Goal: Book appointment/travel/reservation

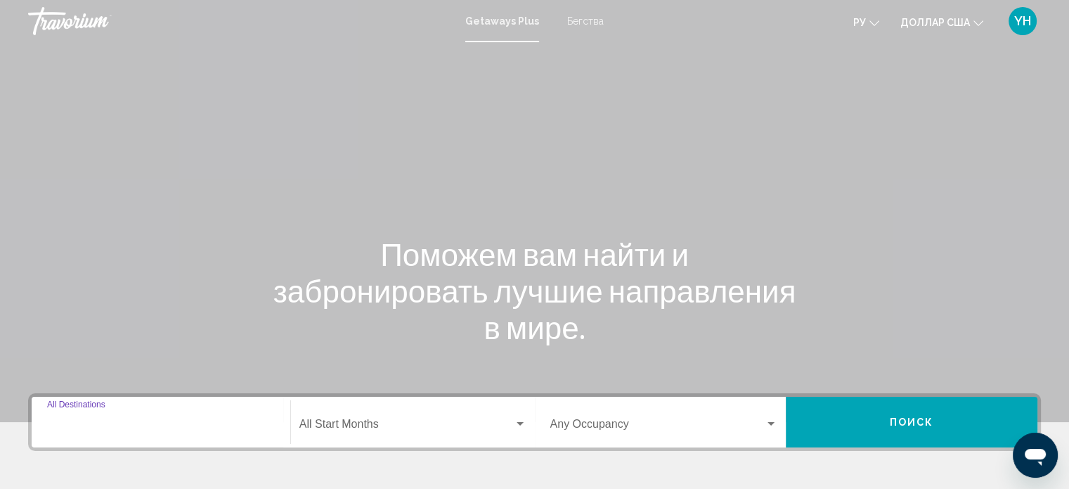
click at [145, 420] on input "Destination All Destinations" at bounding box center [161, 426] width 228 height 13
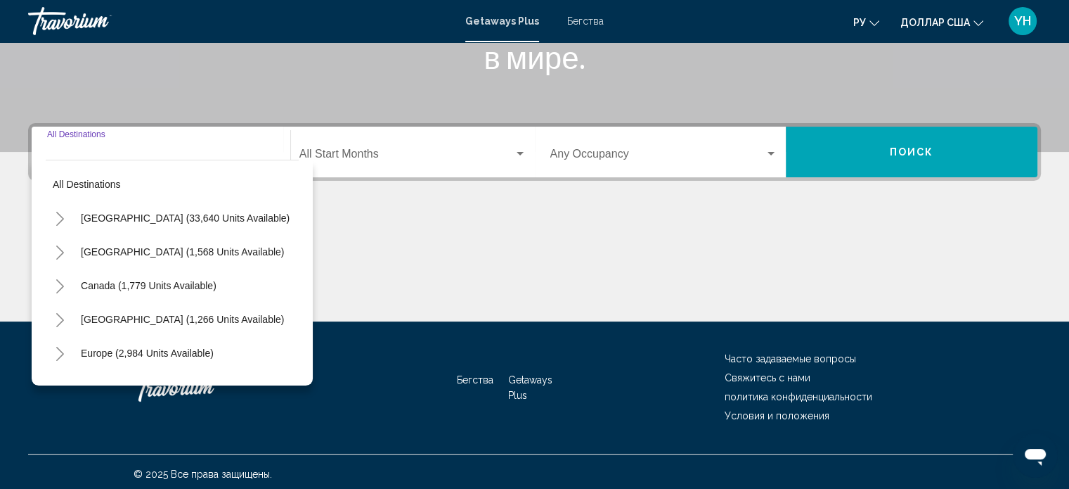
scroll to position [274, 0]
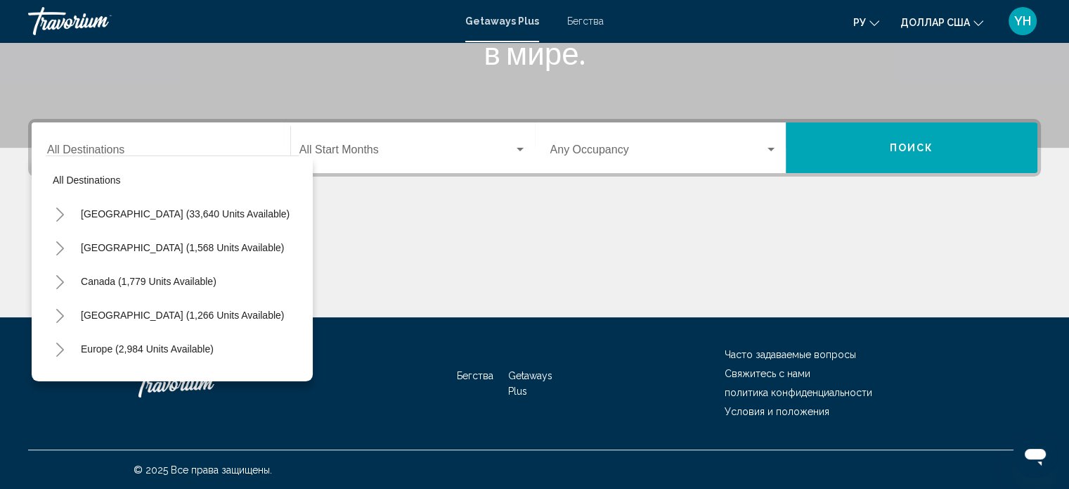
click at [593, 25] on font "Бегства" at bounding box center [585, 20] width 37 height 11
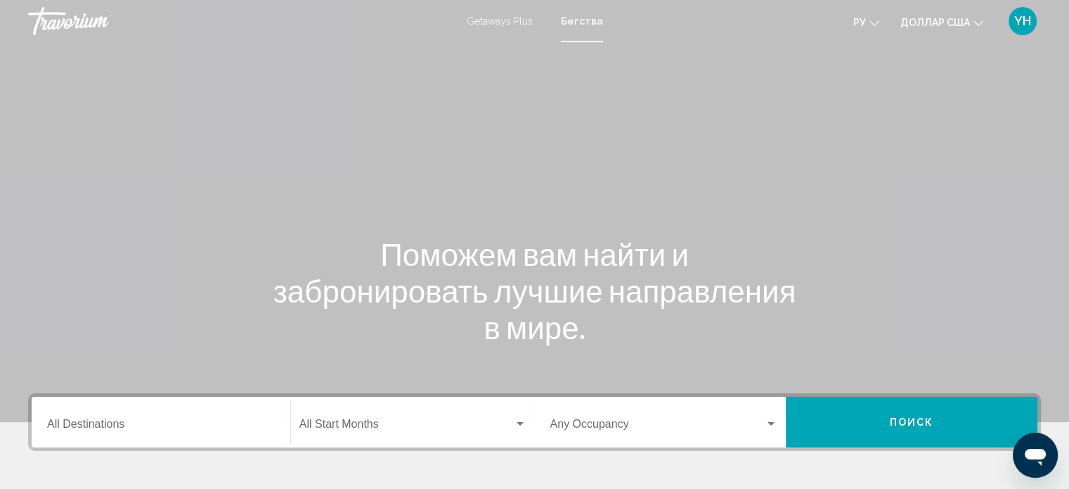
click at [113, 413] on div "Destination All Destinations" at bounding box center [161, 422] width 228 height 44
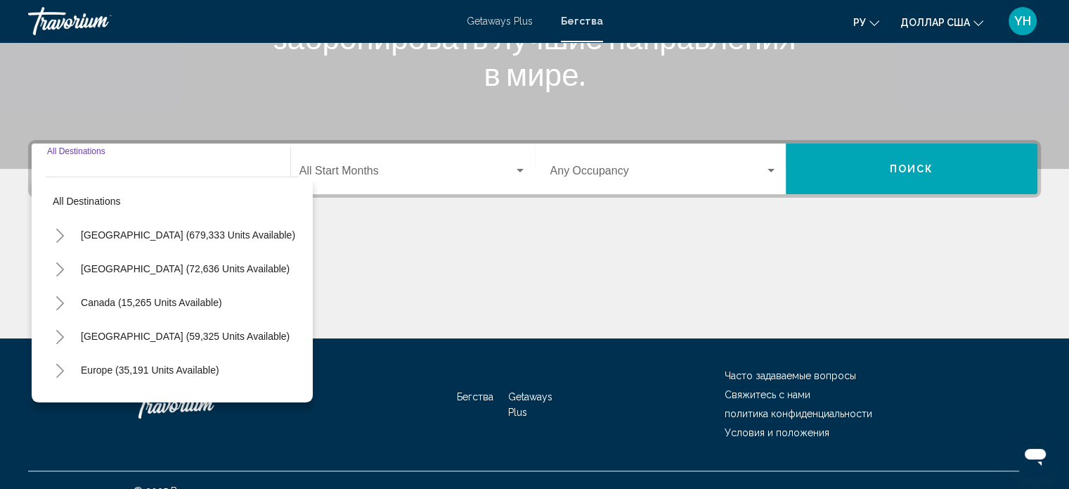
scroll to position [274, 0]
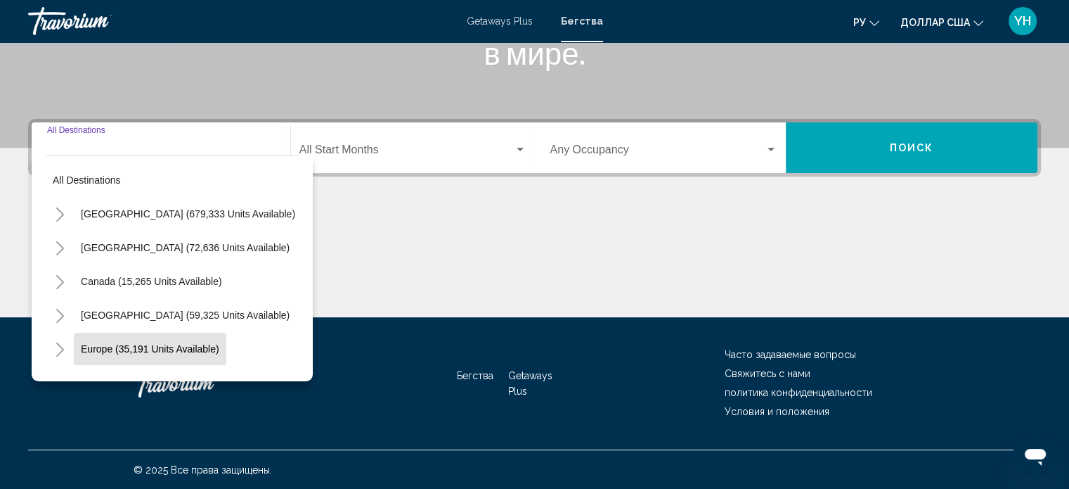
click at [115, 348] on span "Europe (35,191 units available)" at bounding box center [150, 348] width 139 height 11
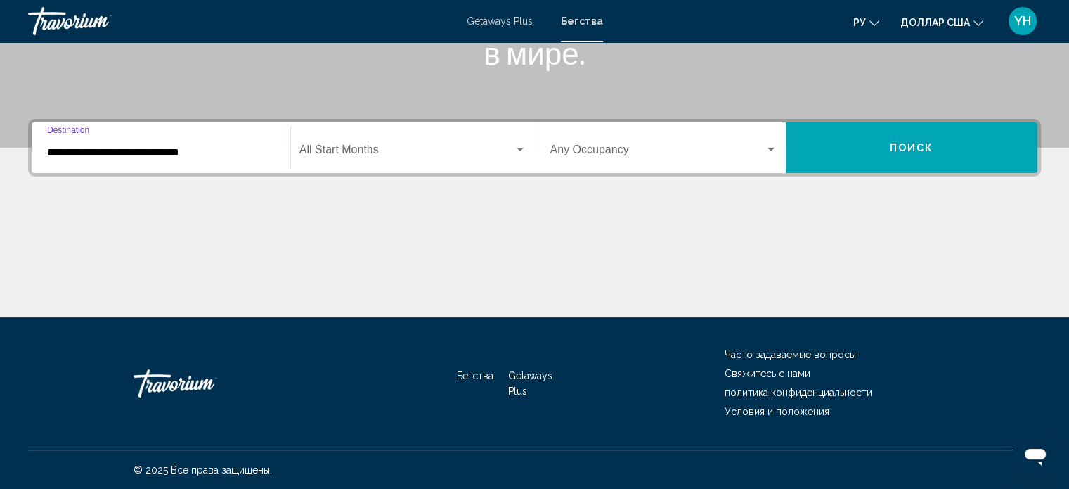
click at [163, 155] on input "**********" at bounding box center [161, 152] width 228 height 13
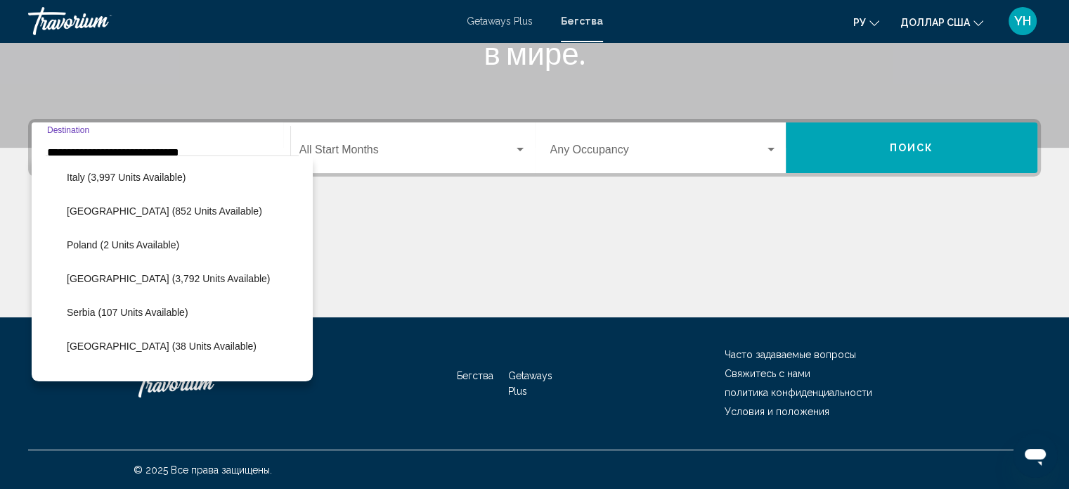
scroll to position [581, 0]
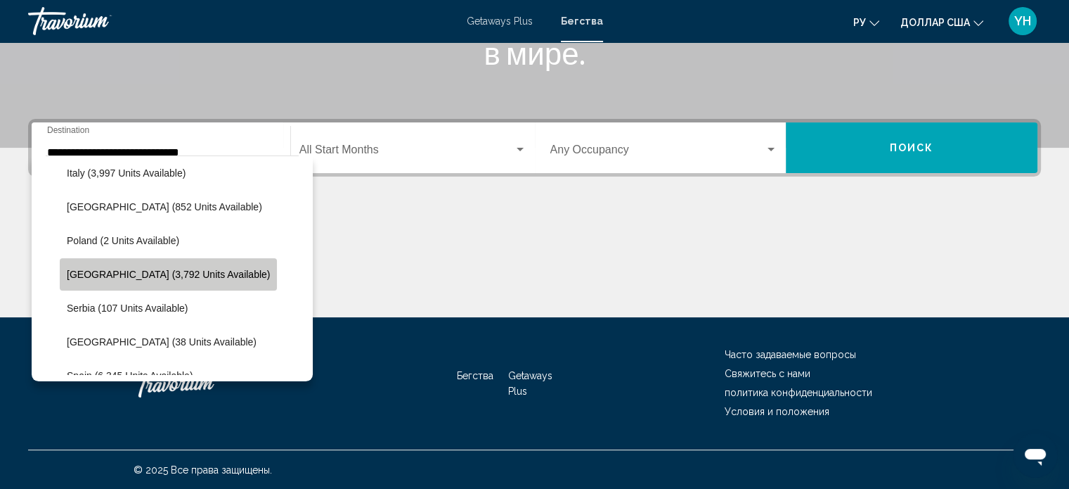
click at [191, 269] on span "[GEOGRAPHIC_DATA] (3,792 units available)" at bounding box center [168, 274] width 203 height 11
type input "**********"
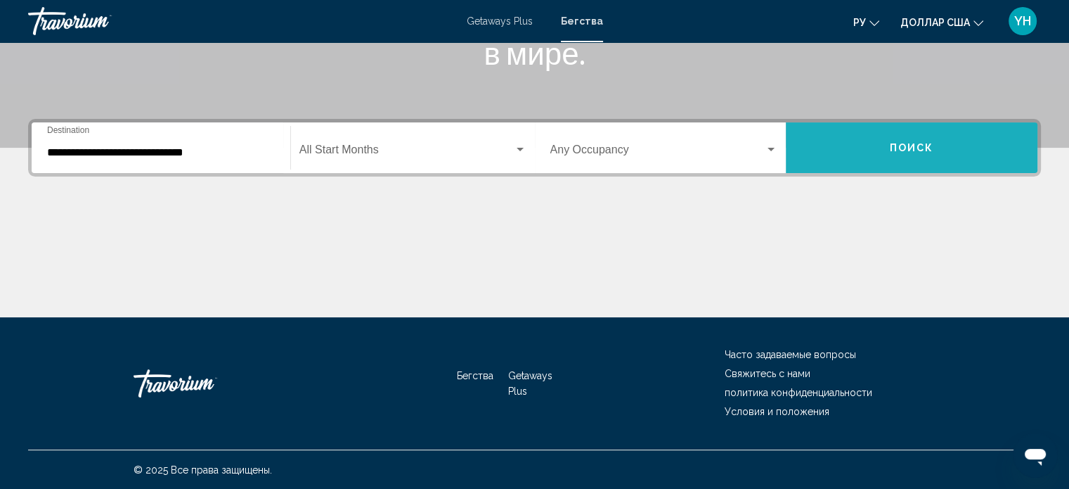
click at [902, 132] on button "Поиск" at bounding box center [912, 147] width 252 height 51
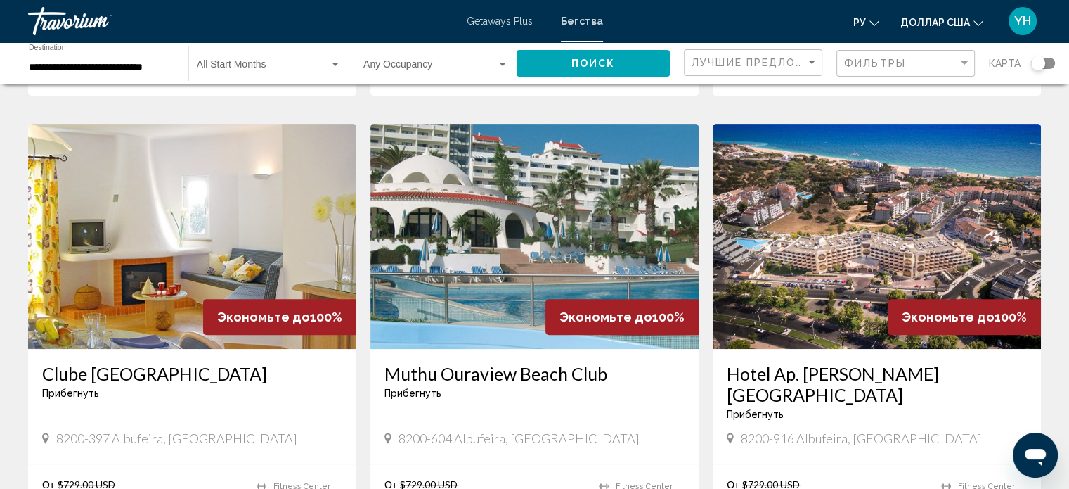
scroll to position [562, 0]
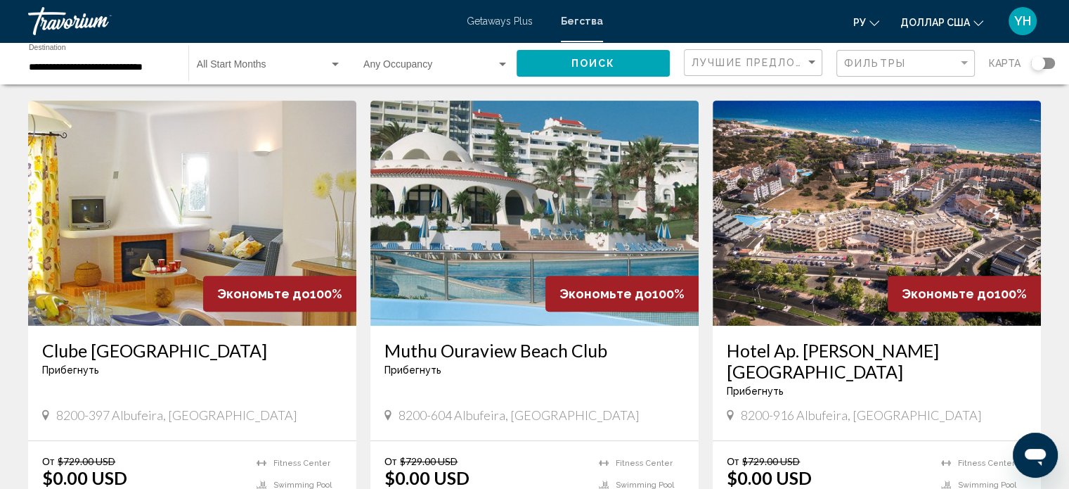
click at [557, 191] on img "Основное содержание" at bounding box center [535, 213] width 328 height 225
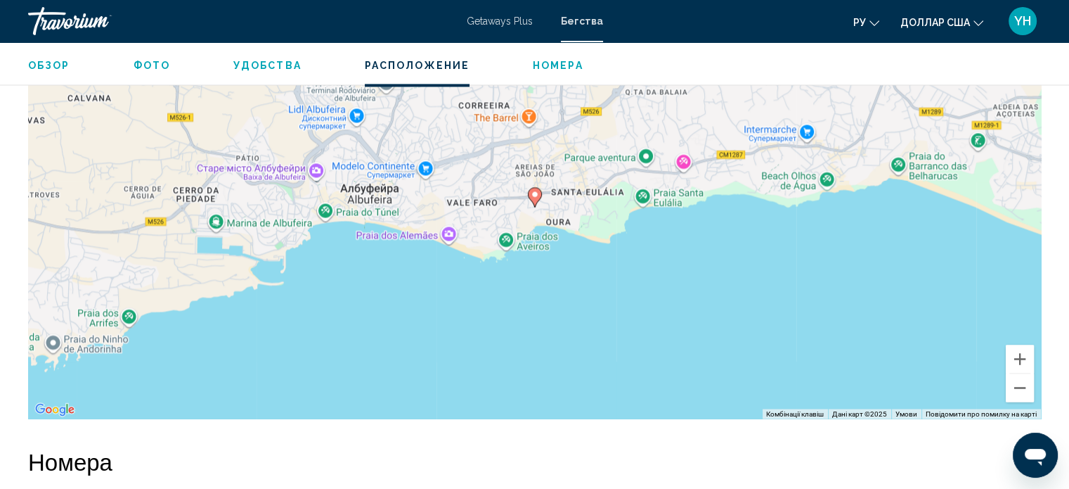
scroll to position [2258, 0]
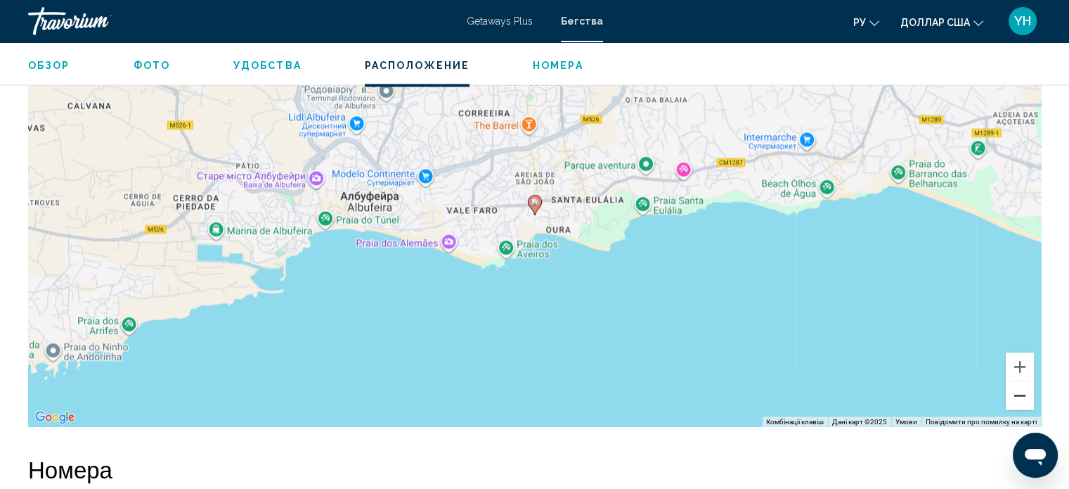
click at [1020, 393] on button "Зменшити" at bounding box center [1020, 395] width 28 height 28
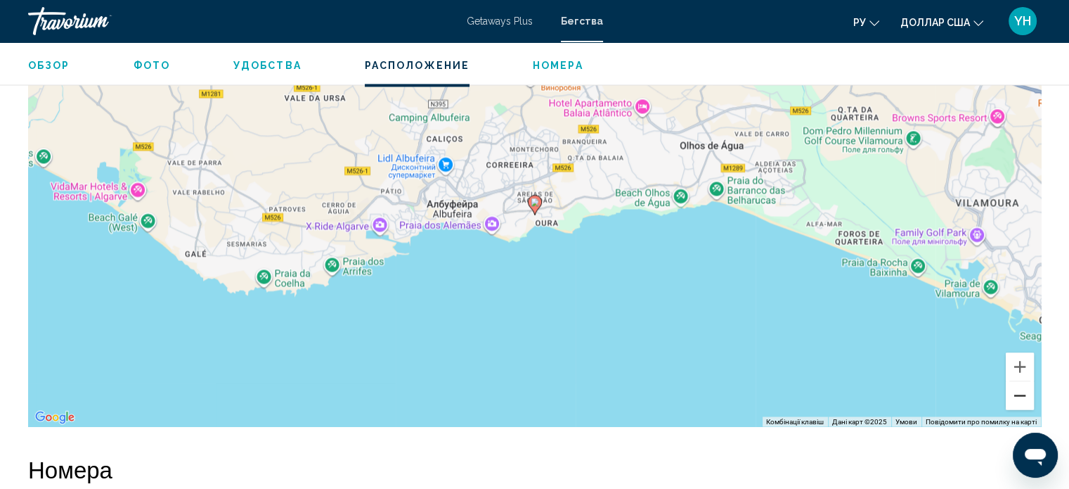
click at [1020, 393] on button "Зменшити" at bounding box center [1020, 395] width 28 height 28
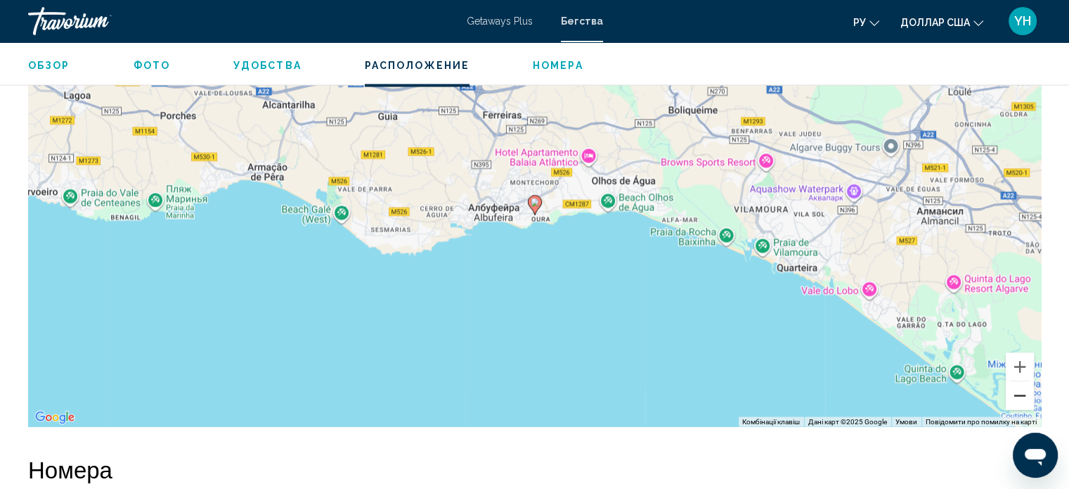
click at [1020, 393] on button "Зменшити" at bounding box center [1020, 395] width 28 height 28
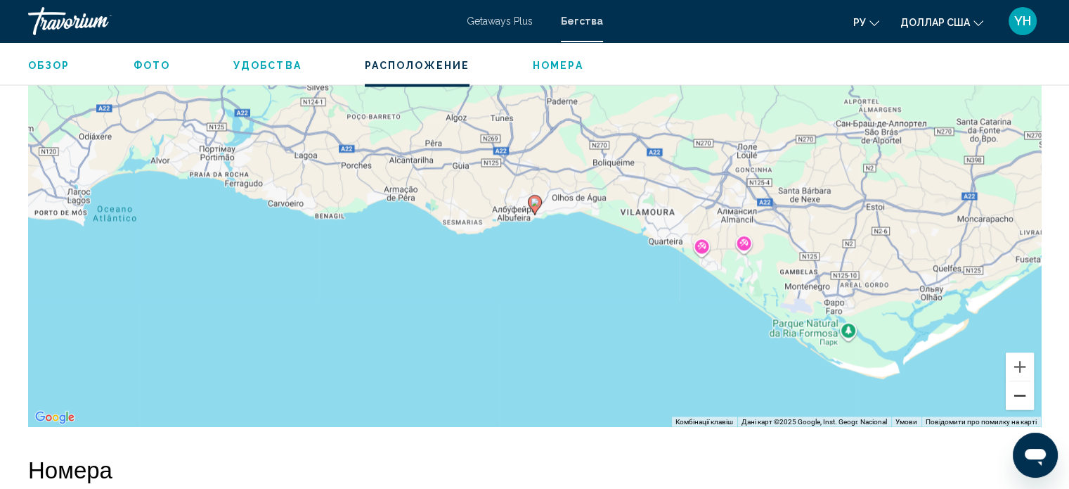
click at [1021, 398] on button "Зменшити" at bounding box center [1020, 395] width 28 height 28
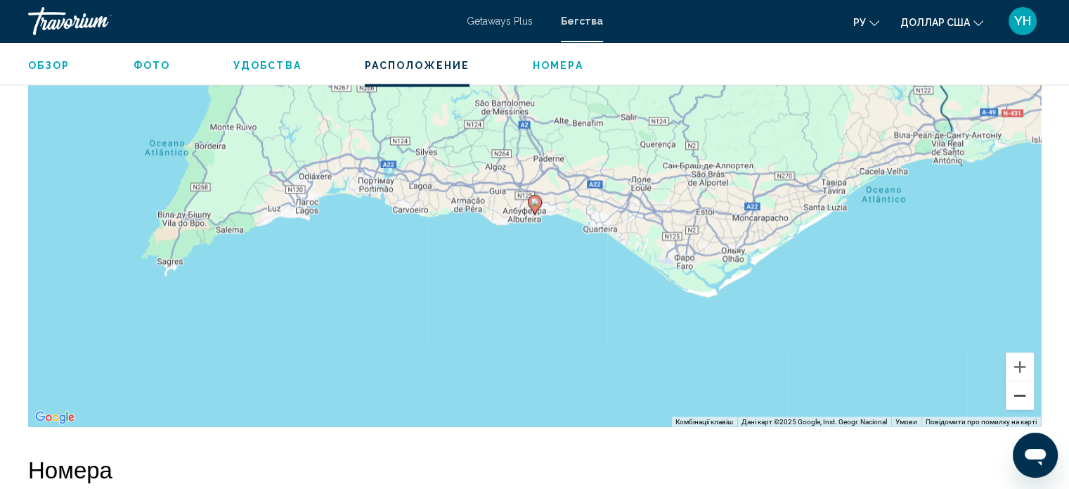
click at [1021, 398] on button "Зменшити" at bounding box center [1020, 395] width 28 height 28
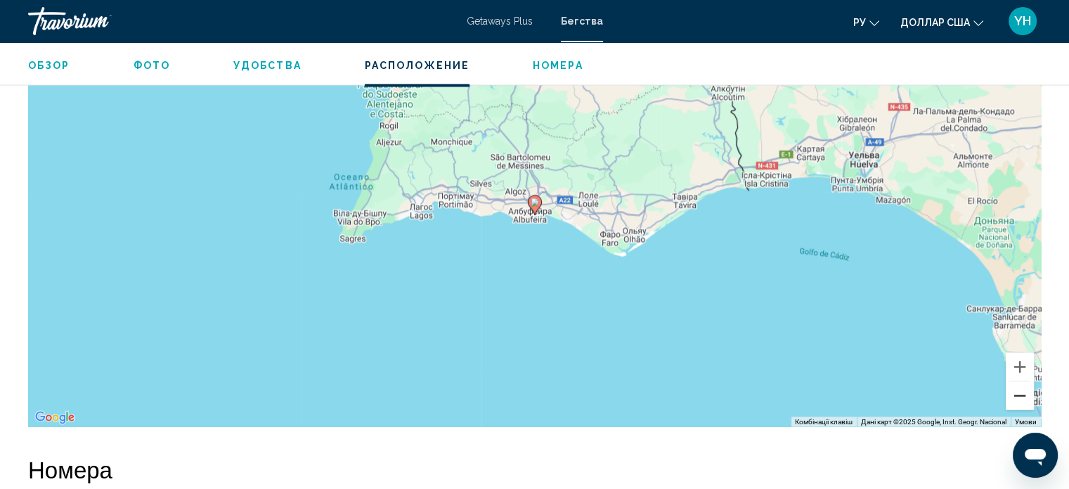
click at [1021, 398] on button "Зменшити" at bounding box center [1020, 395] width 28 height 28
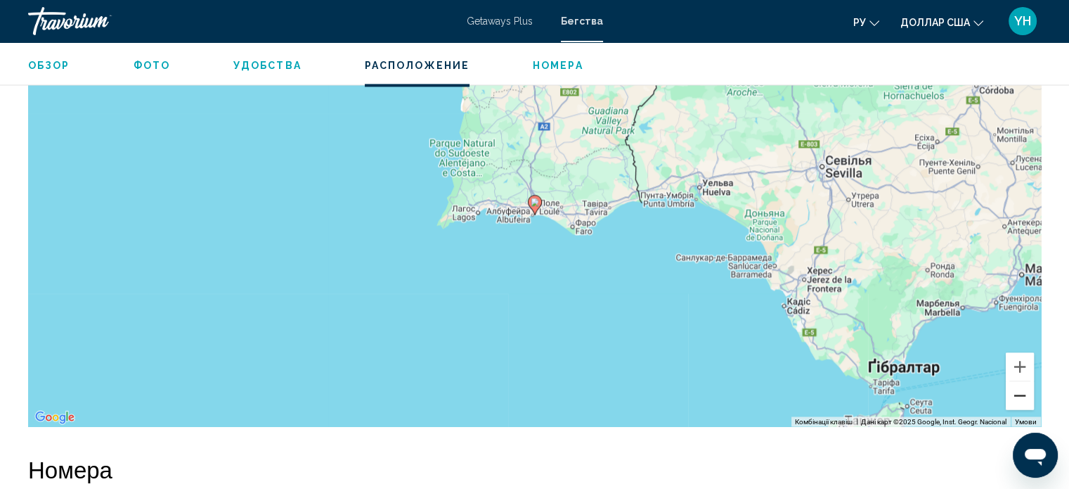
click at [1021, 398] on button "Зменшити" at bounding box center [1020, 395] width 28 height 28
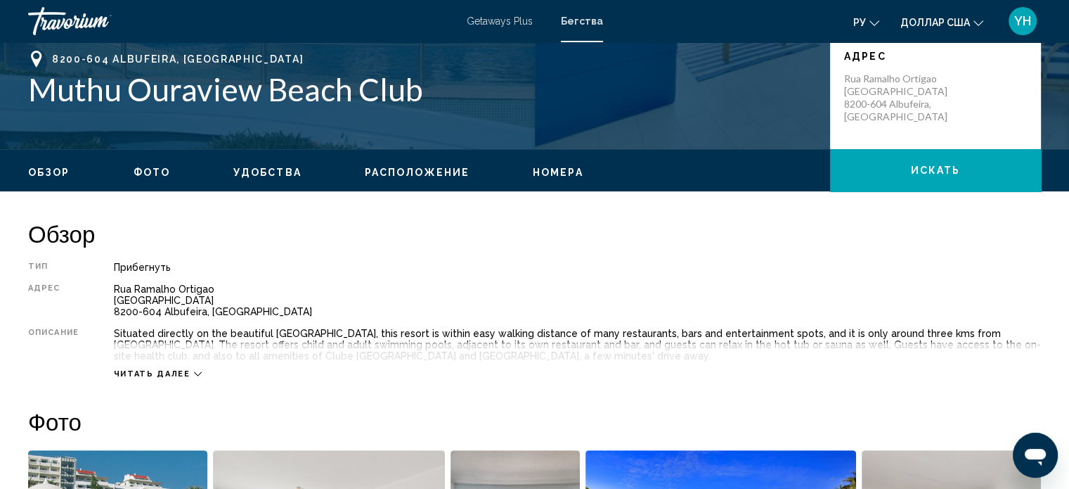
scroll to position [290, 0]
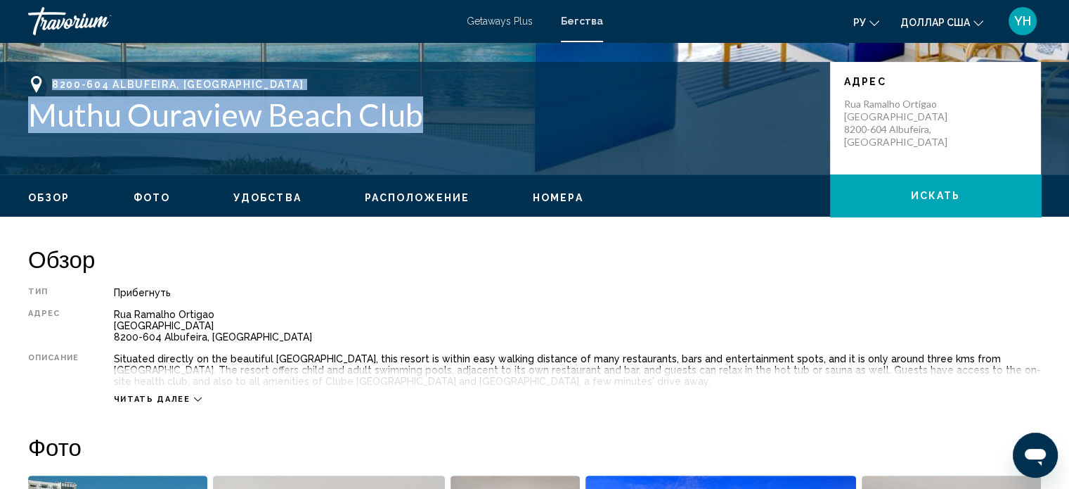
drag, startPoint x: 439, startPoint y: 120, endPoint x: 46, endPoint y: 75, distance: 395.5
click at [46, 76] on div "8200-604 Albufeira, [GEOGRAPHIC_DATA] Muthu Ouraview Beach Club" at bounding box center [422, 104] width 788 height 57
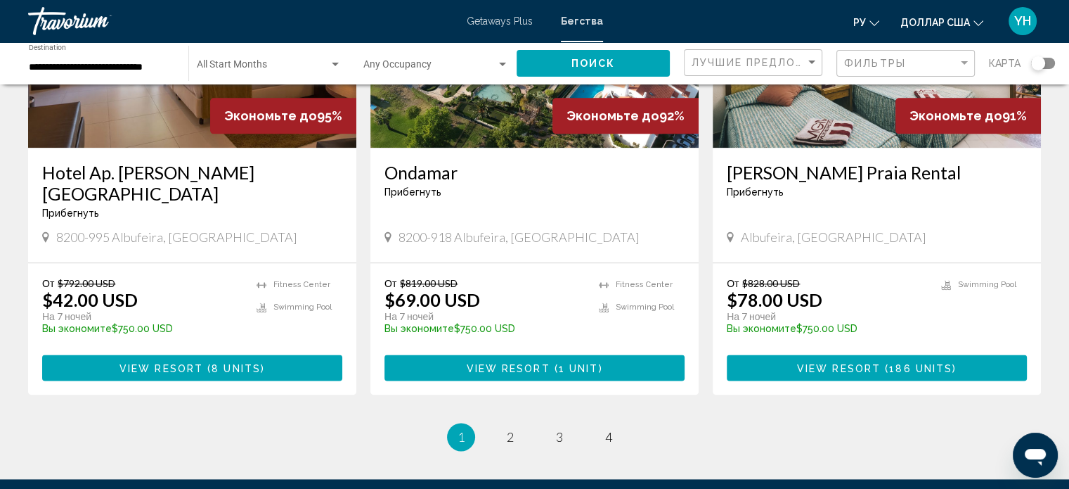
scroll to position [1758, 0]
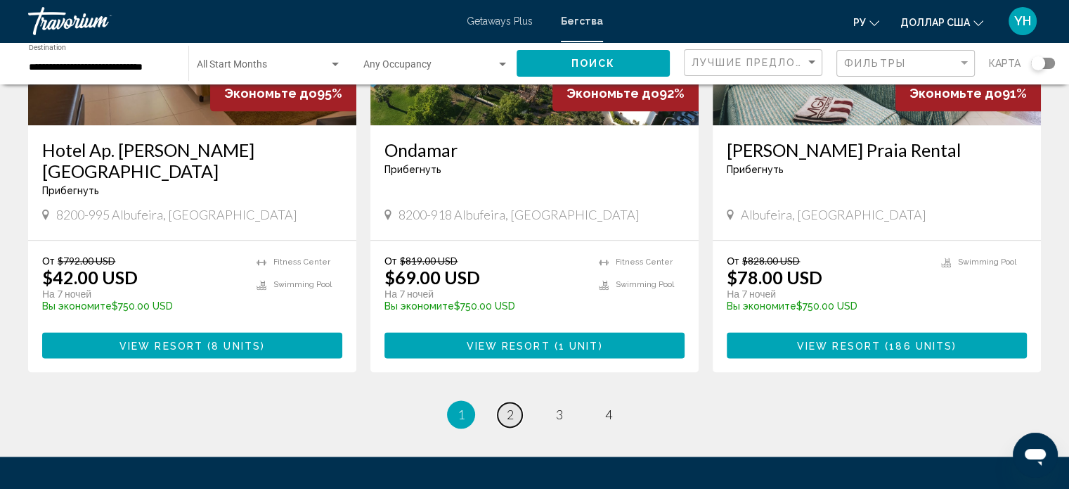
click at [508, 406] on span "2" at bounding box center [510, 413] width 7 height 15
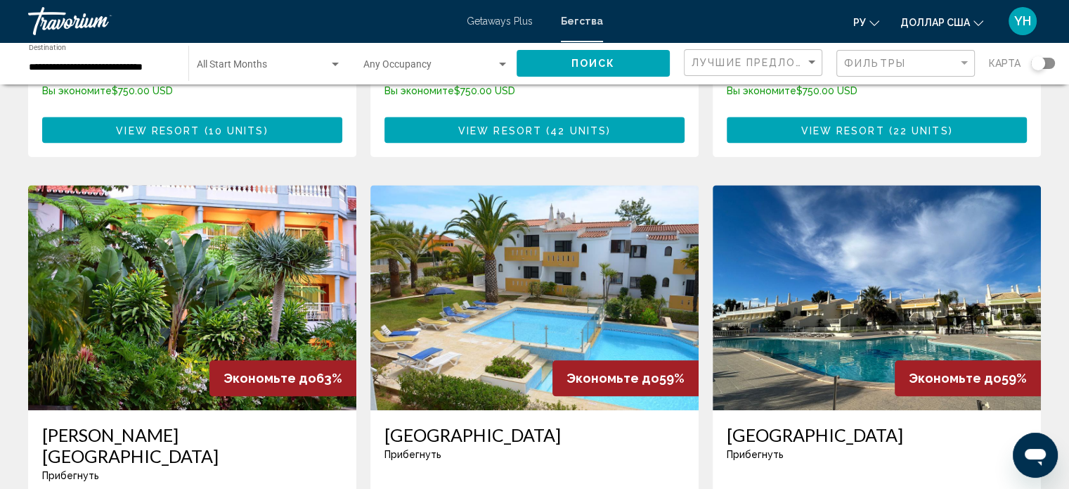
scroll to position [1476, 0]
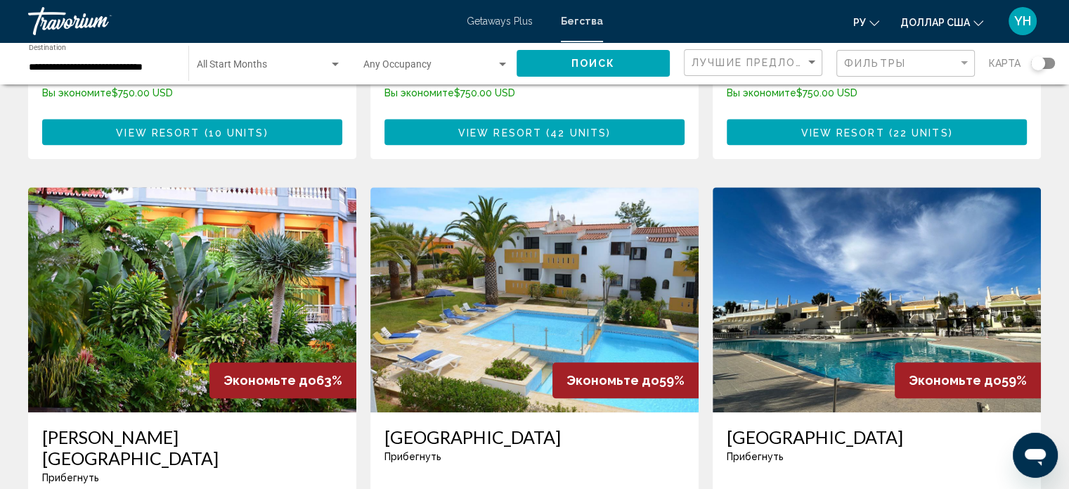
click at [162, 231] on img "Основное содержание" at bounding box center [192, 299] width 328 height 225
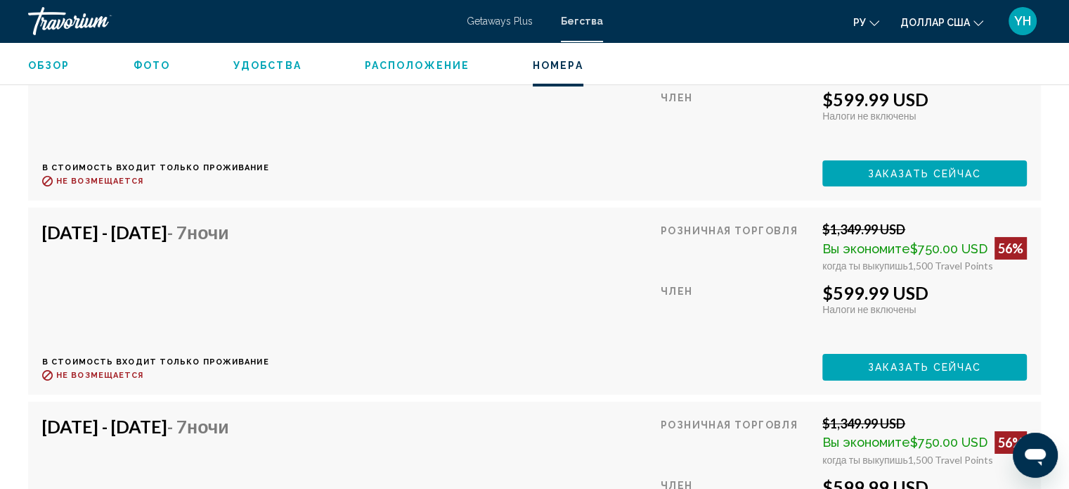
scroll to position [4719, 0]
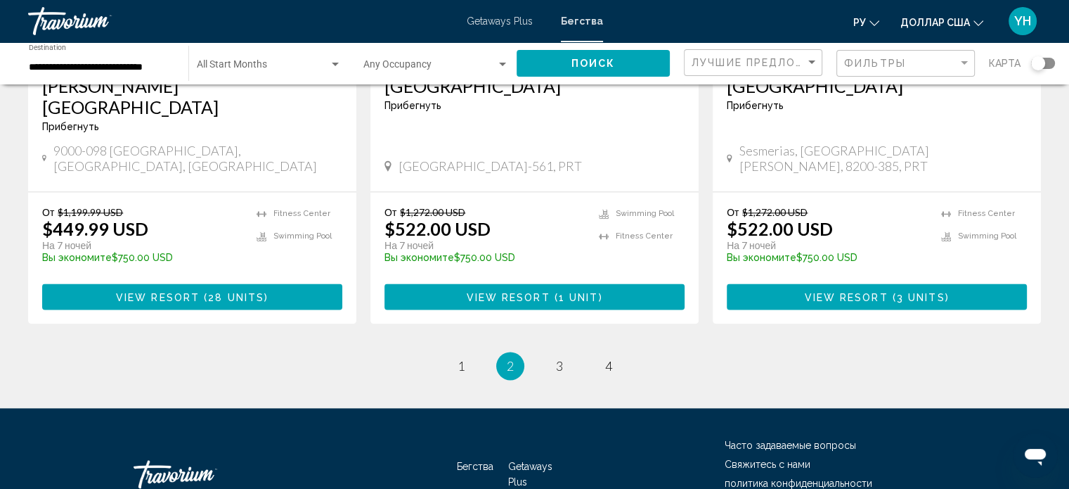
scroll to position [1828, 0]
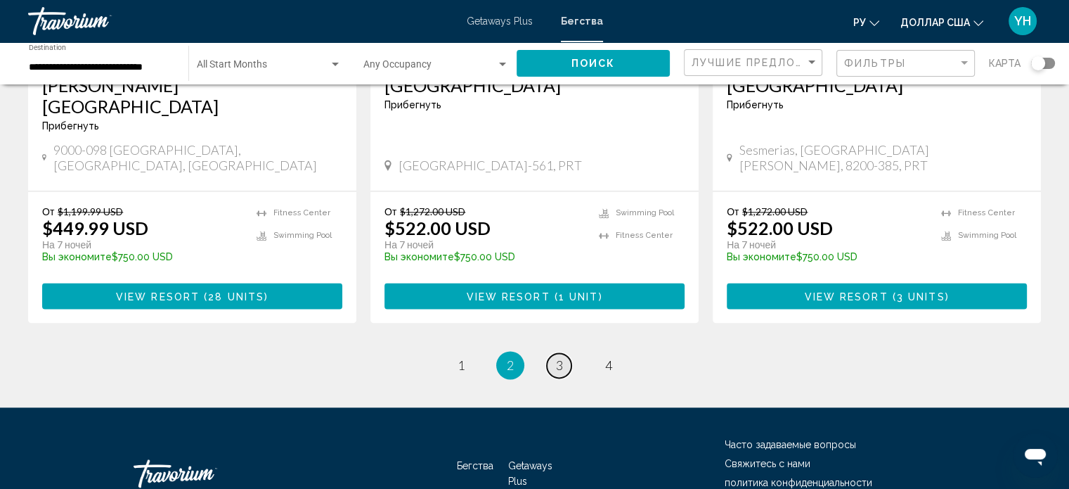
click at [557, 357] on span "3" at bounding box center [559, 364] width 7 height 15
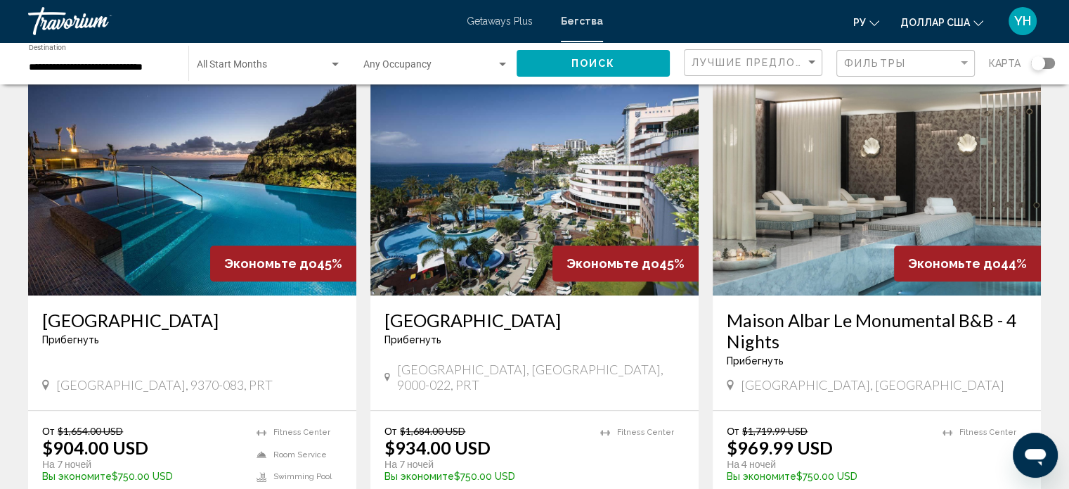
scroll to position [1055, 0]
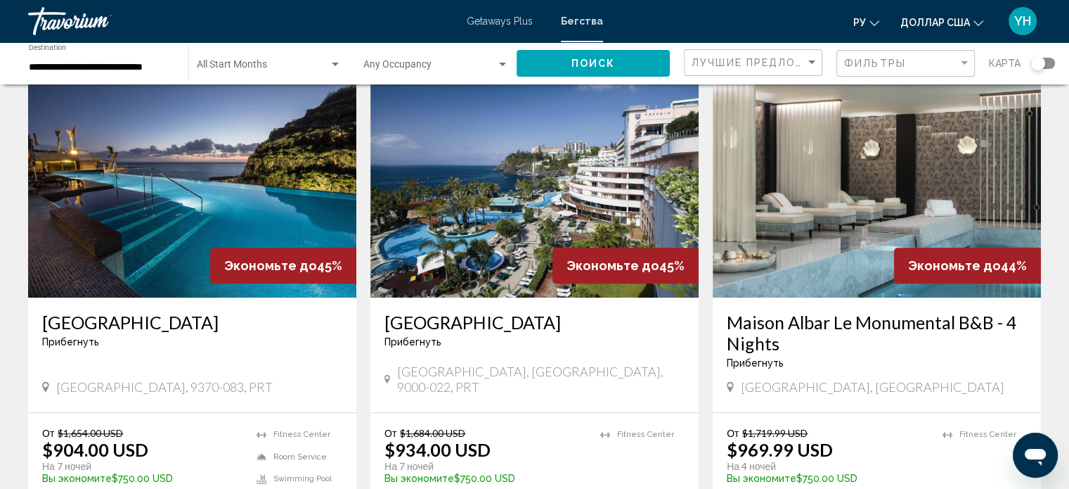
click at [166, 151] on img "Основное содержание" at bounding box center [192, 184] width 328 height 225
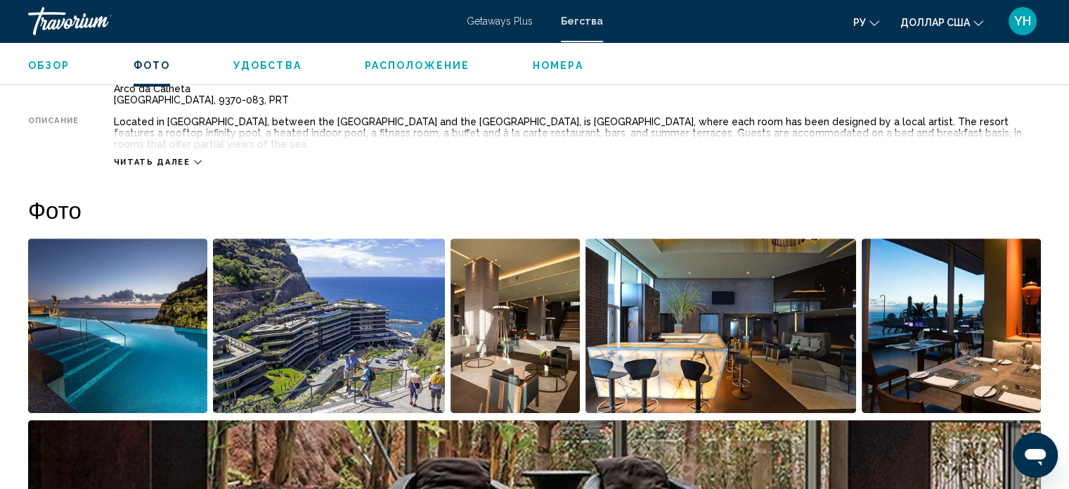
scroll to position [501, 0]
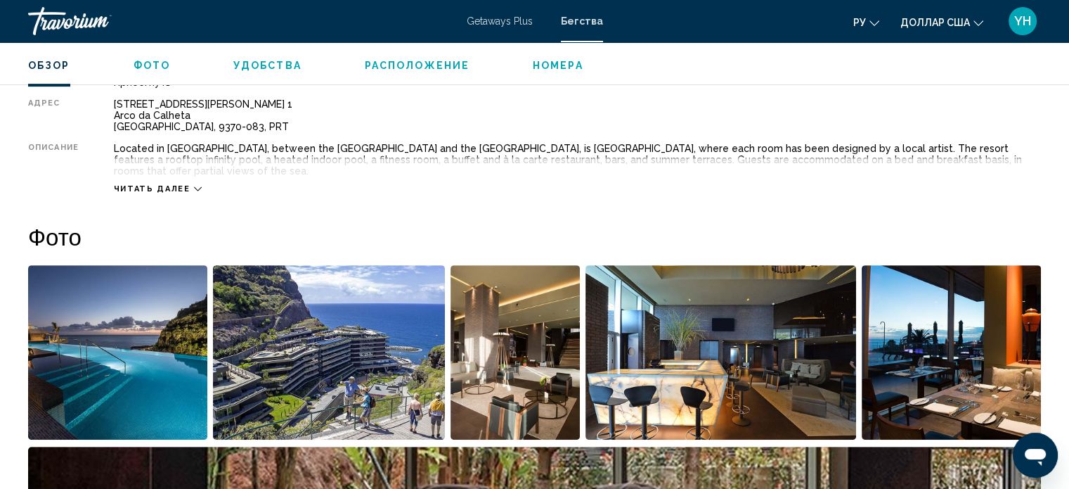
click at [729, 318] on img "Open full-screen image slider" at bounding box center [721, 352] width 271 height 174
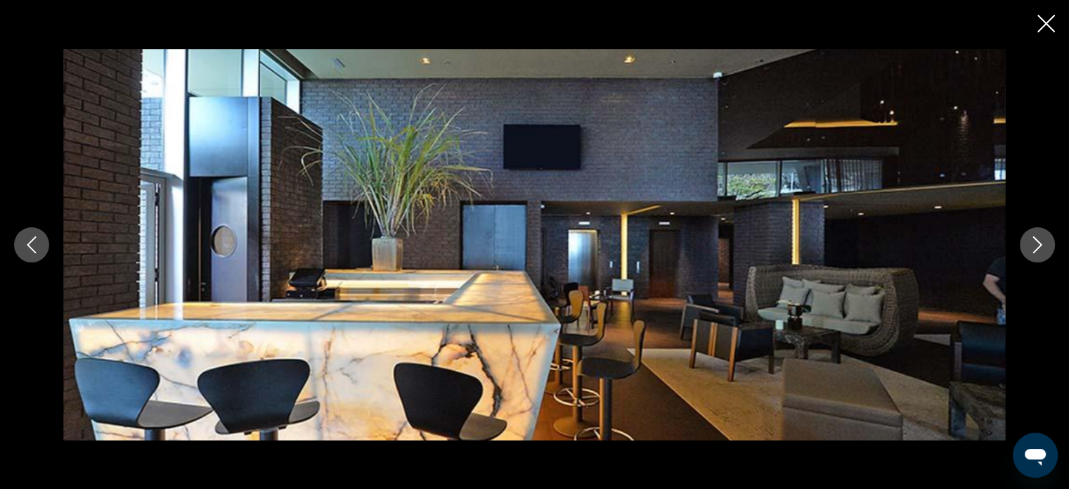
click at [1043, 239] on icon "Next image" at bounding box center [1037, 244] width 17 height 17
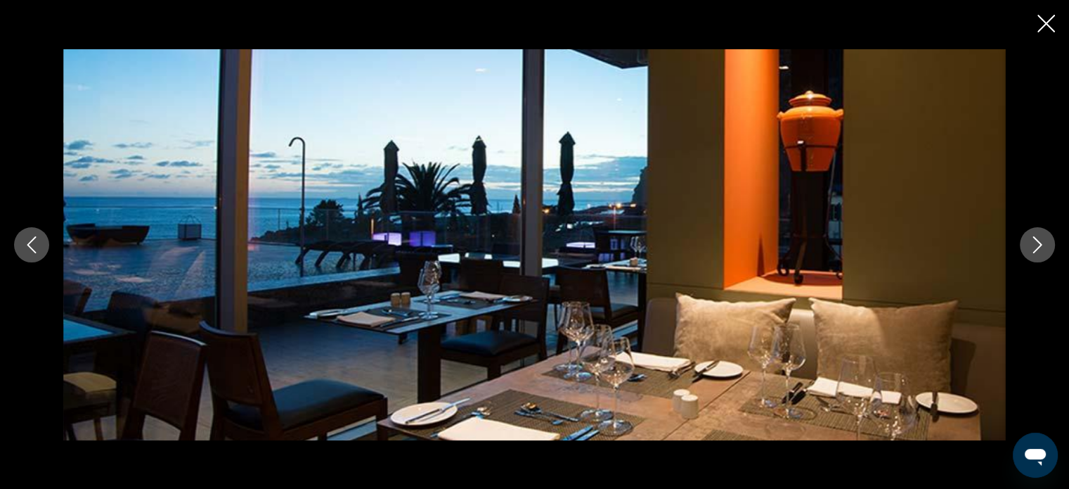
click at [1043, 239] on icon "Next image" at bounding box center [1037, 244] width 17 height 17
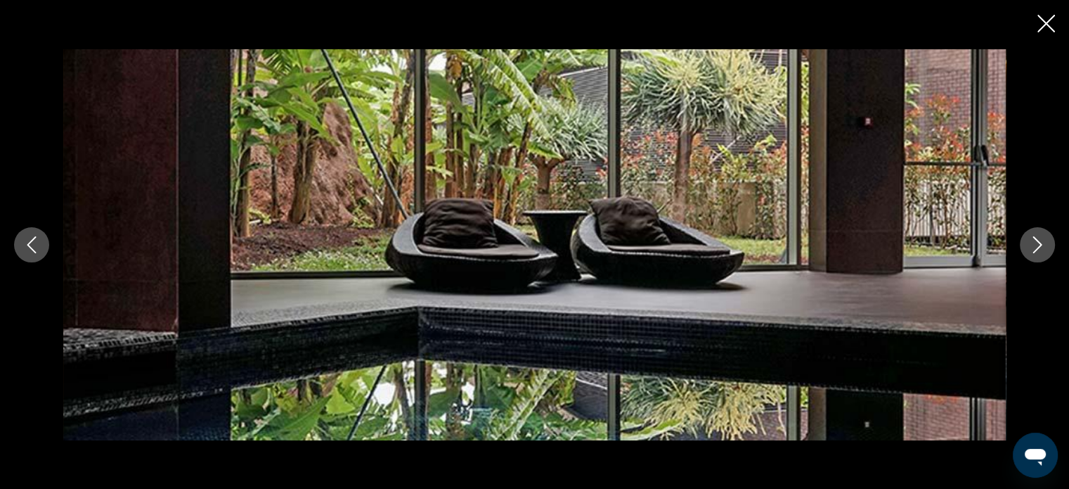
click at [1043, 239] on icon "Next image" at bounding box center [1037, 244] width 17 height 17
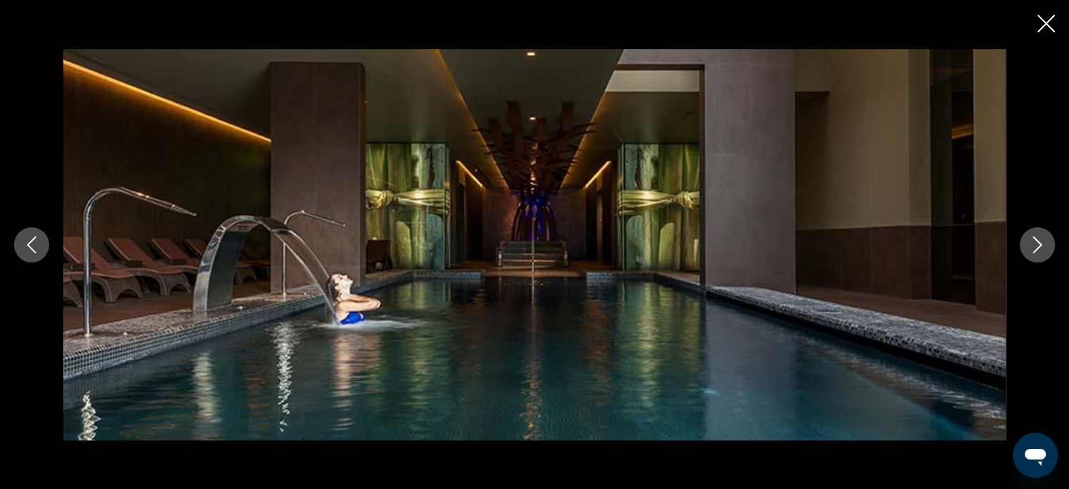
click at [1043, 239] on icon "Next image" at bounding box center [1037, 244] width 17 height 17
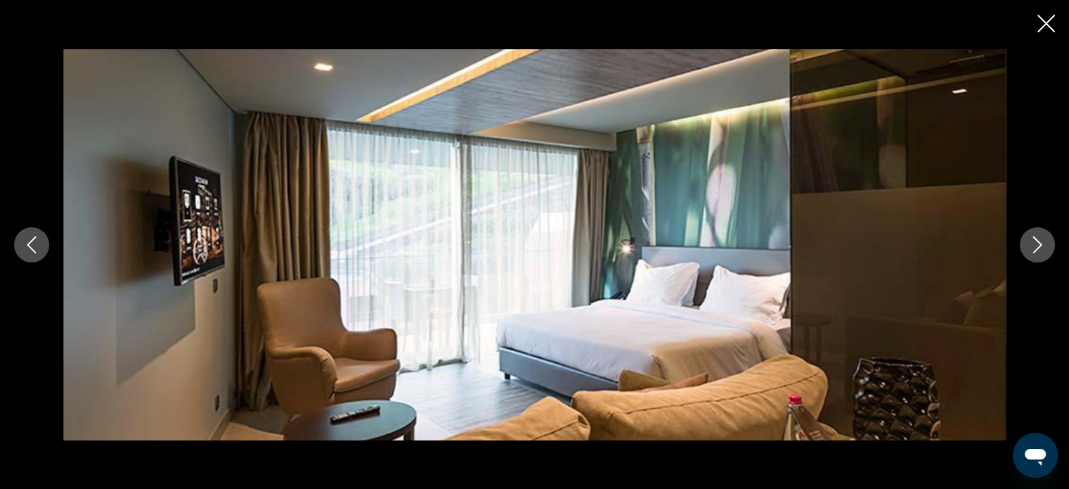
click at [1043, 239] on icon "Next image" at bounding box center [1037, 244] width 17 height 17
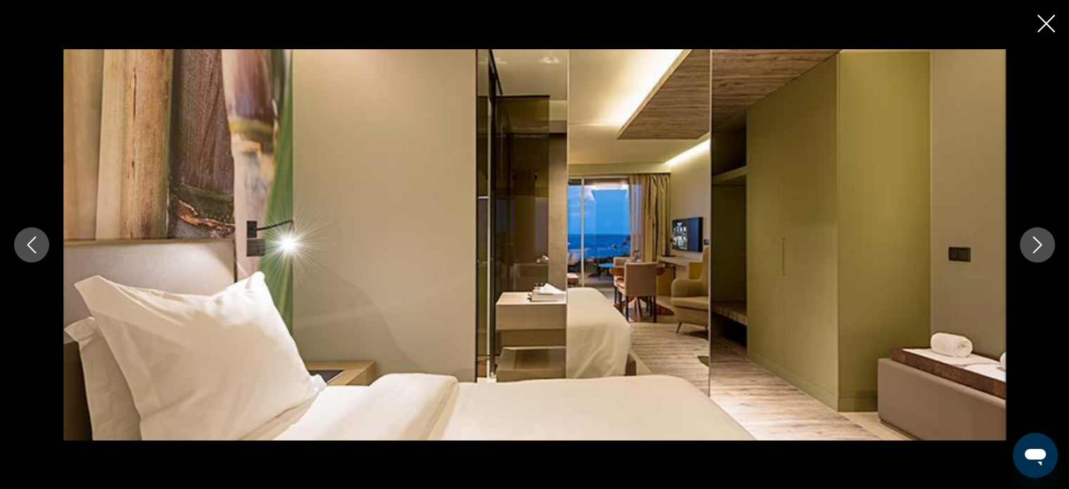
click at [1049, 27] on icon "Close slideshow" at bounding box center [1047, 24] width 18 height 18
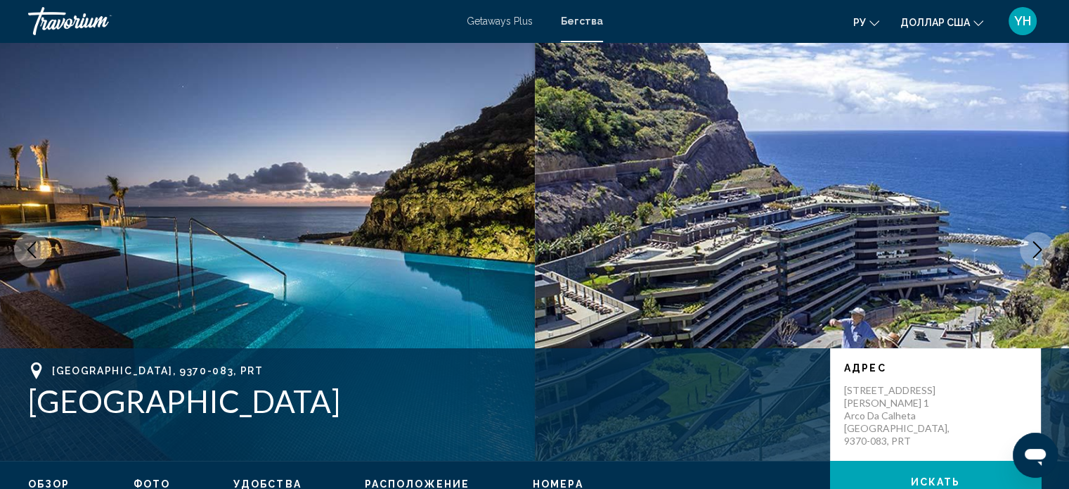
scroll to position [0, 0]
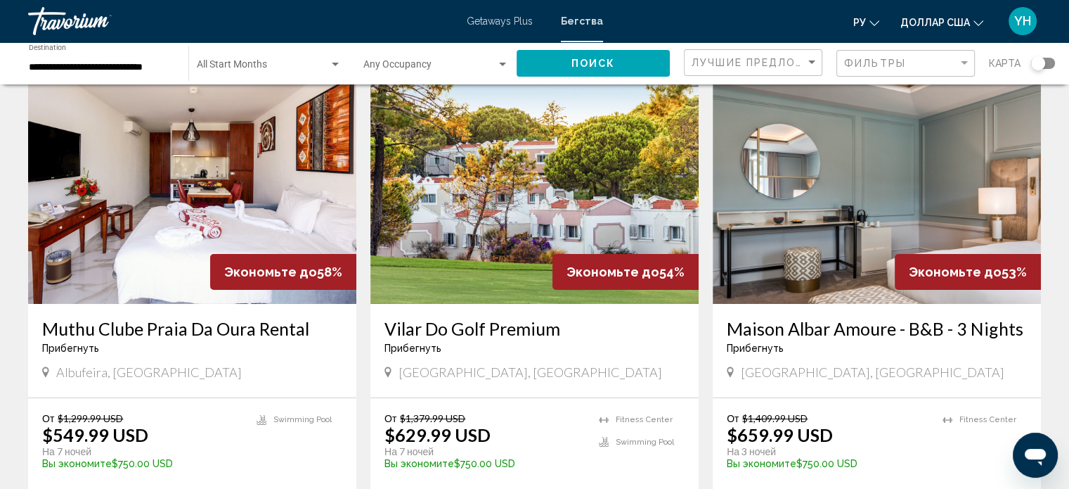
scroll to position [70, 0]
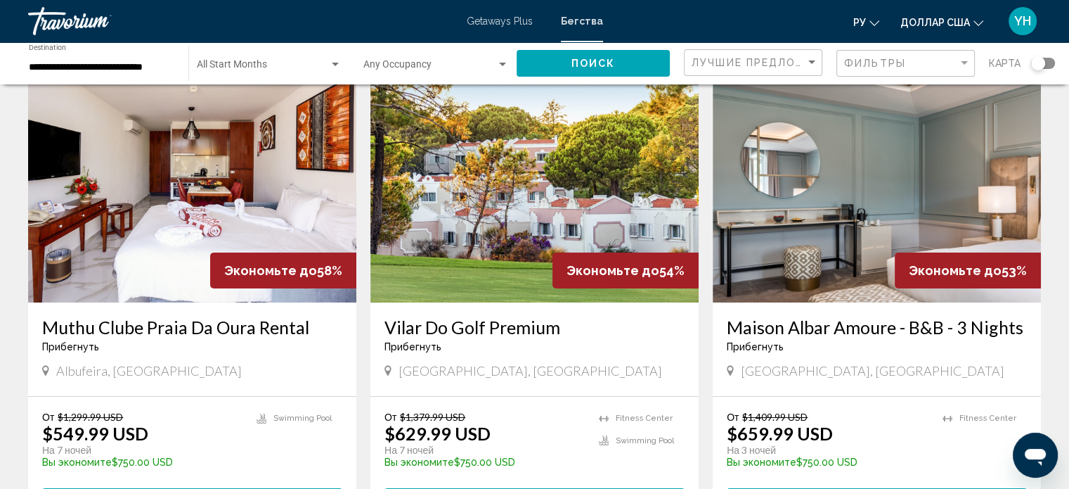
click at [188, 217] on img "Основное содержание" at bounding box center [192, 189] width 328 height 225
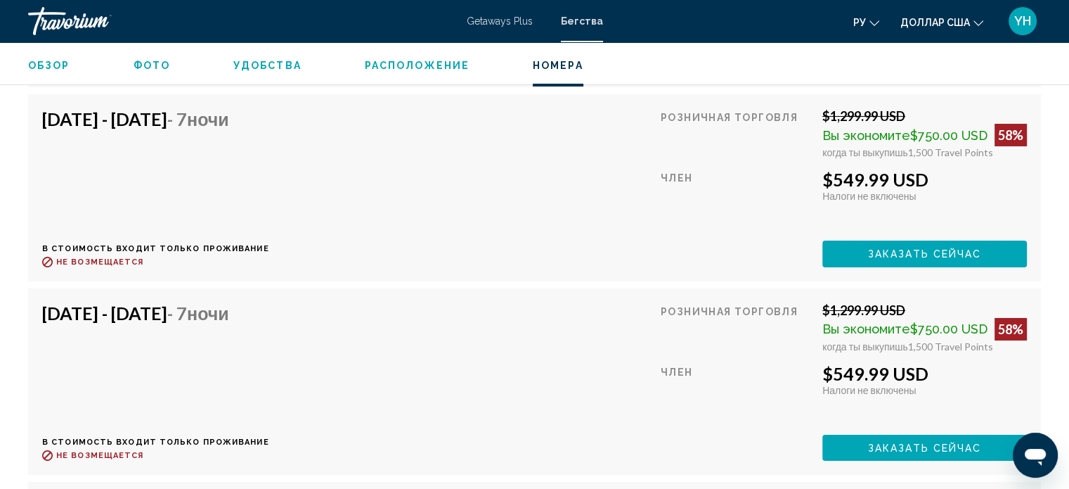
scroll to position [4860, 0]
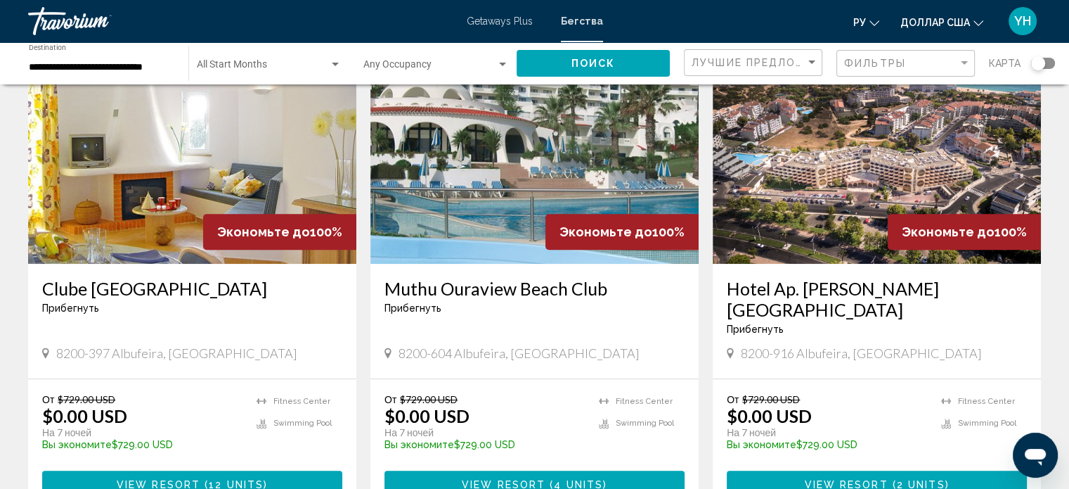
scroll to position [633, 0]
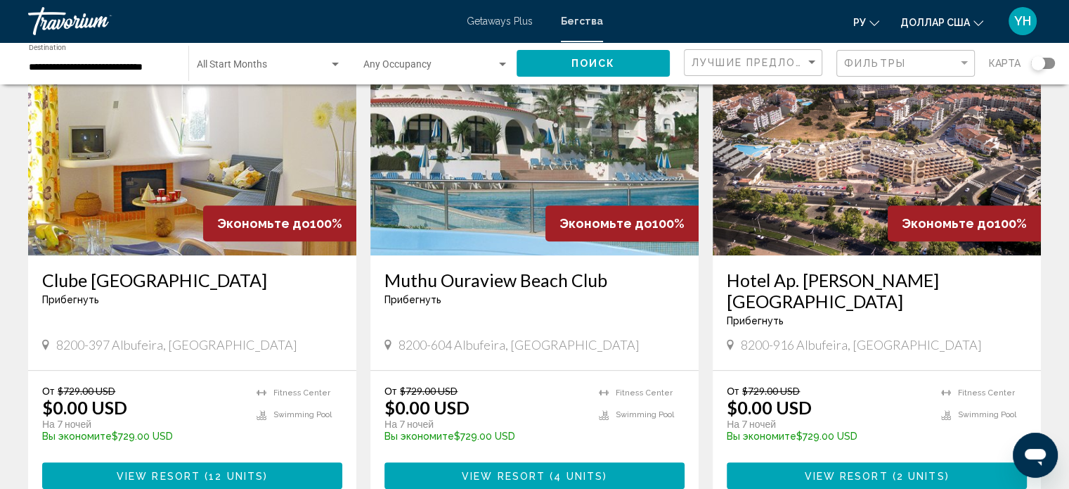
click at [838, 140] on img "Основное содержание" at bounding box center [877, 142] width 328 height 225
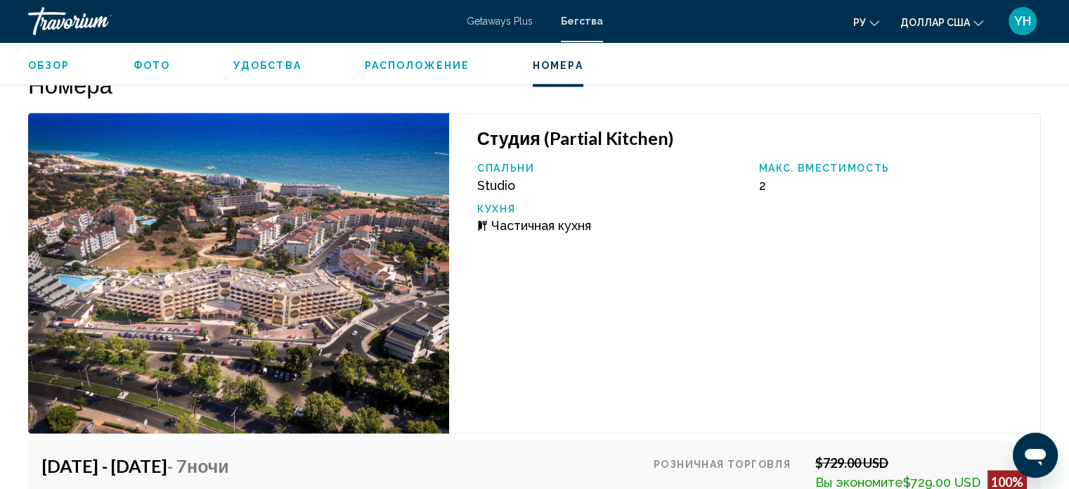
scroll to position [2303, 0]
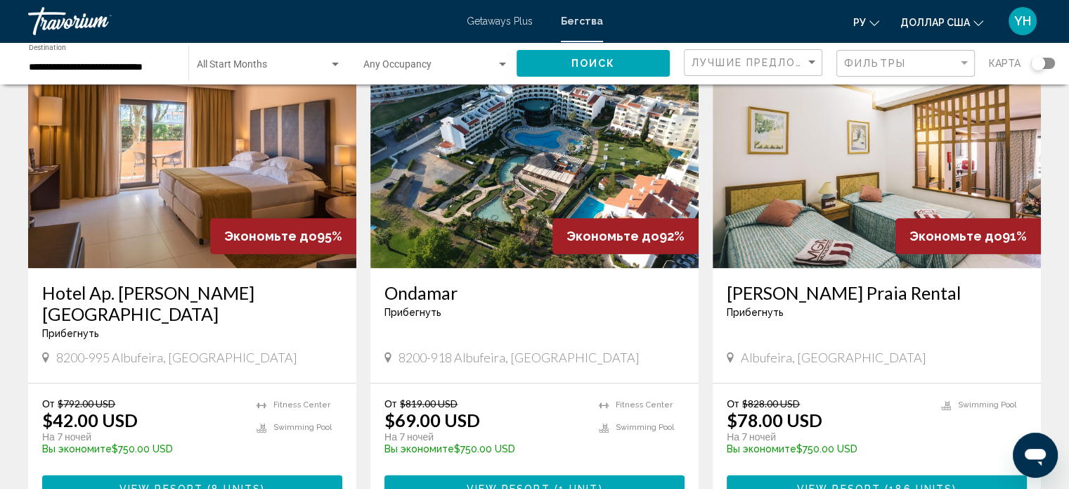
scroll to position [1617, 0]
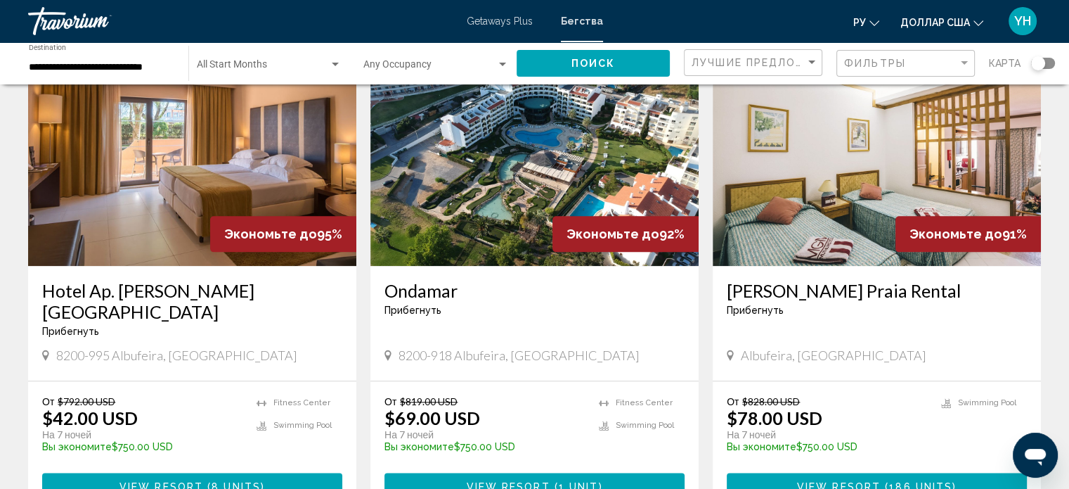
click at [150, 119] on img "Основное содержание" at bounding box center [192, 153] width 328 height 225
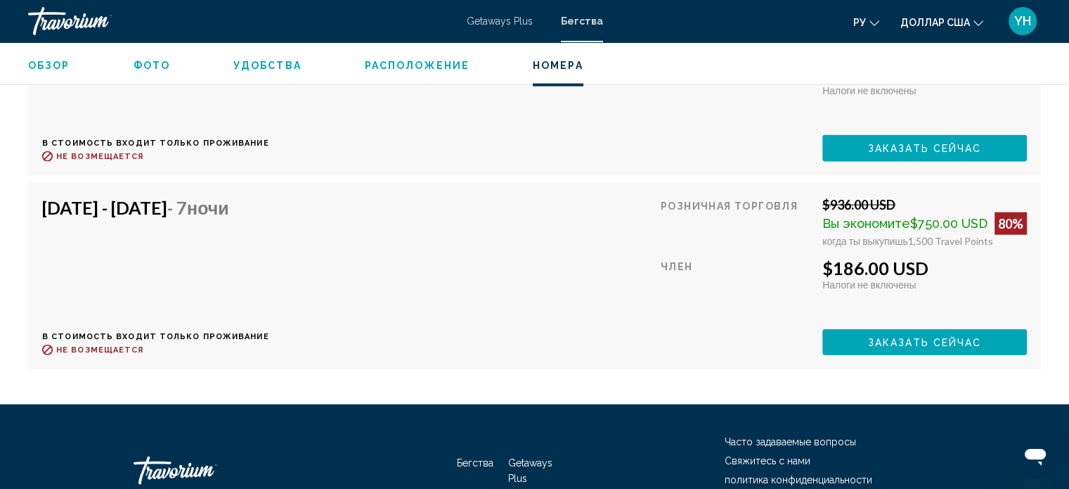
scroll to position [3102, 0]
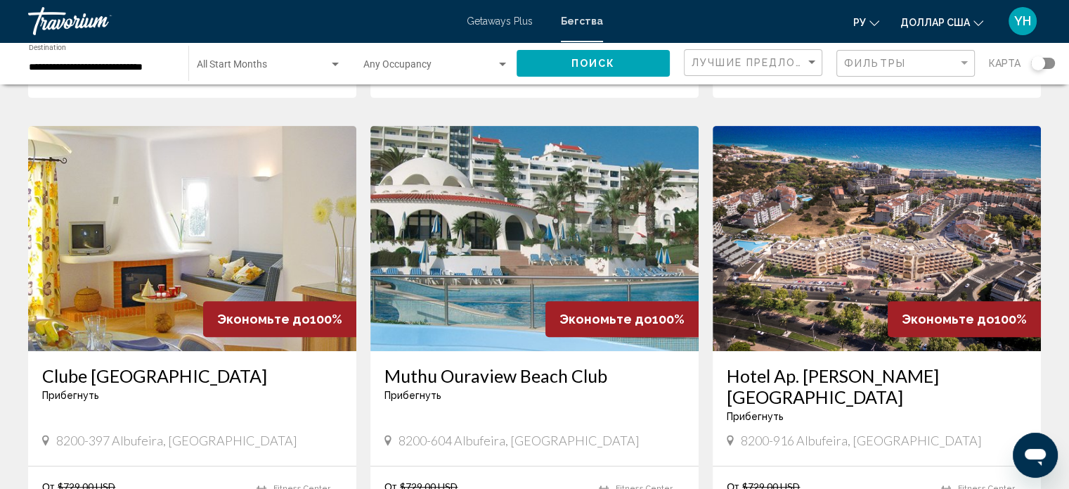
scroll to position [562, 0]
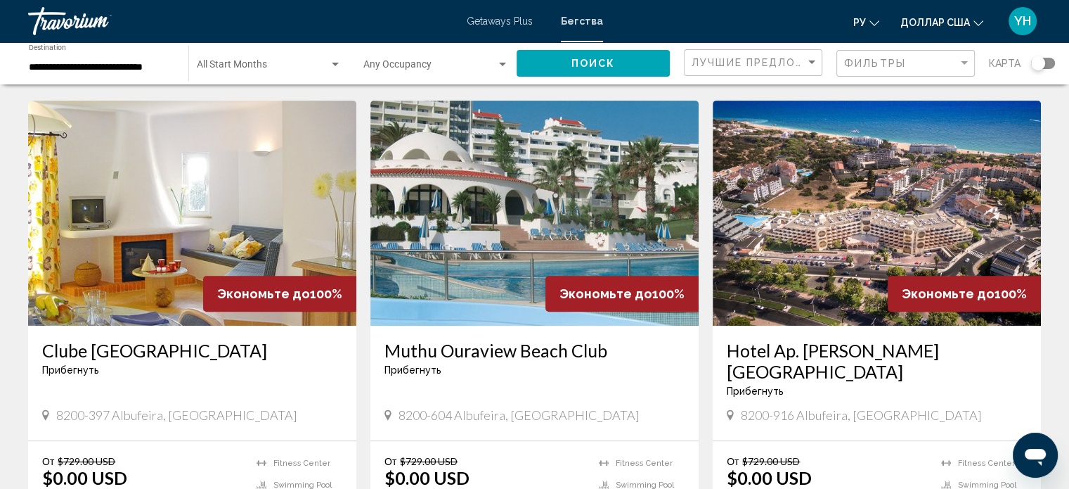
click at [201, 195] on img "Основное содержание" at bounding box center [192, 213] width 328 height 225
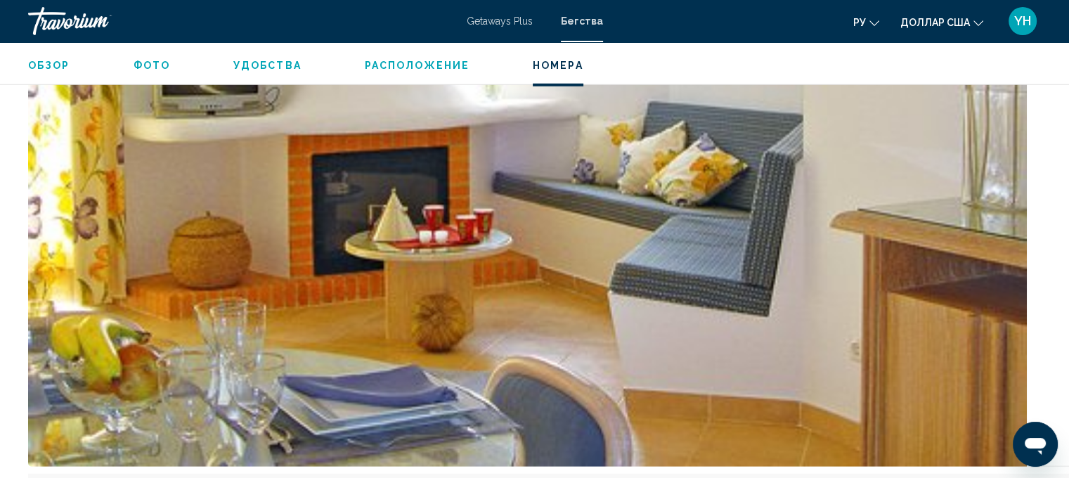
scroll to position [4008, 0]
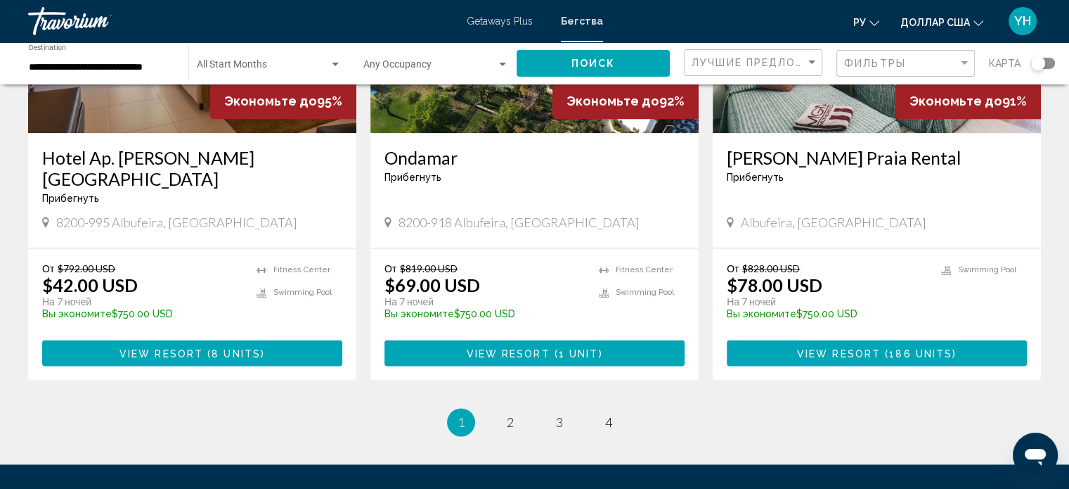
scroll to position [1758, 0]
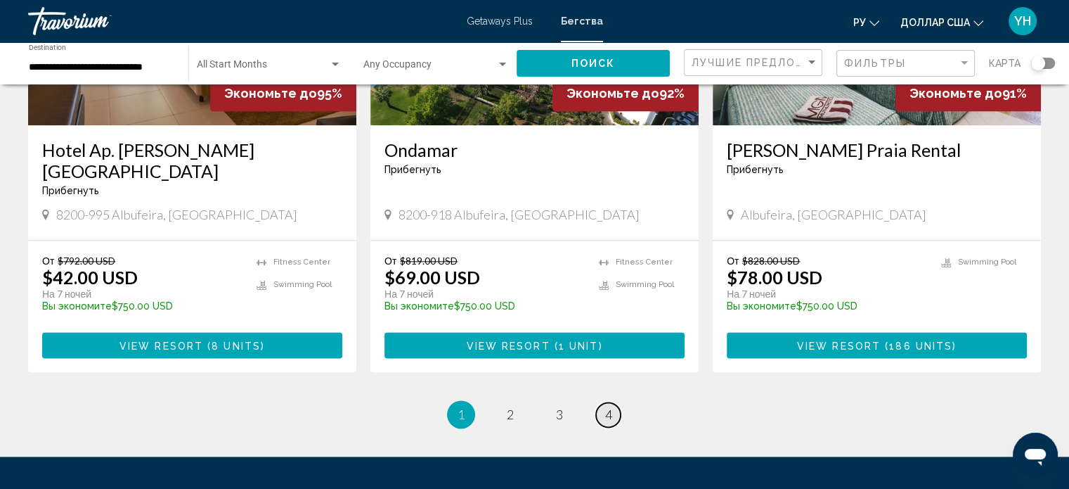
click at [612, 406] on span "4" at bounding box center [608, 413] width 7 height 15
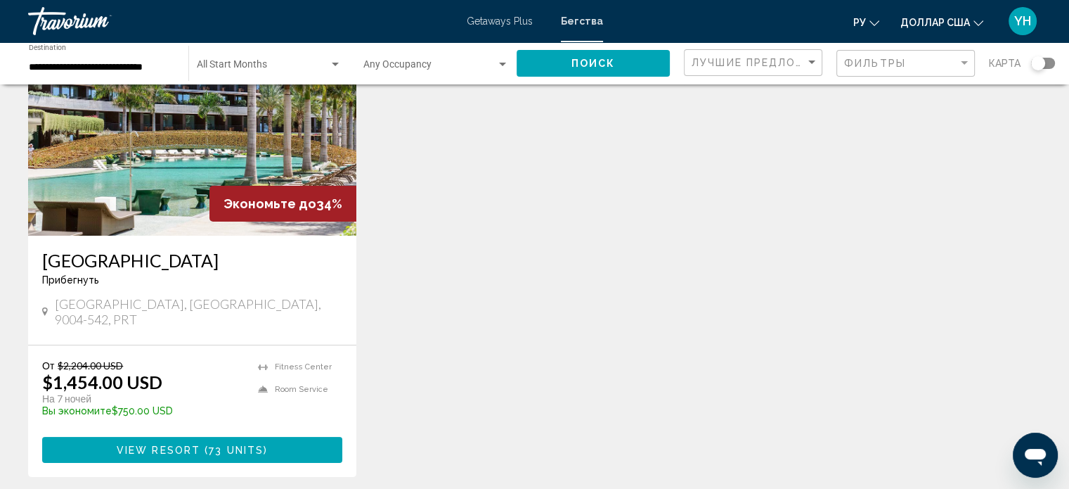
scroll to position [141, 0]
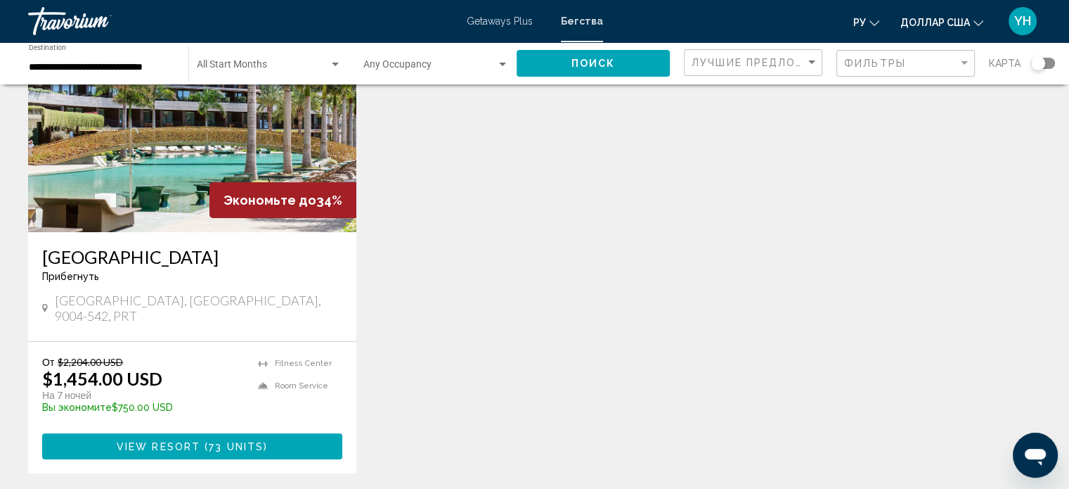
click at [138, 157] on img "Основное содержание" at bounding box center [192, 119] width 328 height 225
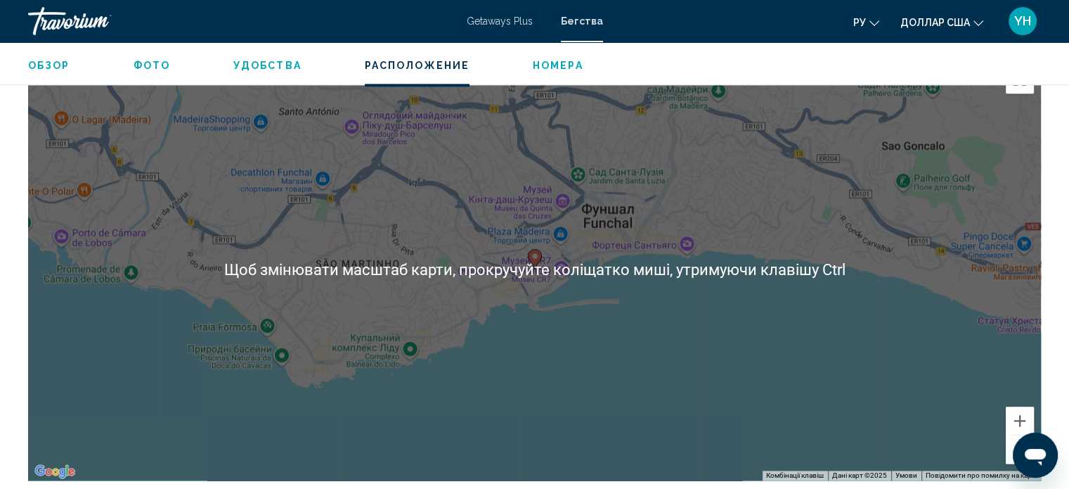
scroll to position [1696, 0]
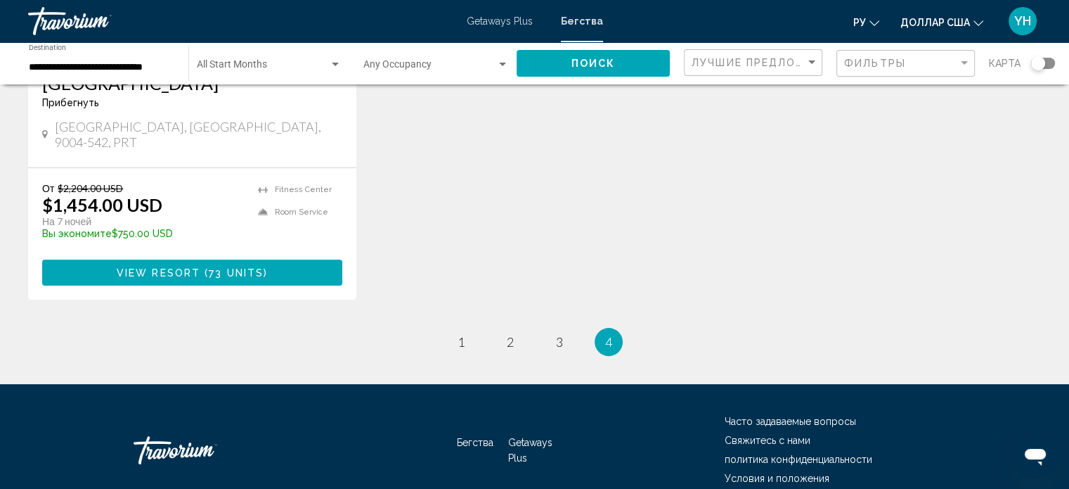
scroll to position [352, 0]
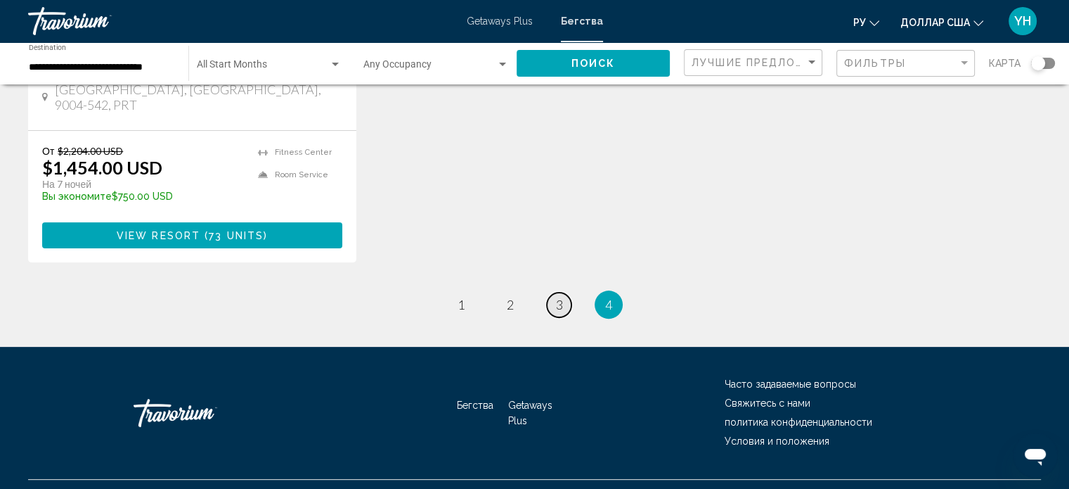
click at [562, 292] on link "page 3" at bounding box center [559, 304] width 25 height 25
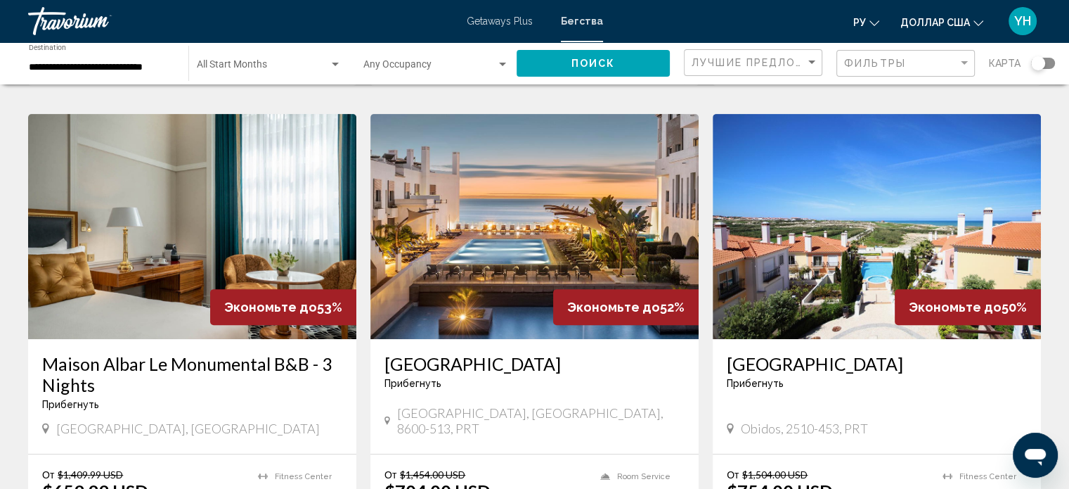
scroll to position [562, 0]
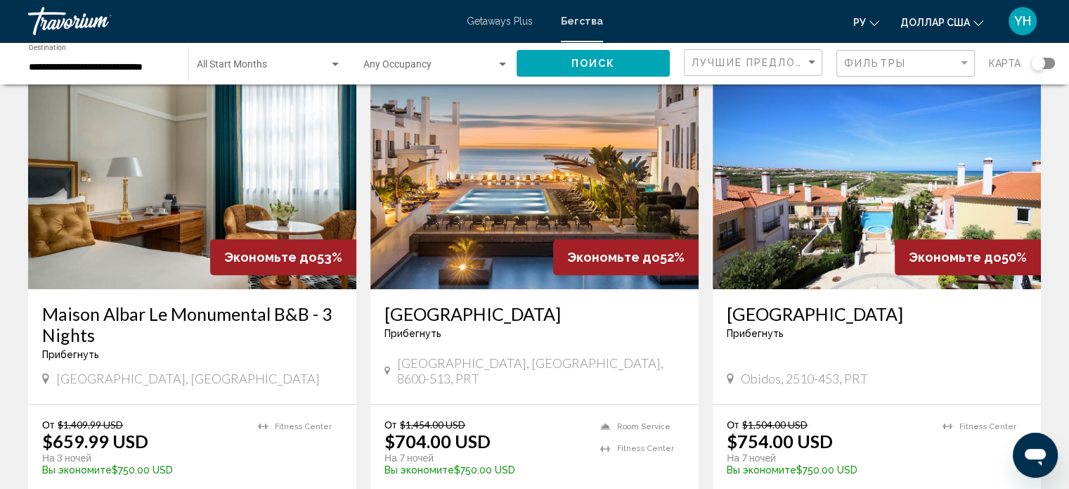
click at [152, 210] on img "Основное содержание" at bounding box center [192, 176] width 328 height 225
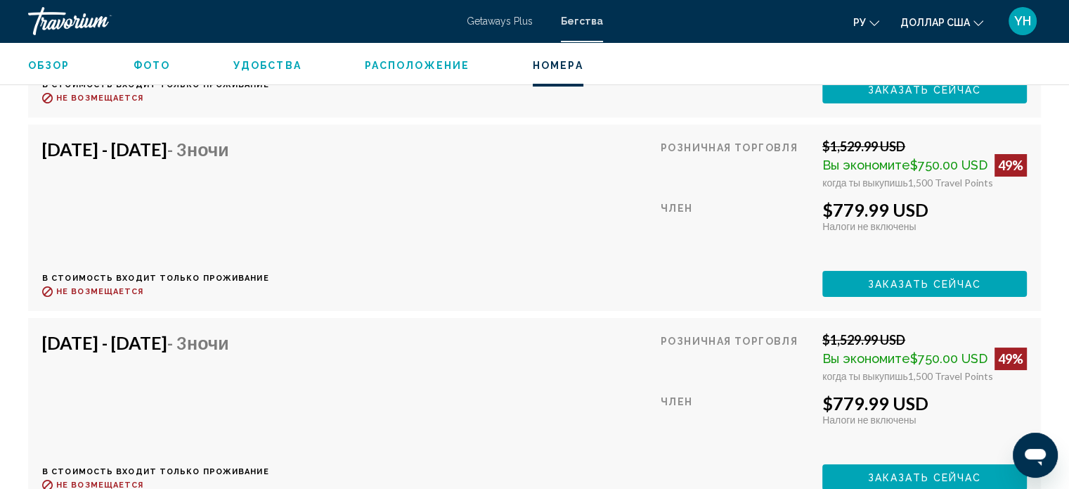
scroll to position [16039, 0]
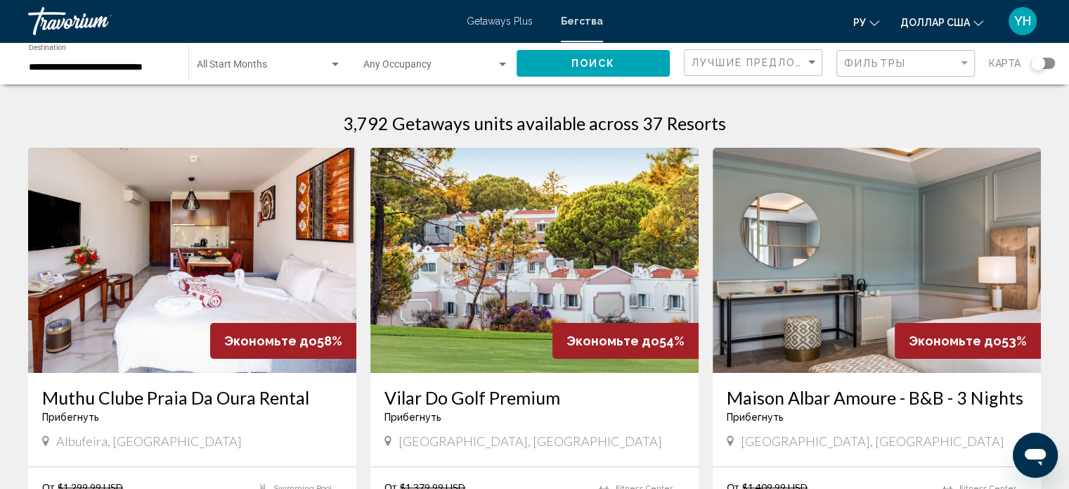
click at [870, 242] on img "Основное содержание" at bounding box center [877, 260] width 328 height 225
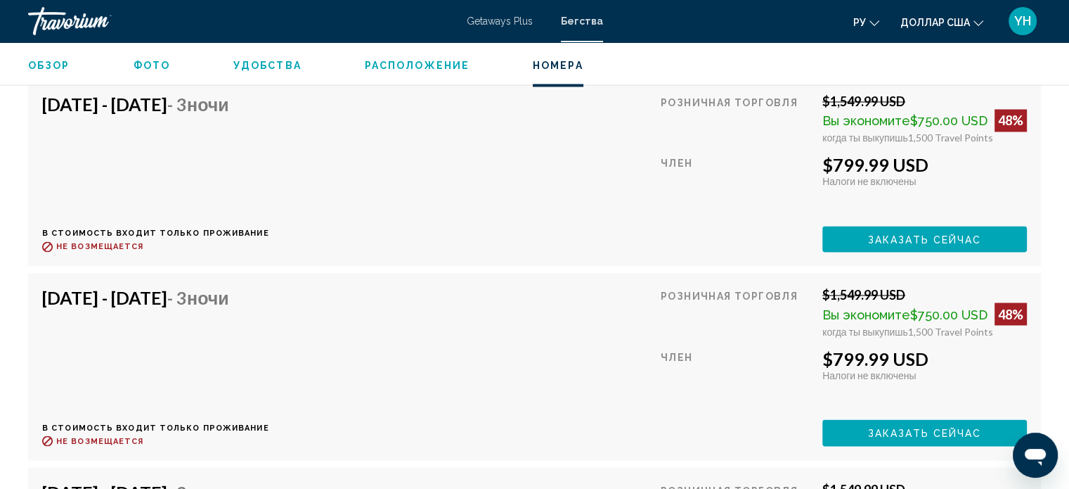
scroll to position [2399, 0]
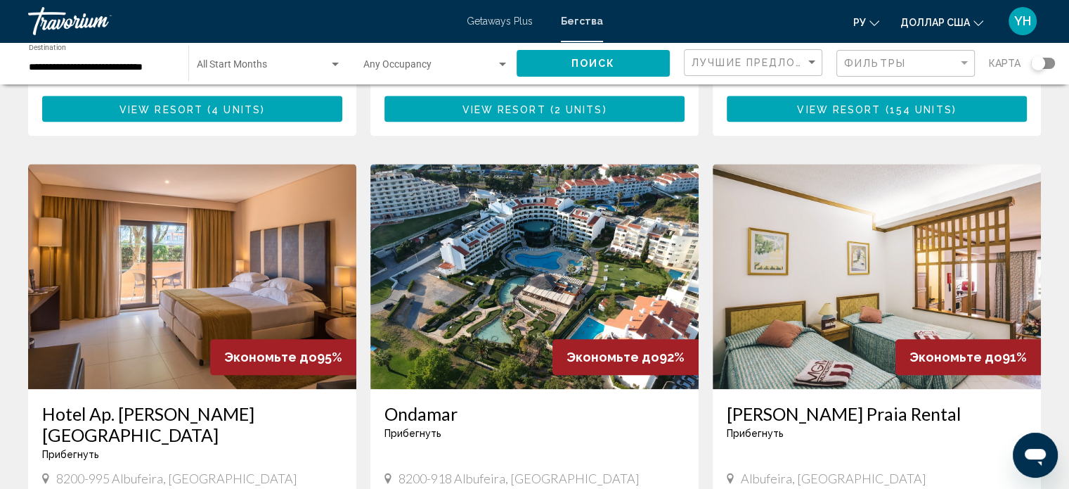
scroll to position [1476, 0]
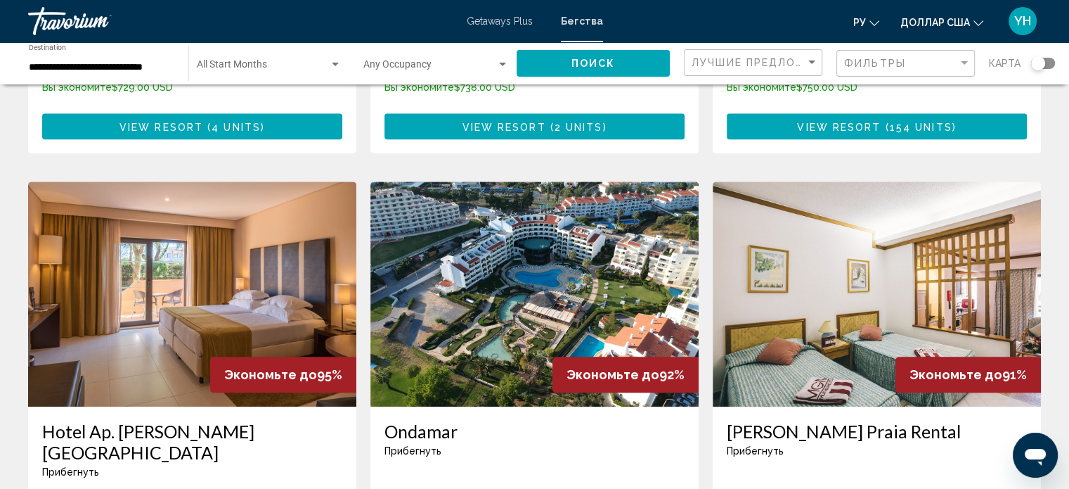
click at [501, 254] on img "Основное содержание" at bounding box center [535, 293] width 328 height 225
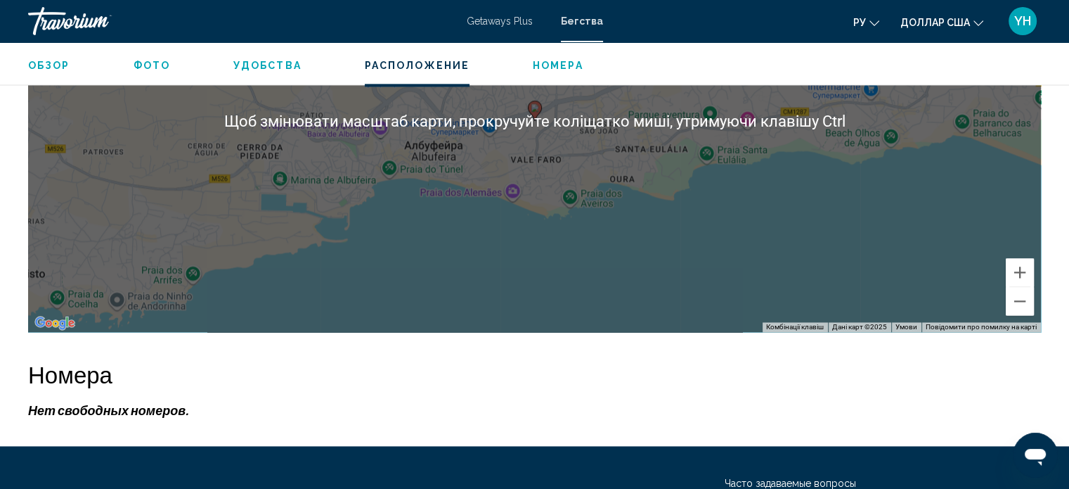
scroll to position [1607, 0]
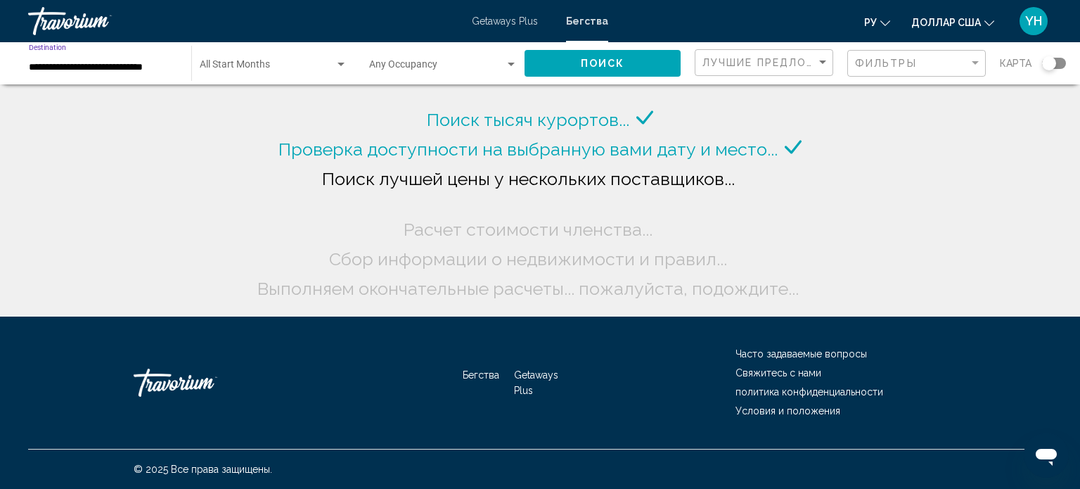
click at [155, 68] on input "**********" at bounding box center [103, 67] width 148 height 11
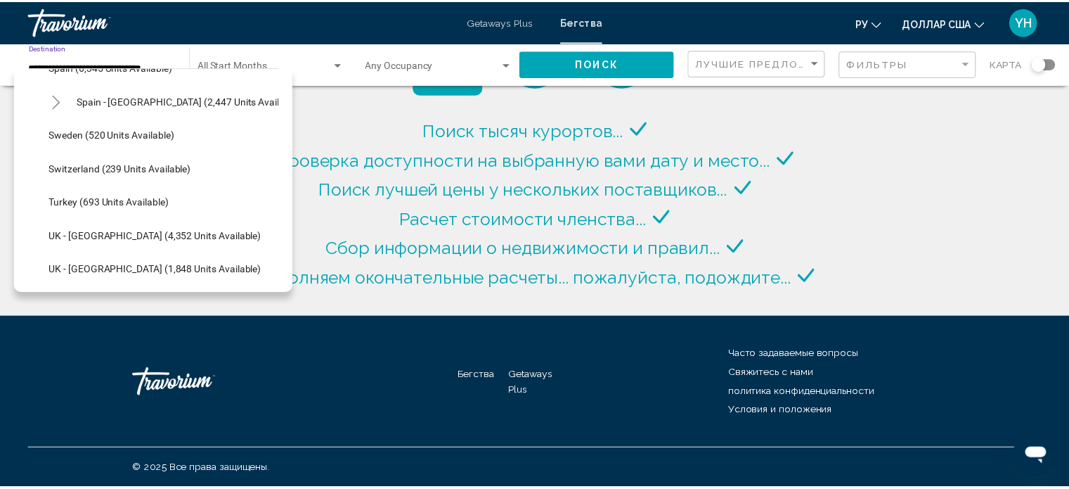
scroll to position [806, 0]
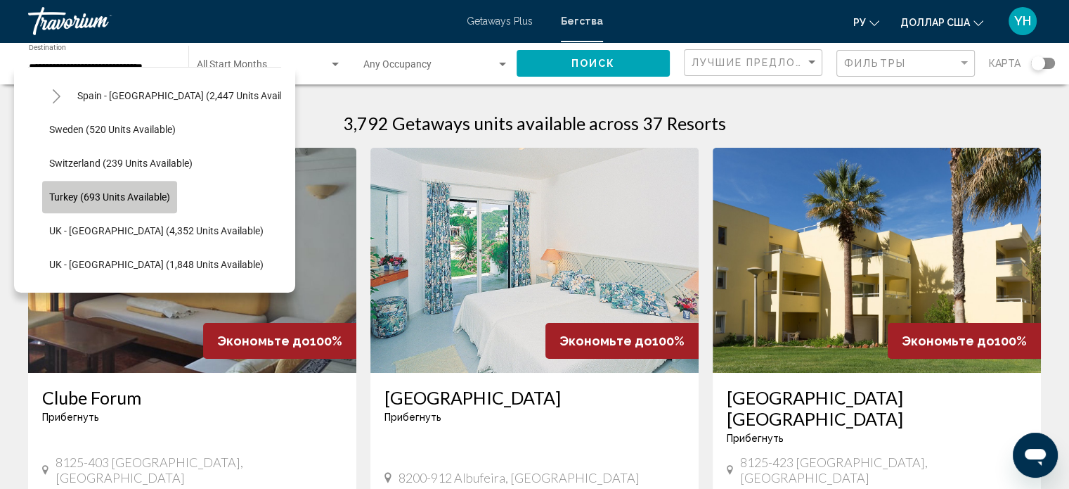
click at [86, 193] on span "Turkey (693 units available)" at bounding box center [109, 196] width 121 height 11
type input "**********"
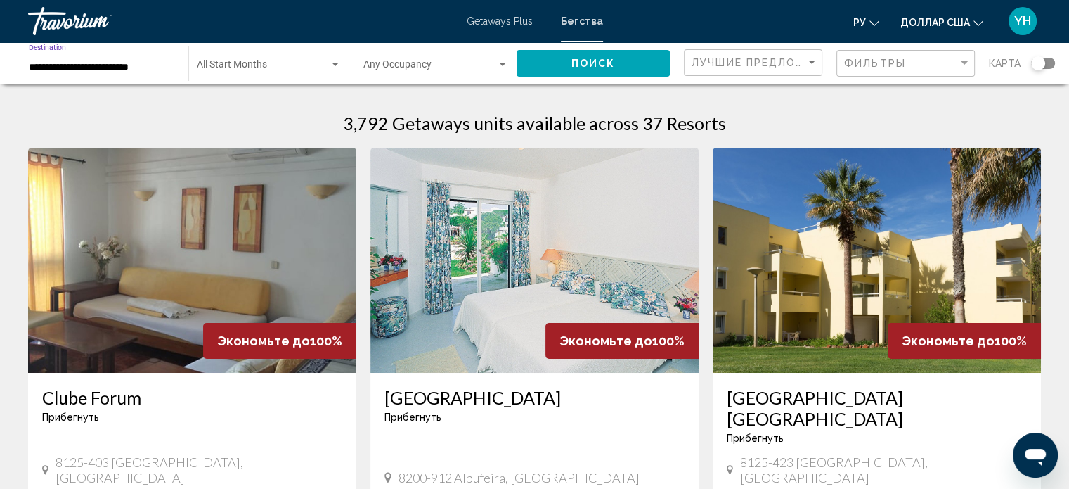
click at [600, 69] on button "Поиск" at bounding box center [593, 63] width 153 height 26
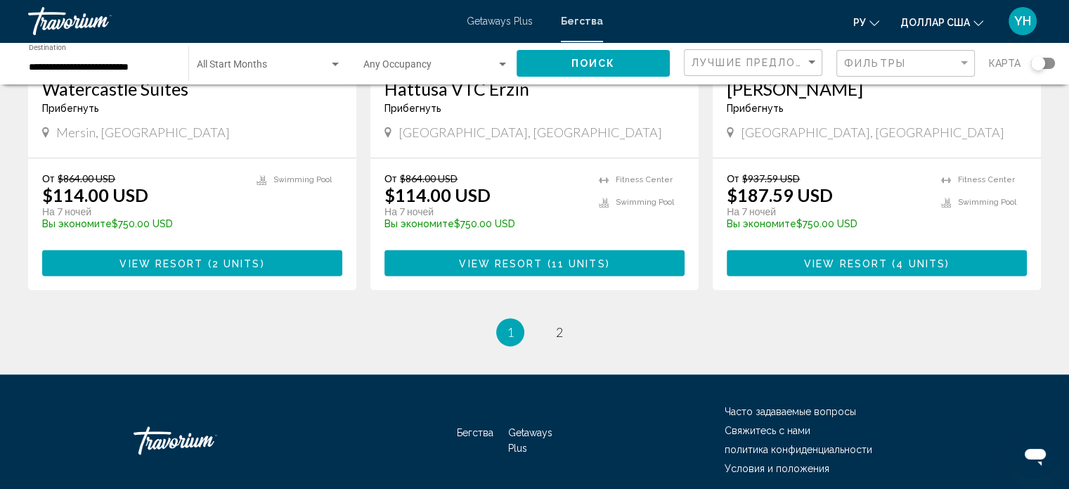
scroll to position [1758, 0]
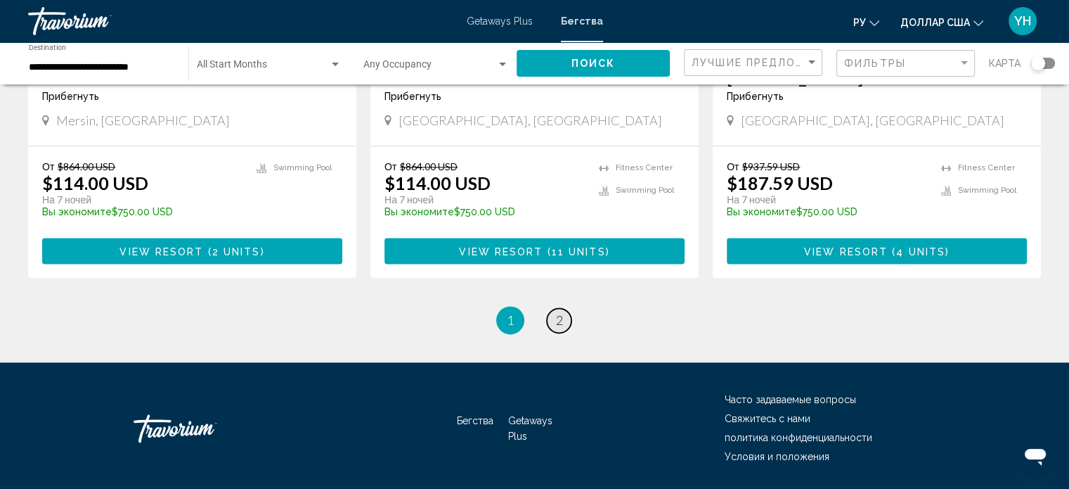
click at [563, 315] on link "page 2" at bounding box center [559, 320] width 25 height 25
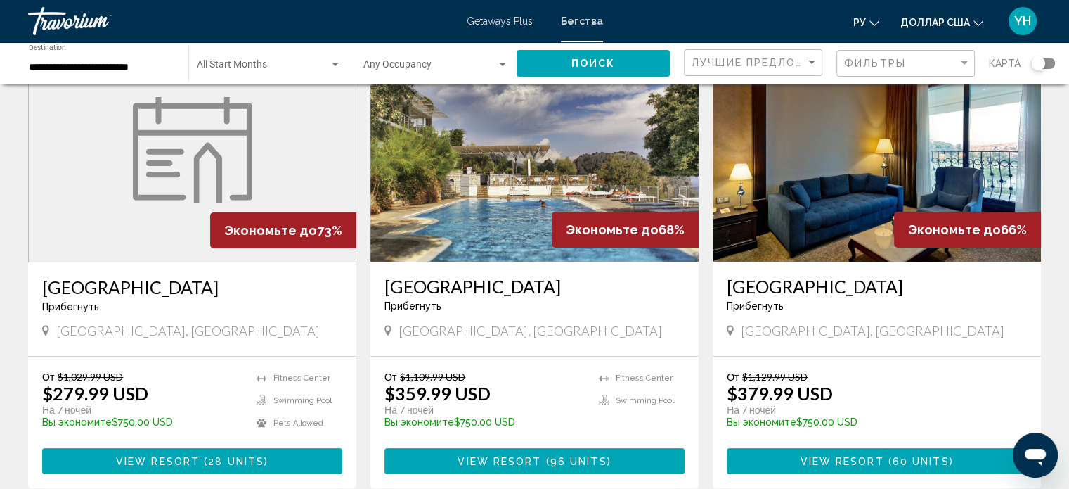
scroll to position [141, 0]
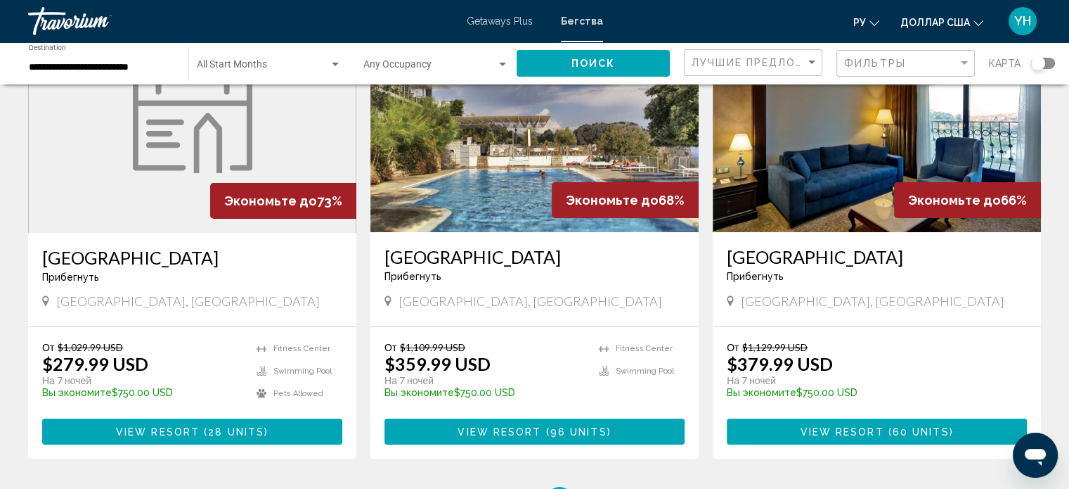
click at [184, 135] on img "Основное содержание" at bounding box center [193, 119] width 120 height 105
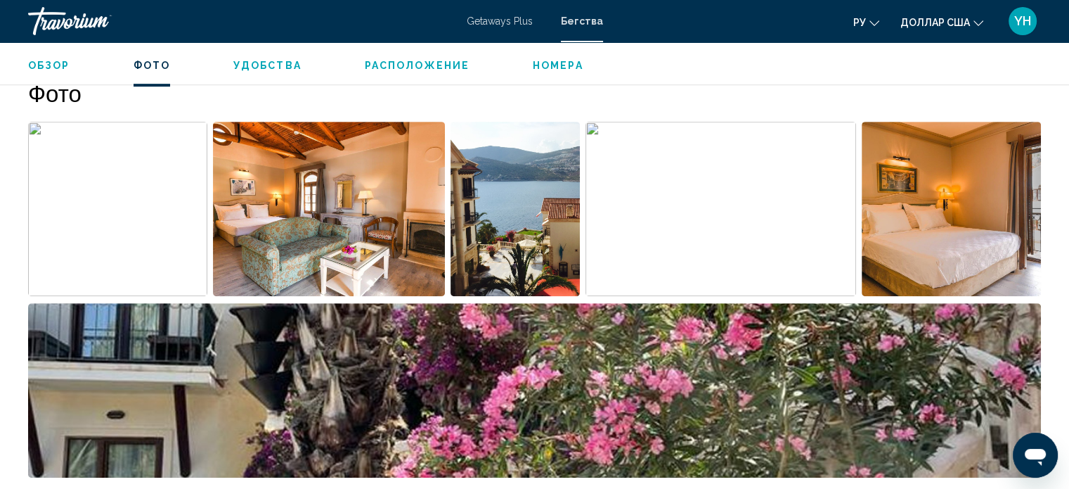
scroll to position [571, 0]
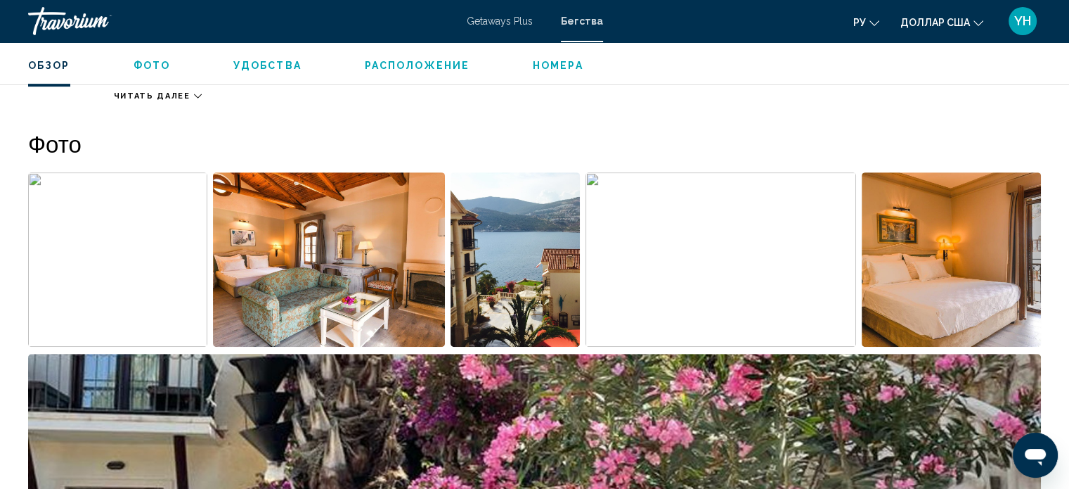
click at [339, 278] on img "Open full-screen image slider" at bounding box center [329, 259] width 232 height 174
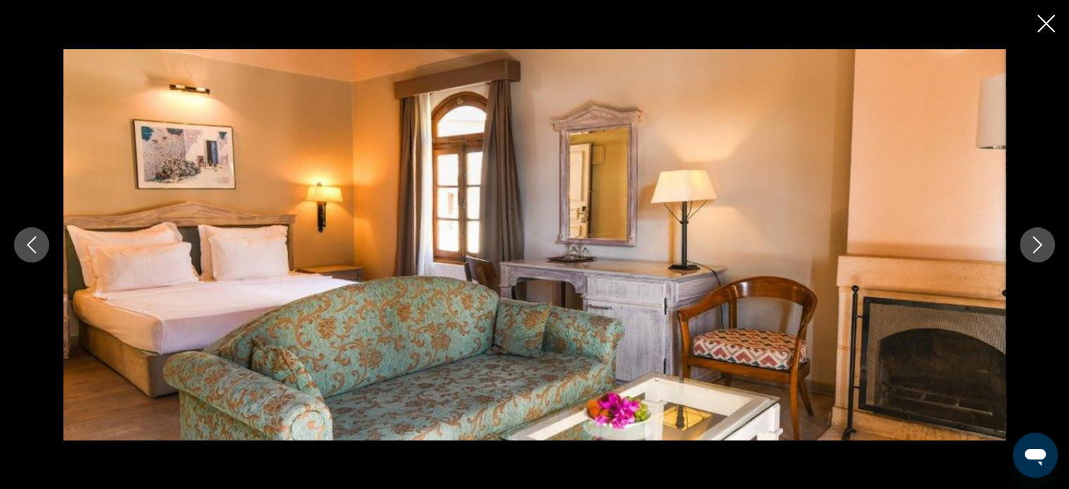
click at [1046, 241] on button "Next image" at bounding box center [1037, 244] width 35 height 35
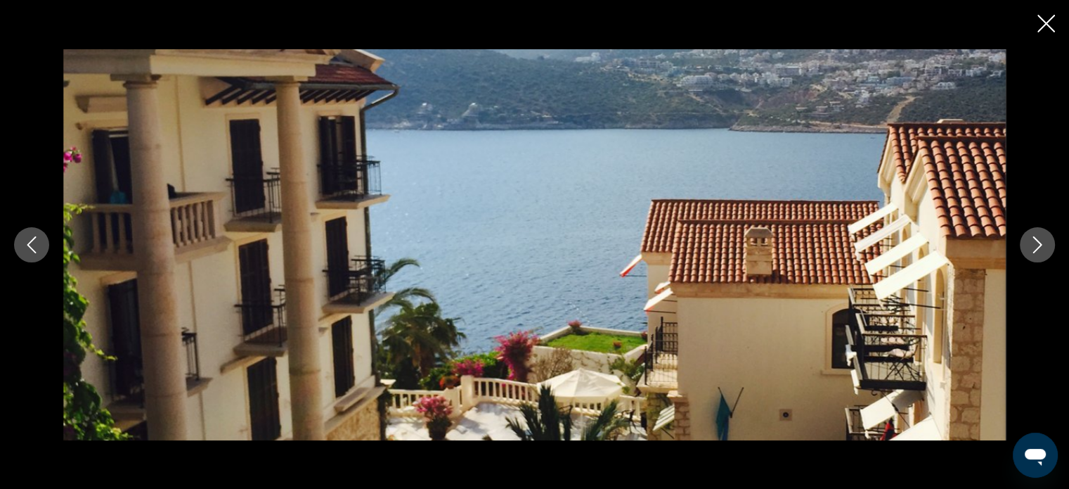
click at [1046, 241] on button "Next image" at bounding box center [1037, 244] width 35 height 35
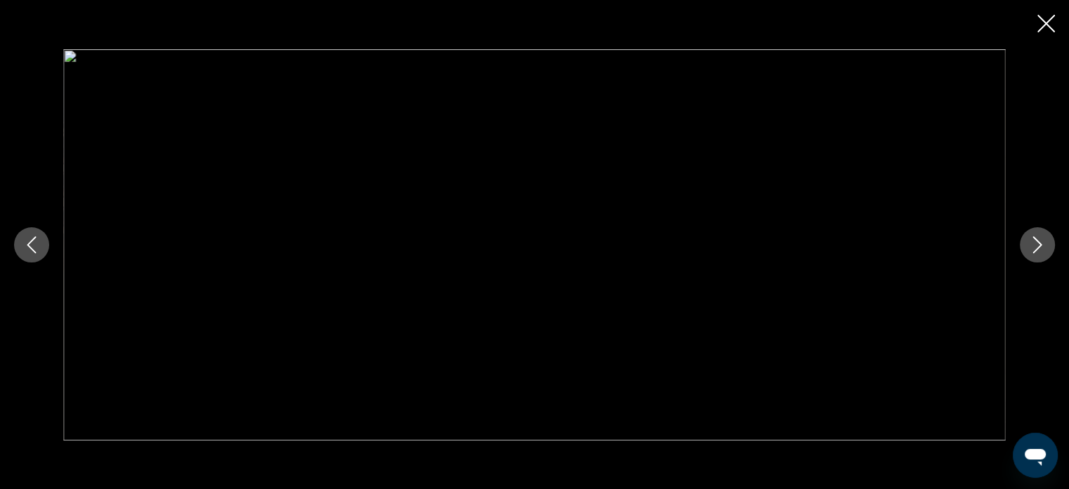
click at [1046, 241] on button "Next image" at bounding box center [1037, 244] width 35 height 35
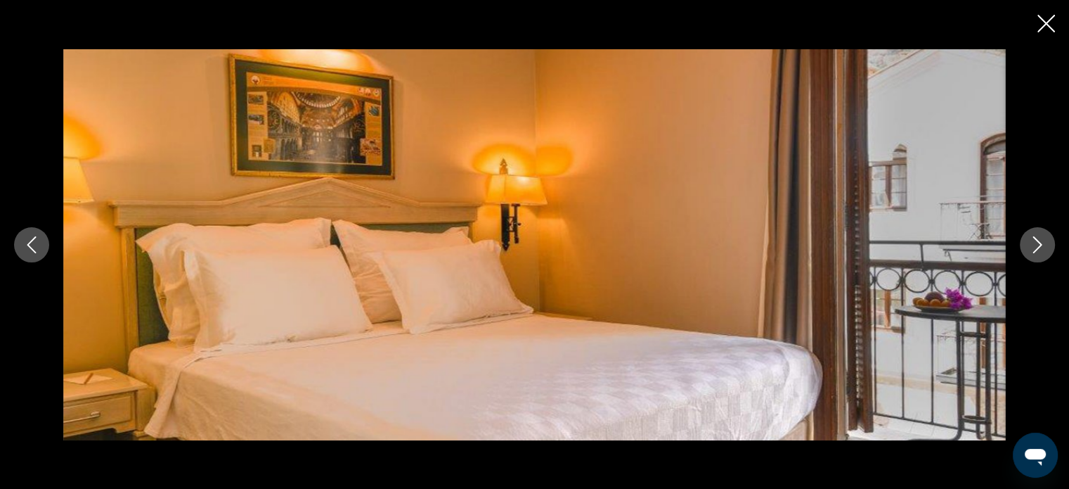
click at [1046, 241] on button "Next image" at bounding box center [1037, 244] width 35 height 35
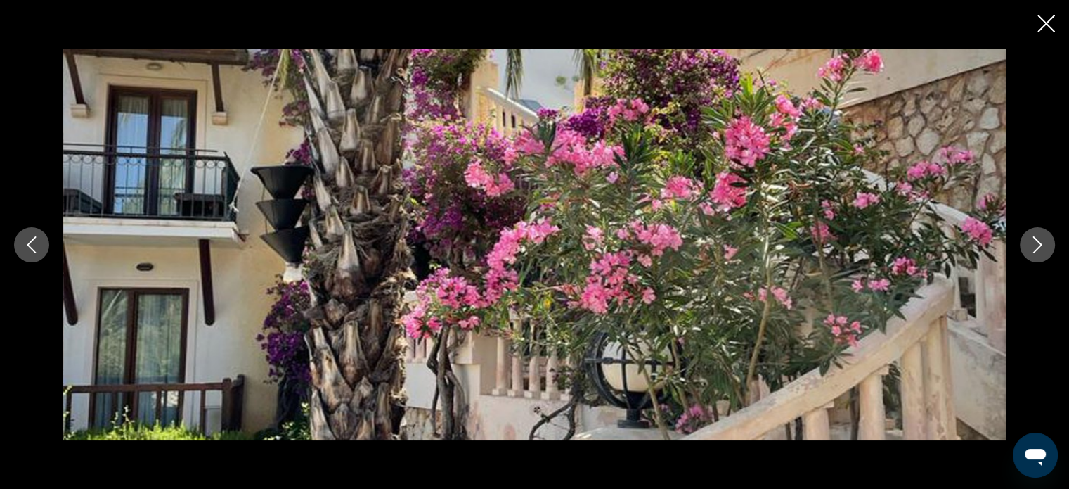
click at [1046, 241] on button "Next image" at bounding box center [1037, 244] width 35 height 35
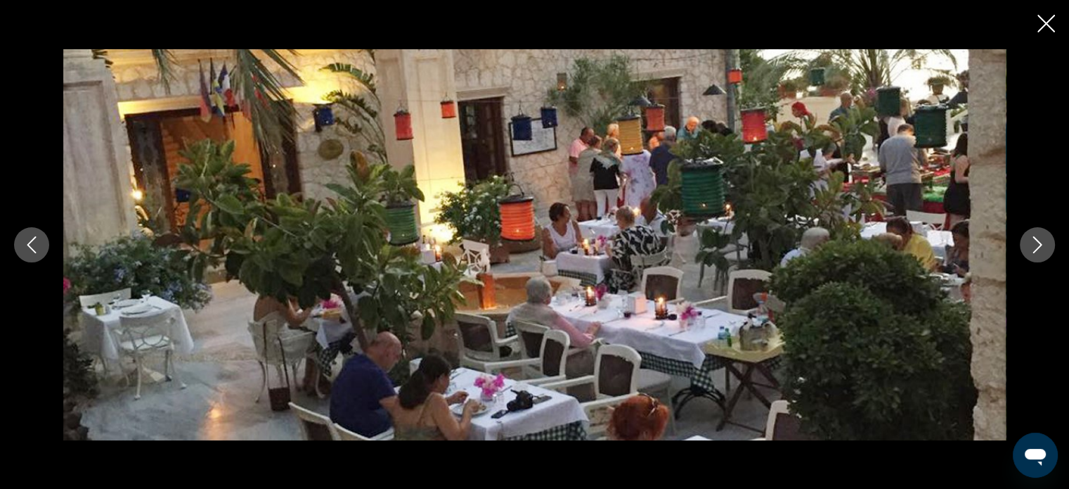
click at [1046, 241] on button "Next image" at bounding box center [1037, 244] width 35 height 35
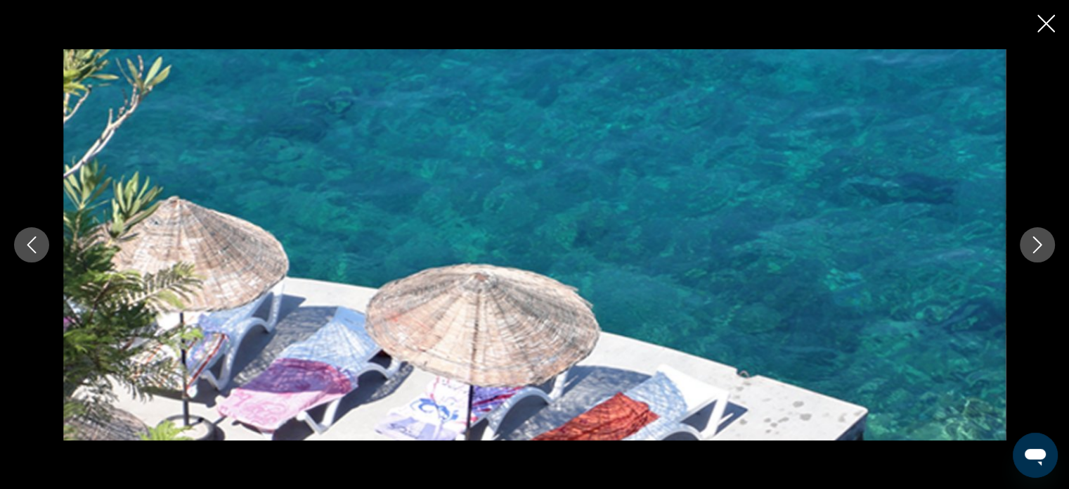
click at [1046, 241] on button "Next image" at bounding box center [1037, 244] width 35 height 35
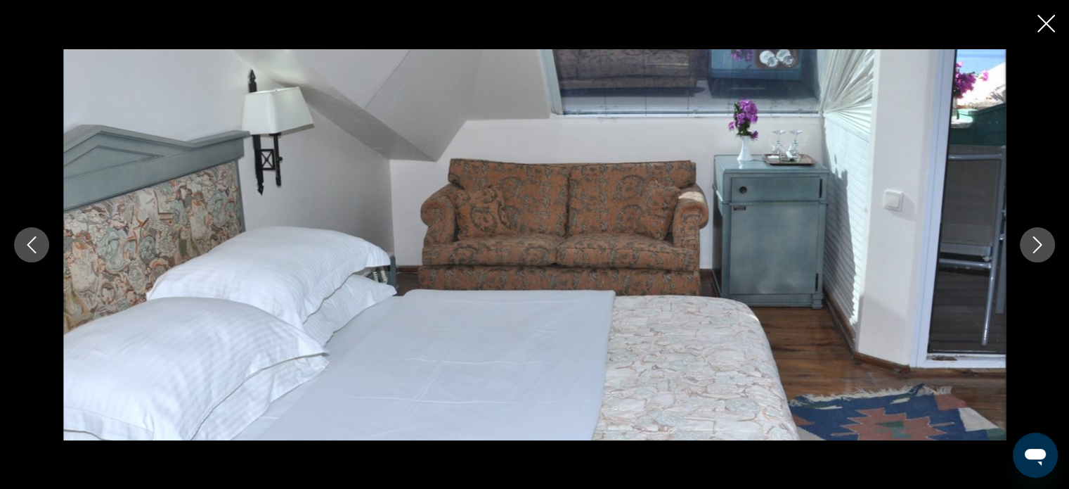
click at [1046, 241] on button "Next image" at bounding box center [1037, 244] width 35 height 35
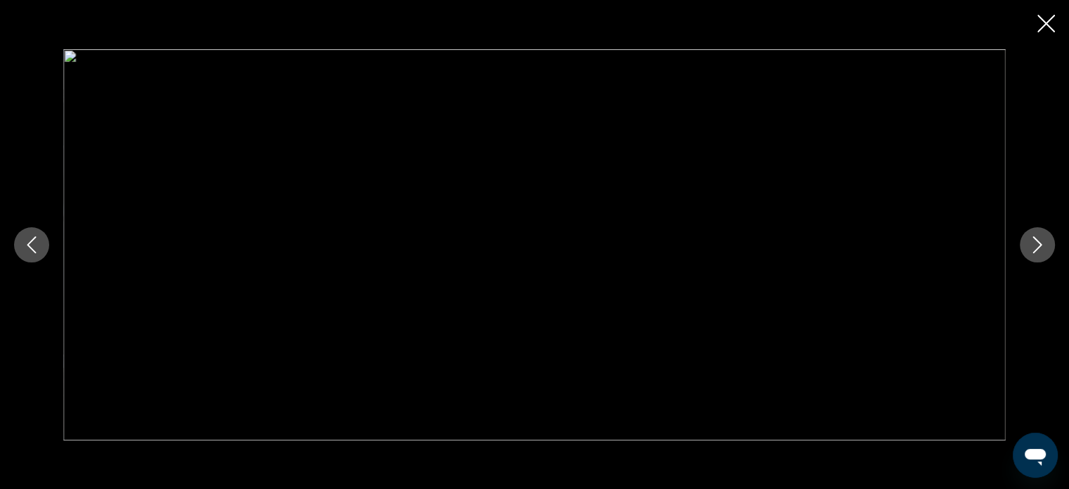
click at [1046, 241] on button "Next image" at bounding box center [1037, 244] width 35 height 35
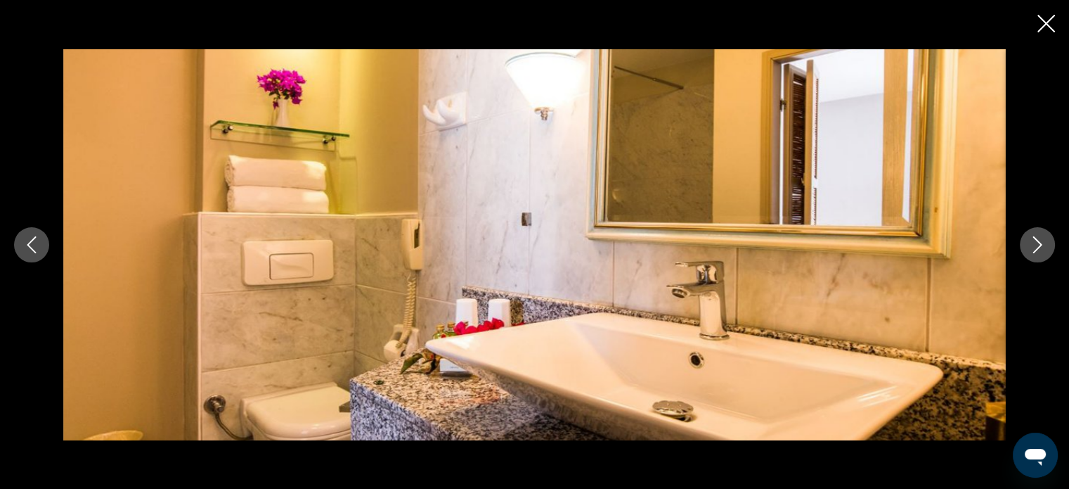
click at [1046, 241] on button "Next image" at bounding box center [1037, 244] width 35 height 35
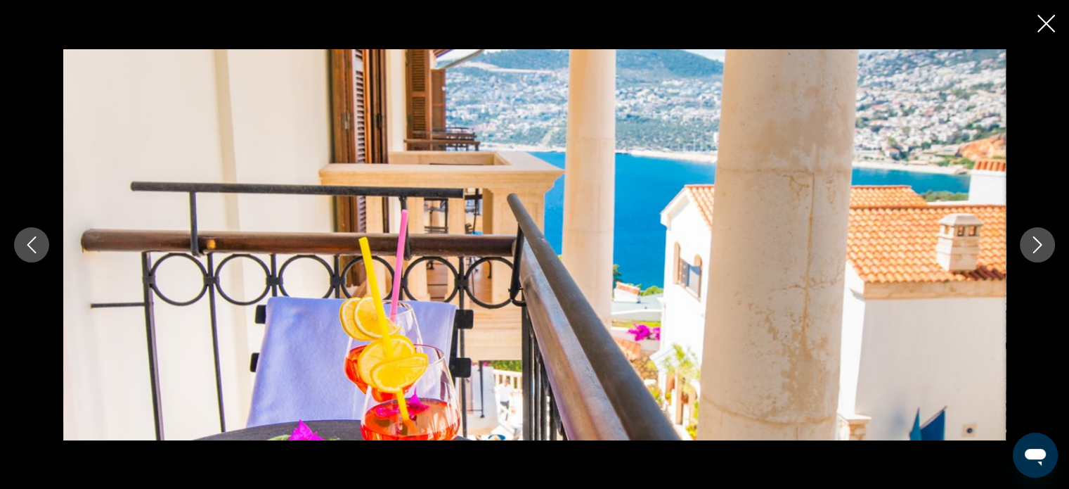
click at [1046, 241] on button "Next image" at bounding box center [1037, 244] width 35 height 35
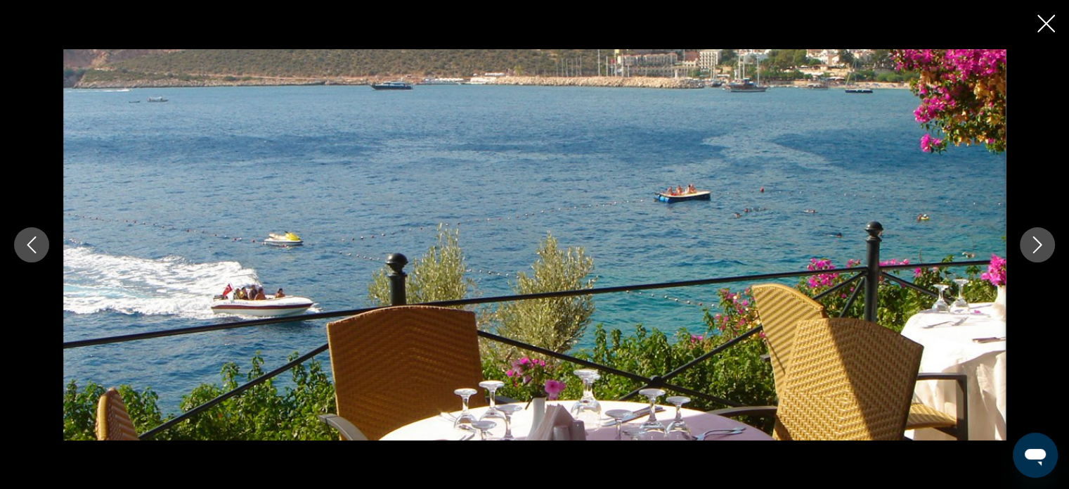
click at [1046, 241] on button "Next image" at bounding box center [1037, 244] width 35 height 35
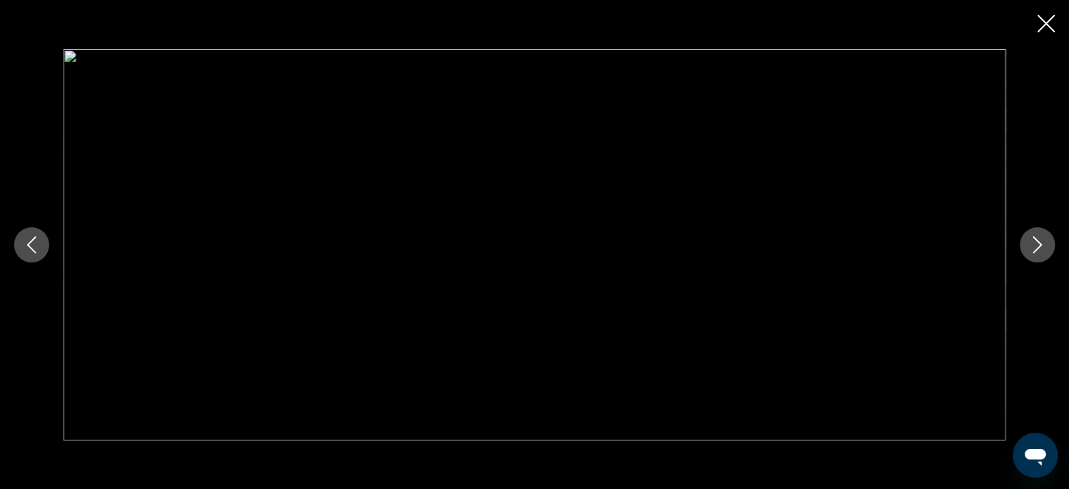
click at [1046, 241] on button "Next image" at bounding box center [1037, 244] width 35 height 35
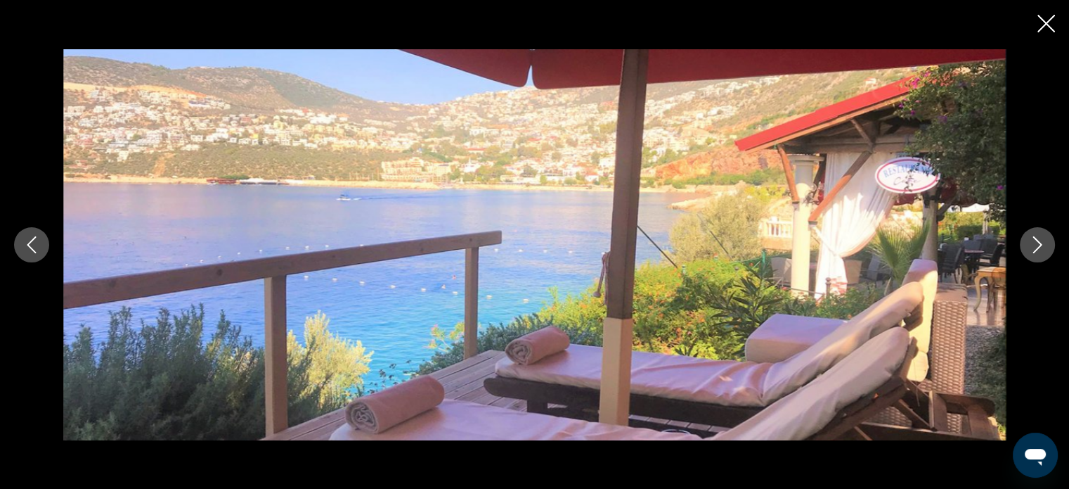
click at [1046, 241] on button "Next image" at bounding box center [1037, 244] width 35 height 35
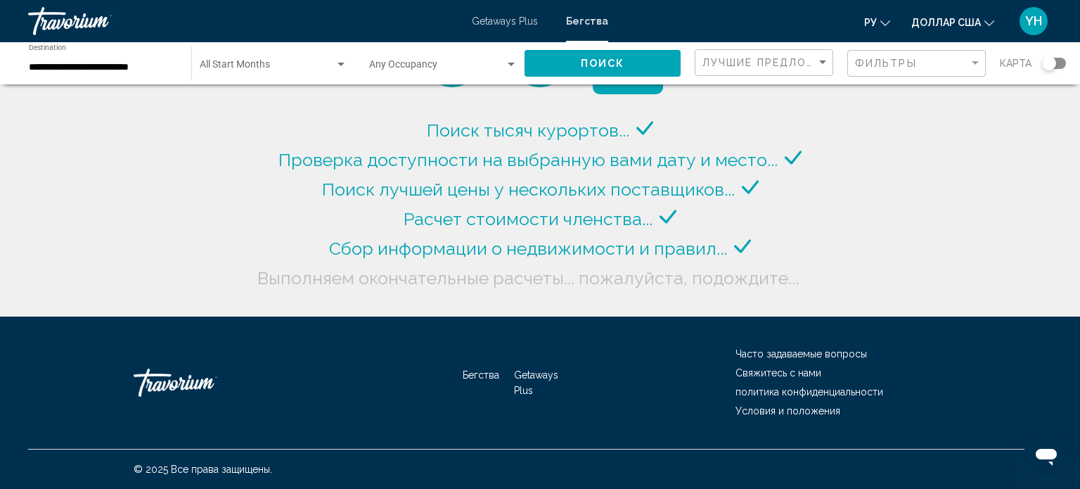
click at [110, 62] on input "**********" at bounding box center [103, 67] width 148 height 11
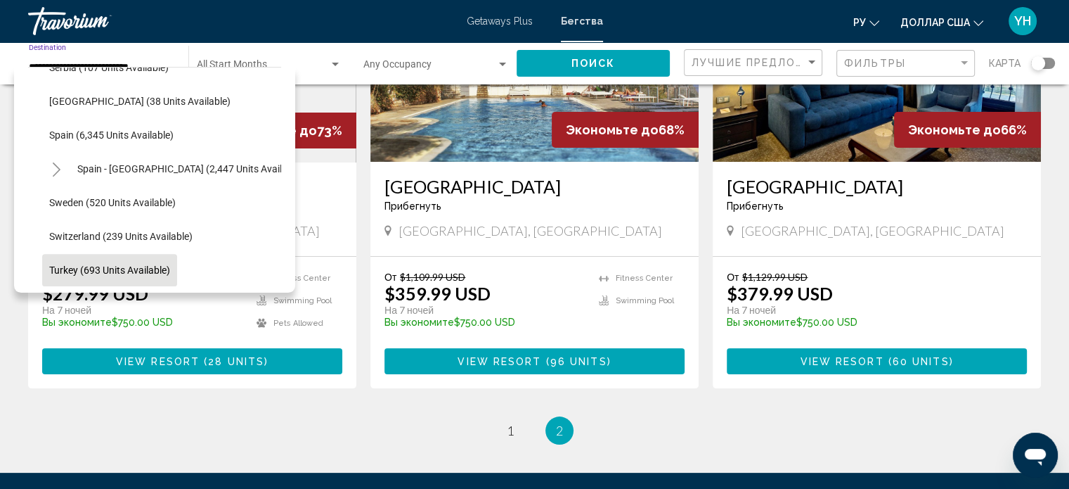
scroll to position [731, 0]
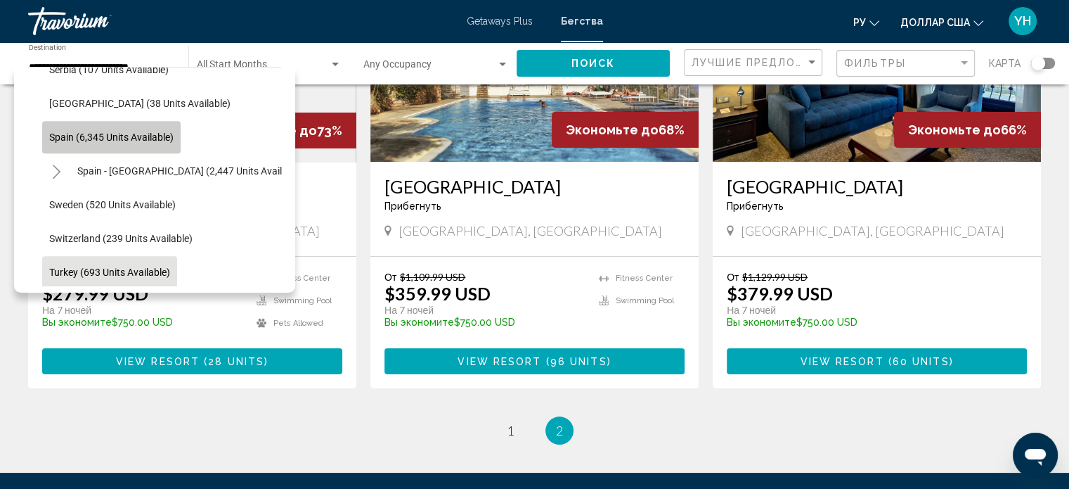
click at [85, 136] on span "Spain (6,345 units available)" at bounding box center [111, 136] width 124 height 11
type input "**********"
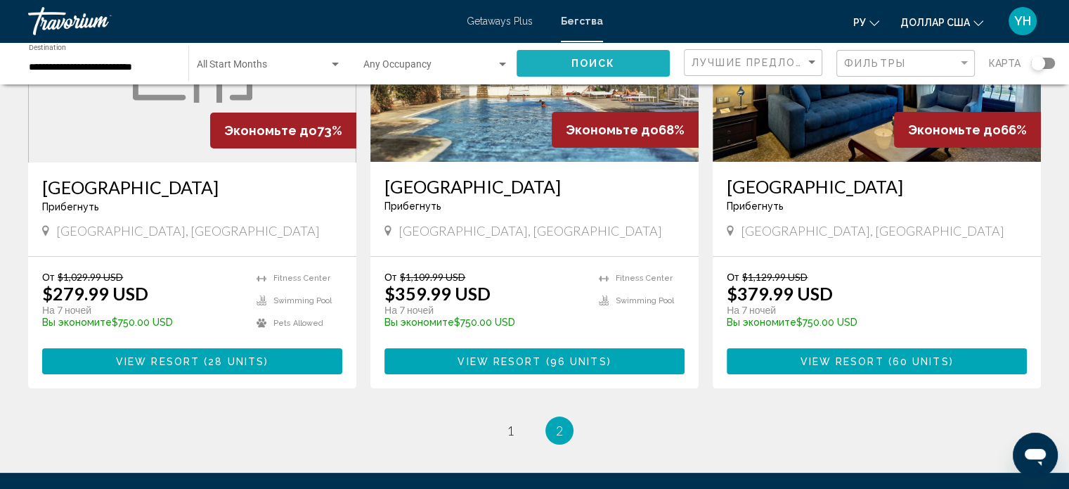
click at [578, 56] on button "Поиск" at bounding box center [593, 63] width 153 height 26
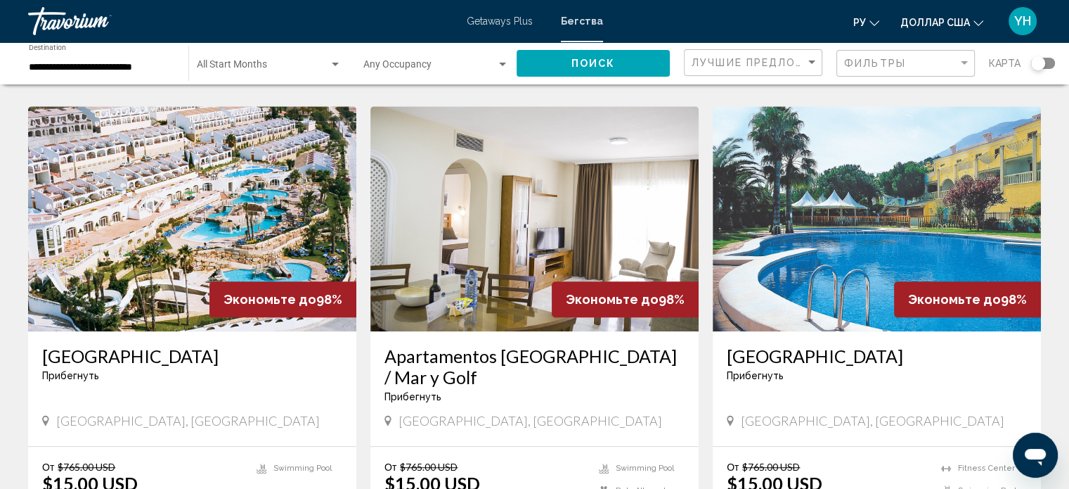
scroll to position [1055, 0]
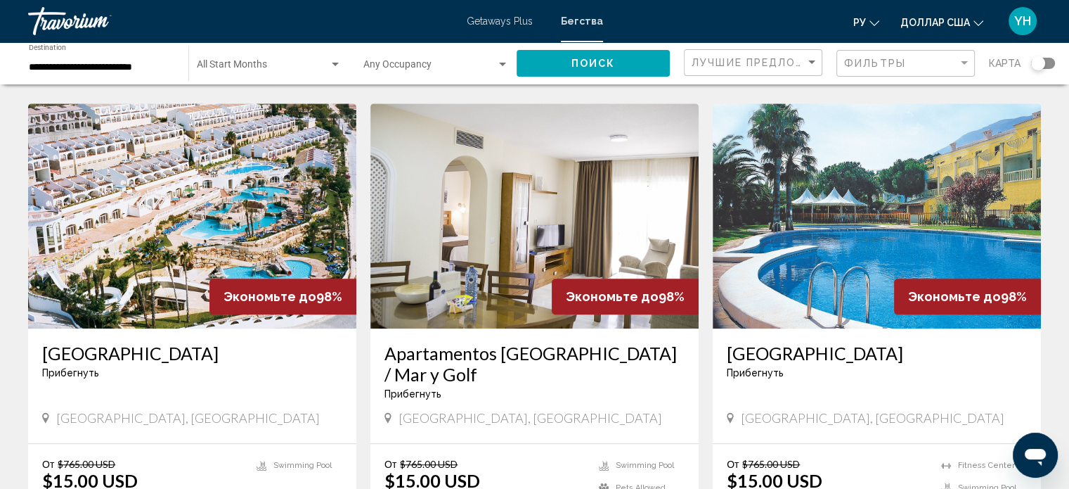
click at [208, 165] on img "Основное содержание" at bounding box center [192, 215] width 328 height 225
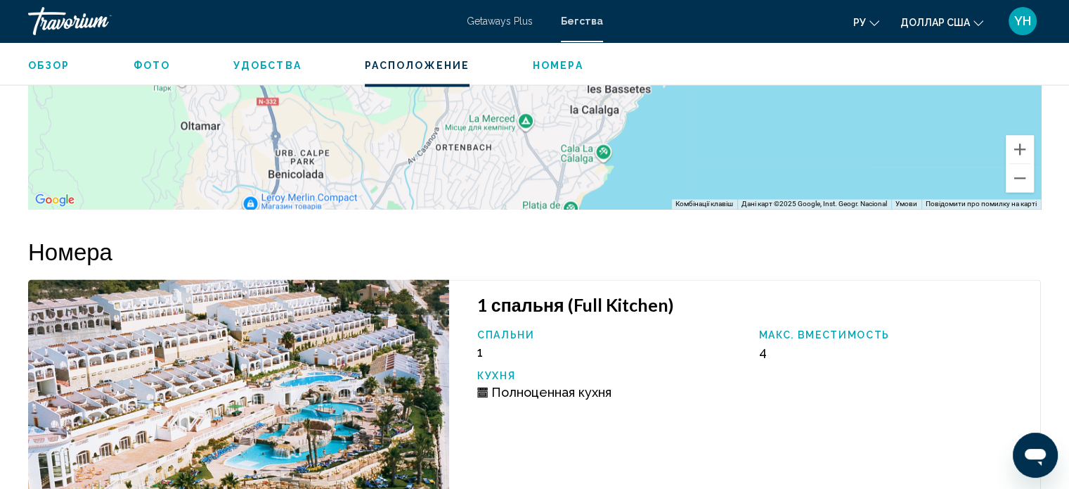
scroll to position [2188, 0]
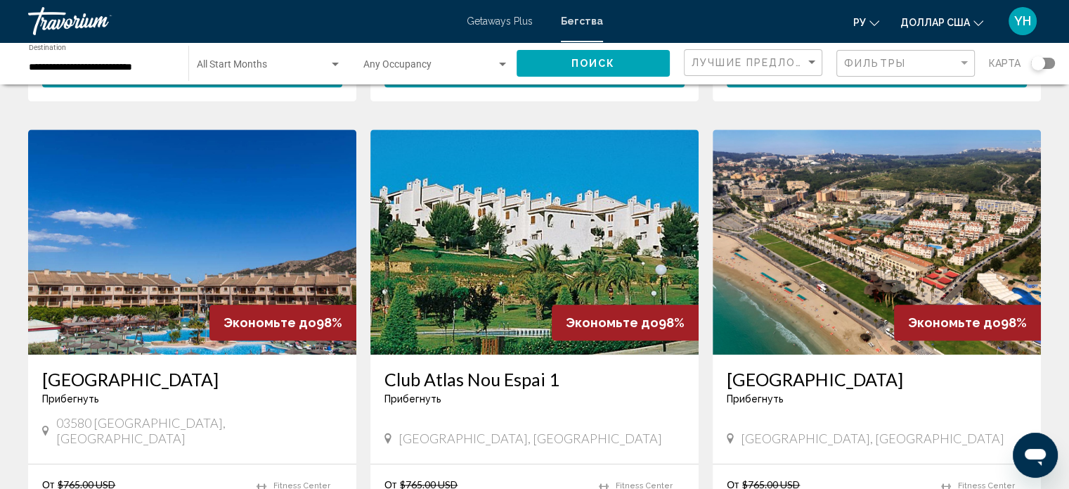
scroll to position [1547, 0]
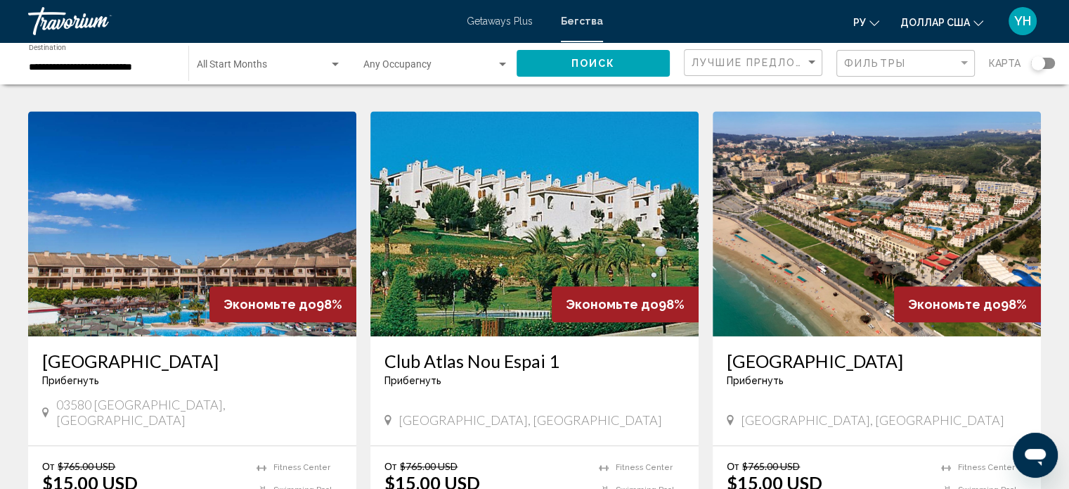
click at [159, 190] on img "Основное содержание" at bounding box center [192, 223] width 328 height 225
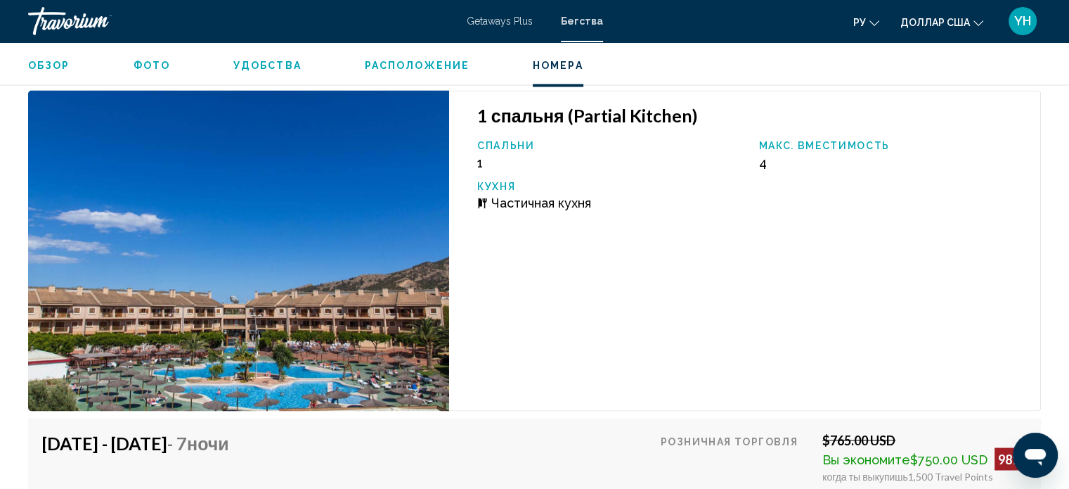
scroll to position [2324, 0]
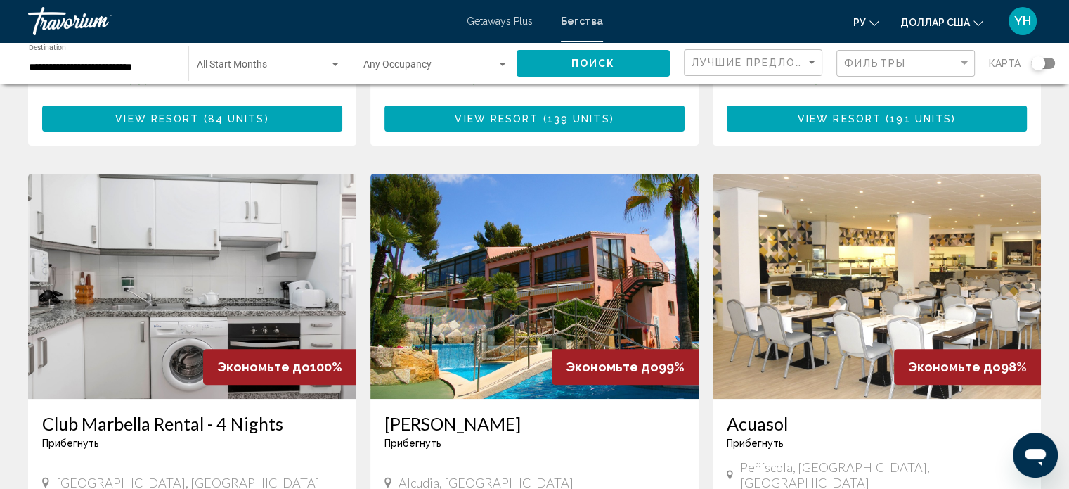
scroll to position [492, 0]
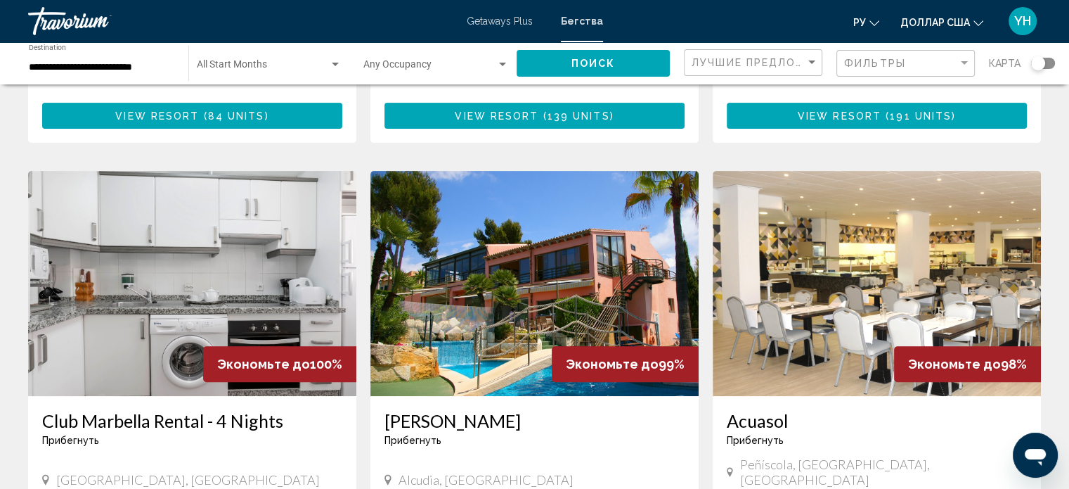
click at [890, 211] on img "Основное содержание" at bounding box center [877, 283] width 328 height 225
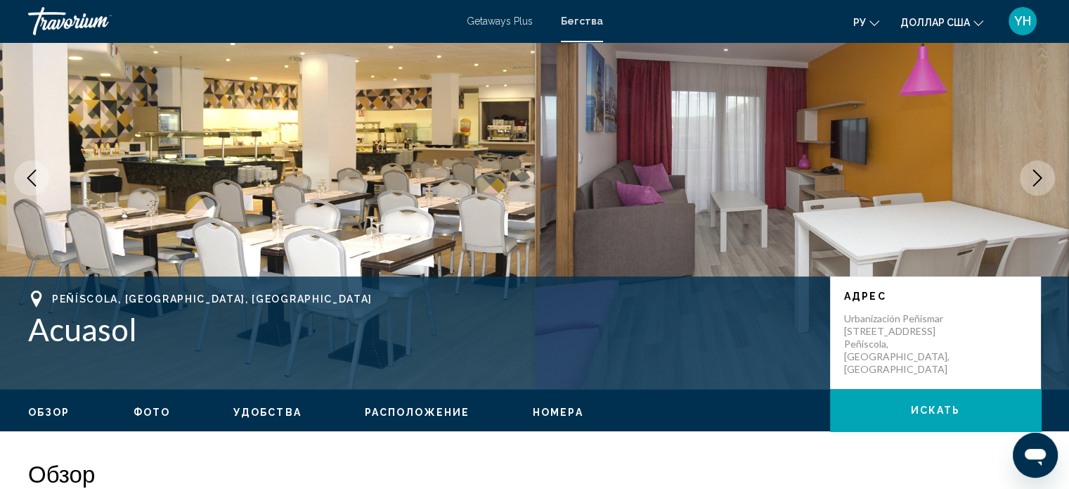
scroll to position [79, 0]
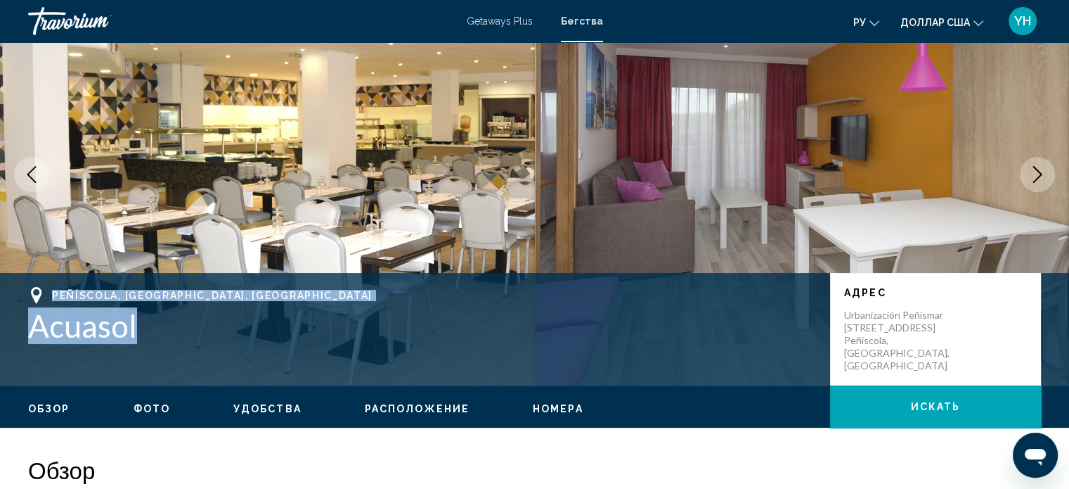
drag, startPoint x: 173, startPoint y: 326, endPoint x: 15, endPoint y: 290, distance: 162.2
click at [15, 290] on div "Peñíscola, [GEOGRAPHIC_DATA], [GEOGRAPHIC_DATA] Acuasol Адрес [STREET_ADDRESS]" at bounding box center [534, 329] width 1069 height 84
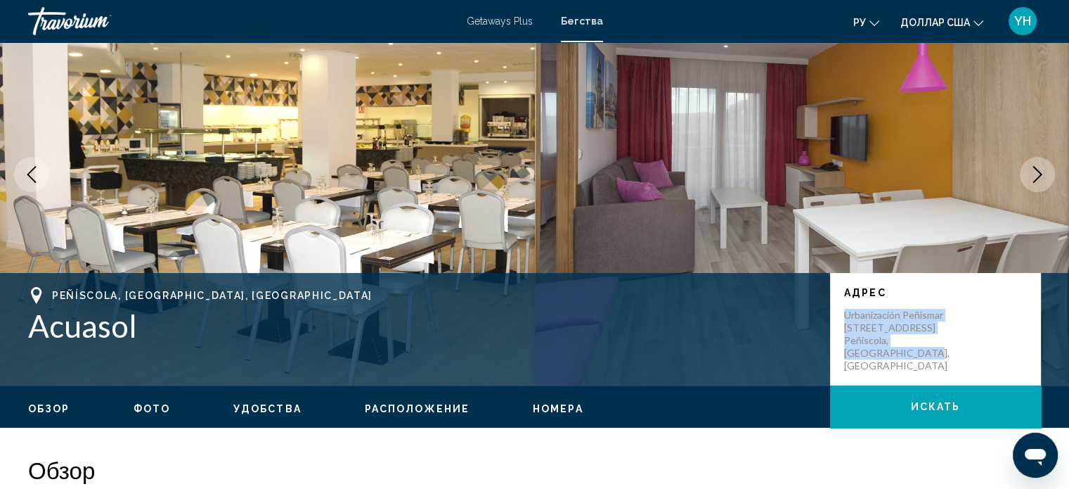
drag, startPoint x: 962, startPoint y: 349, endPoint x: 832, endPoint y: 309, distance: 135.4
click at [832, 309] on div "Адрес [STREET_ADDRESS]" at bounding box center [935, 329] width 211 height 112
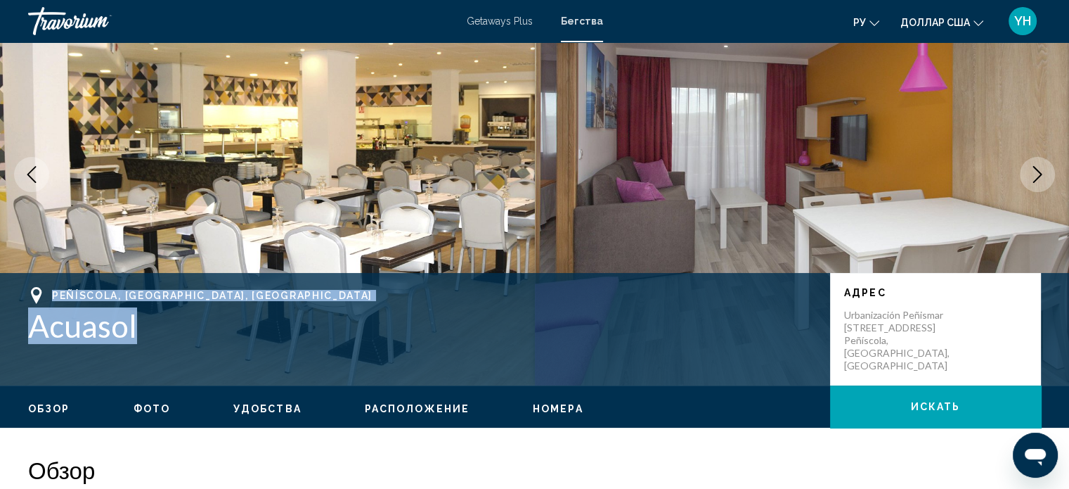
drag, startPoint x: 155, startPoint y: 323, endPoint x: 20, endPoint y: 288, distance: 140.2
click at [20, 288] on div "Peñíscola, [GEOGRAPHIC_DATA], [GEOGRAPHIC_DATA] Acuasol Адрес [STREET_ADDRESS]" at bounding box center [534, 329] width 1069 height 84
copy div "Peñíscola, [GEOGRAPHIC_DATA], [GEOGRAPHIC_DATA] Acuasol"
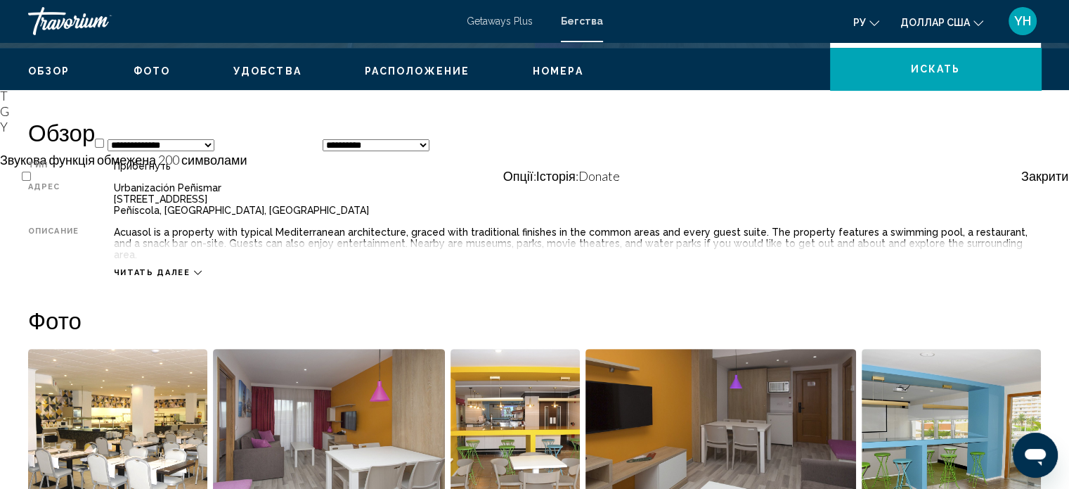
scroll to position [430, 0]
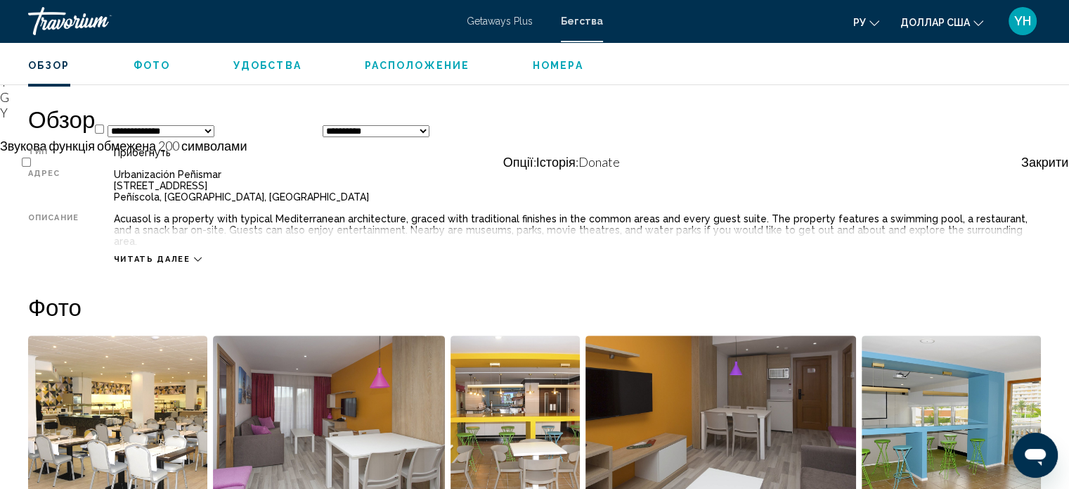
click at [194, 255] on icon "Основное содержание" at bounding box center [198, 259] width 8 height 8
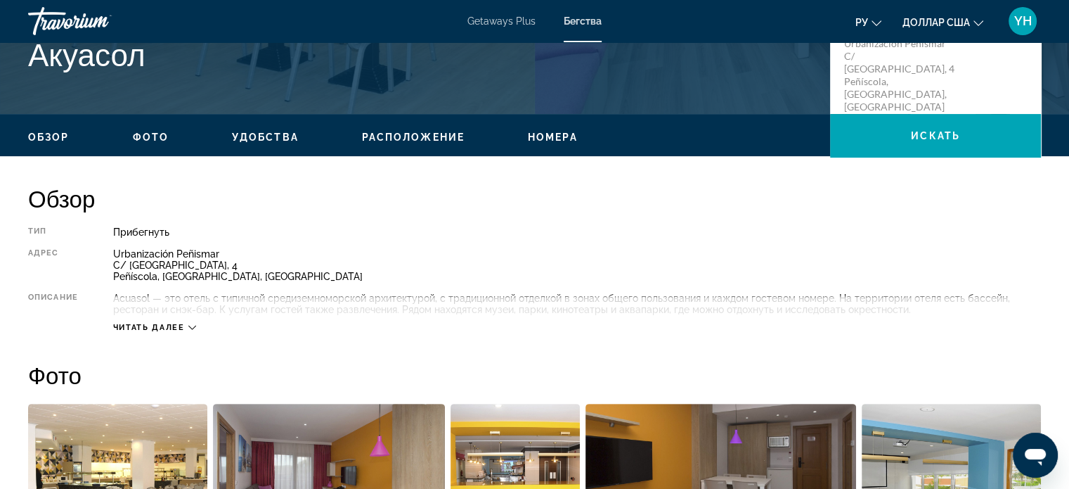
scroll to position [352, 0]
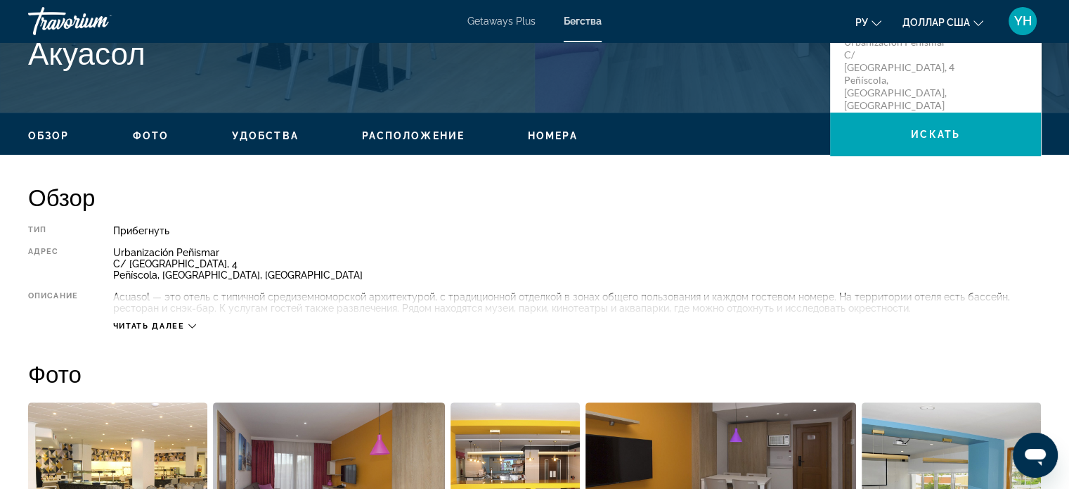
click at [193, 323] on icon "Основное содержание" at bounding box center [192, 326] width 8 height 8
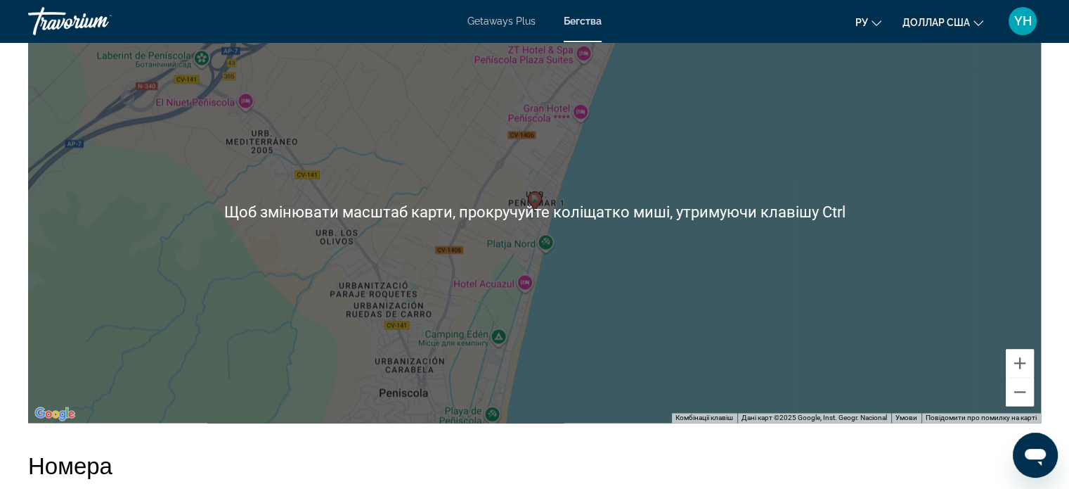
scroll to position [2039, 0]
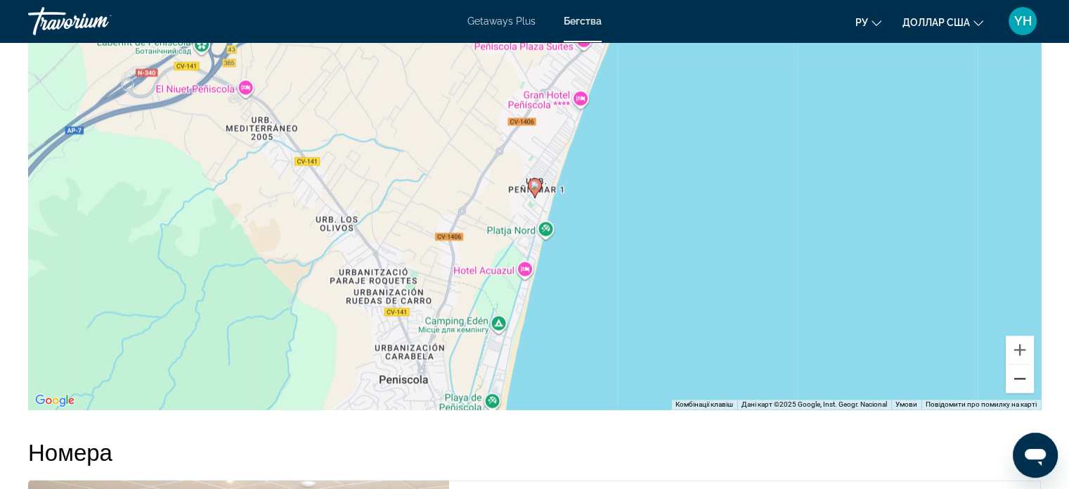
click at [1018, 392] on button "Зменшити" at bounding box center [1020, 378] width 28 height 28
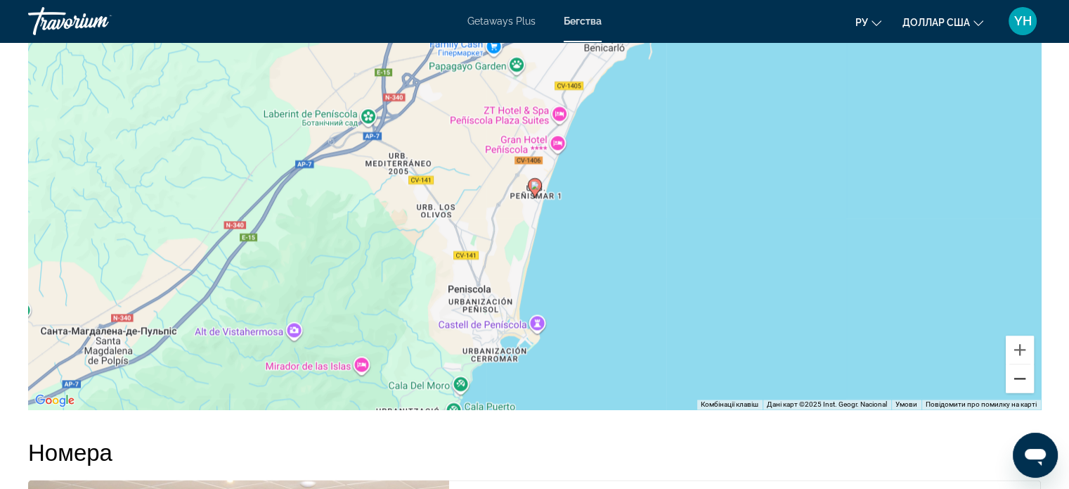
click at [1018, 392] on button "Зменшити" at bounding box center [1020, 378] width 28 height 28
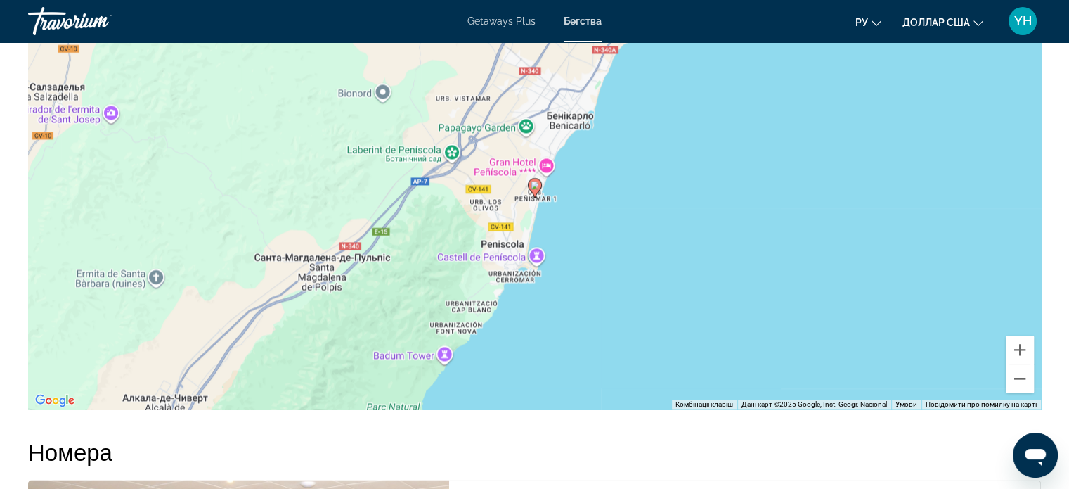
click at [1018, 392] on button "Зменшити" at bounding box center [1020, 378] width 28 height 28
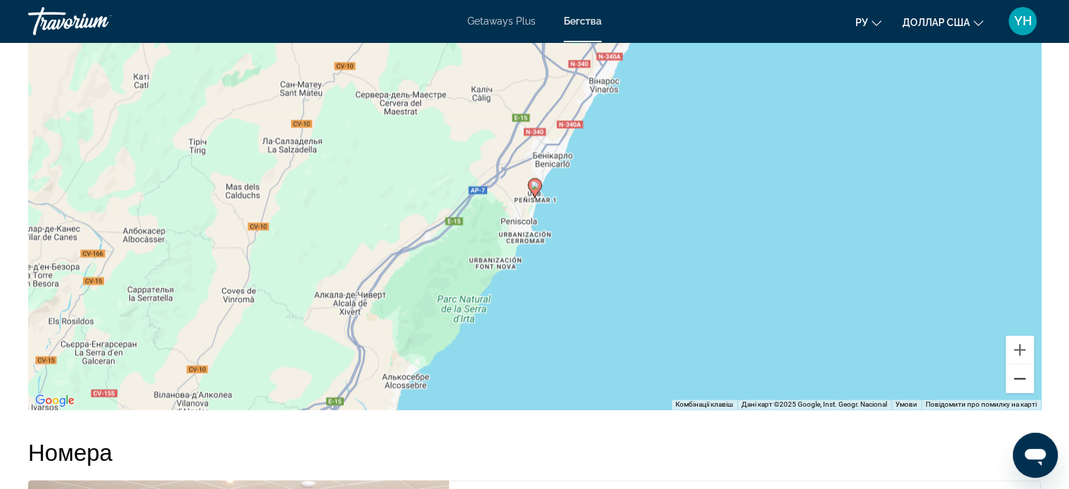
click at [1018, 392] on button "Зменшити" at bounding box center [1020, 378] width 28 height 28
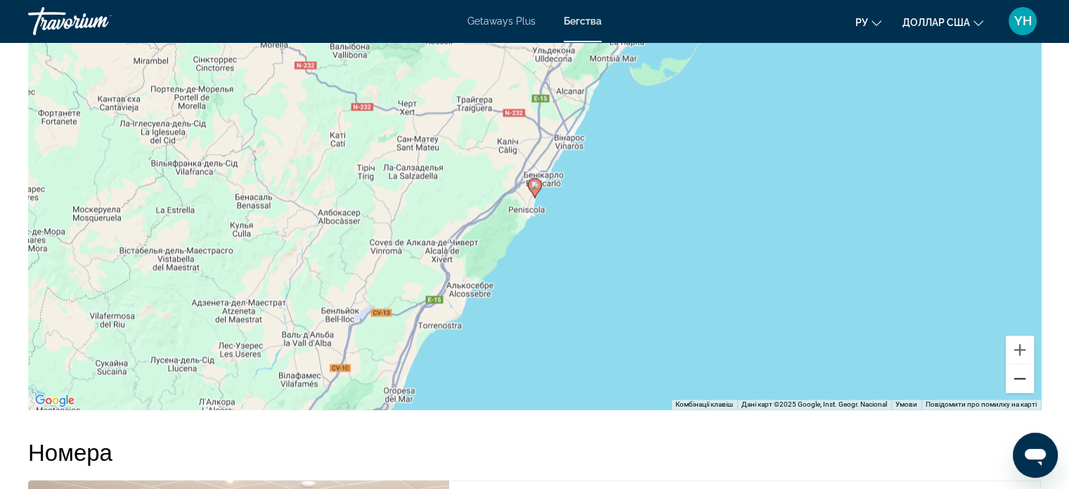
click at [1018, 392] on button "Зменшити" at bounding box center [1020, 378] width 28 height 28
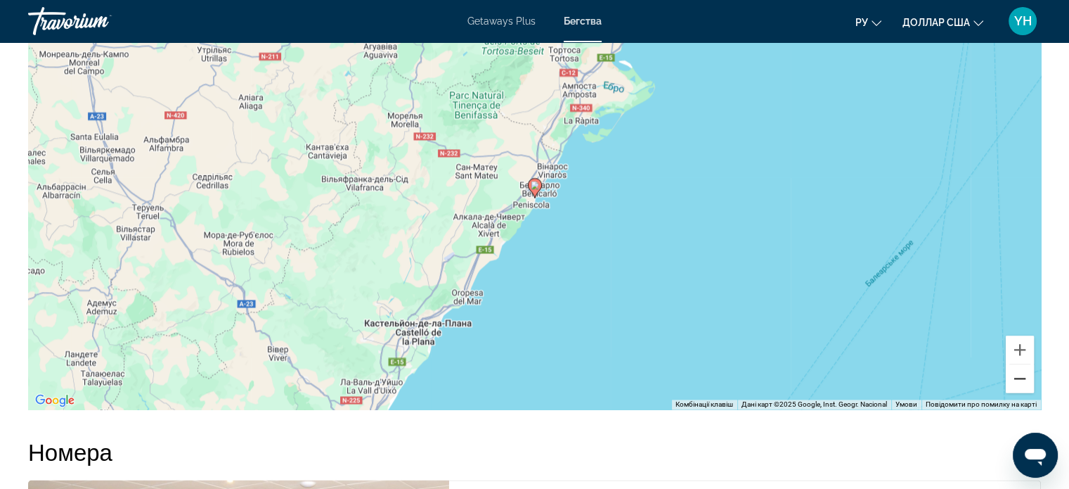
click at [1018, 392] on button "Зменшити" at bounding box center [1020, 378] width 28 height 28
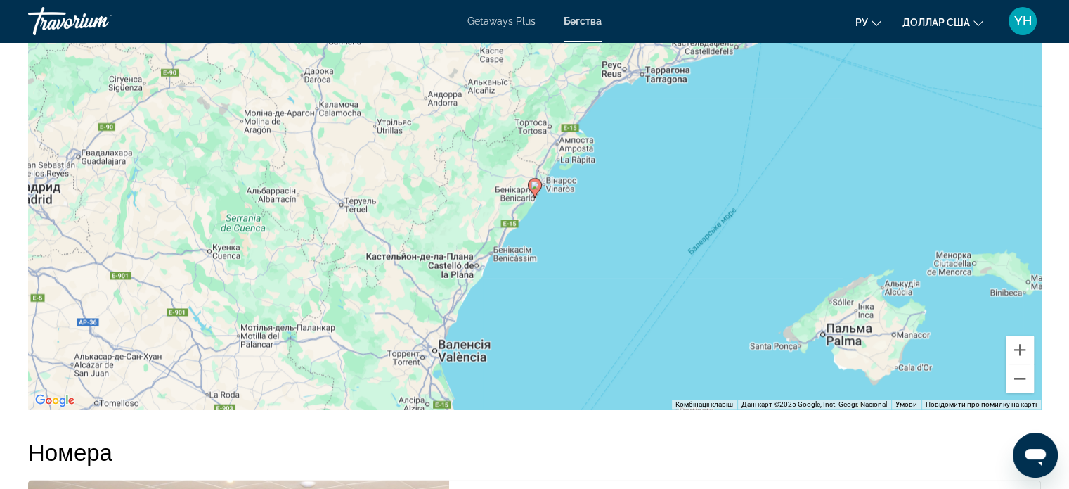
click at [1018, 392] on button "Зменшити" at bounding box center [1020, 378] width 28 height 28
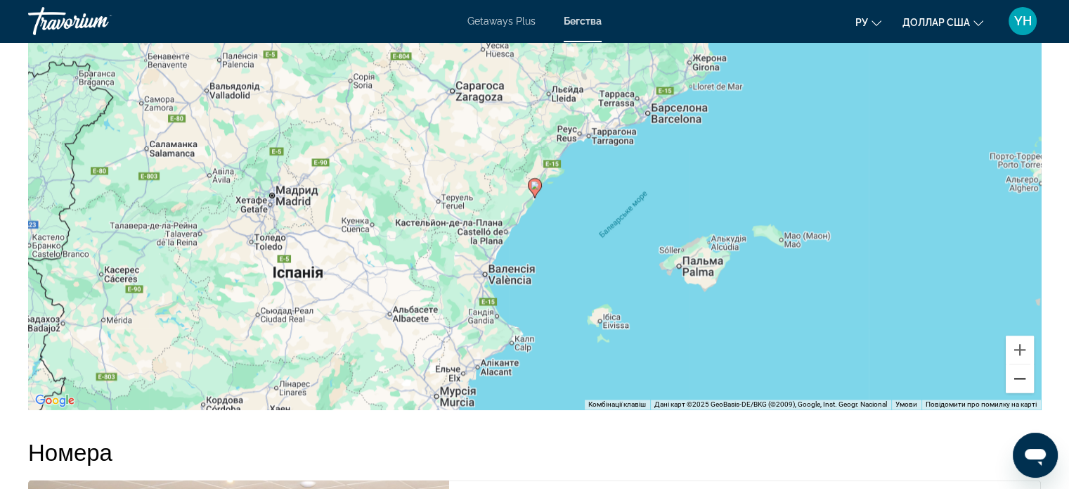
click at [1024, 392] on button "Зменшити" at bounding box center [1020, 378] width 28 height 28
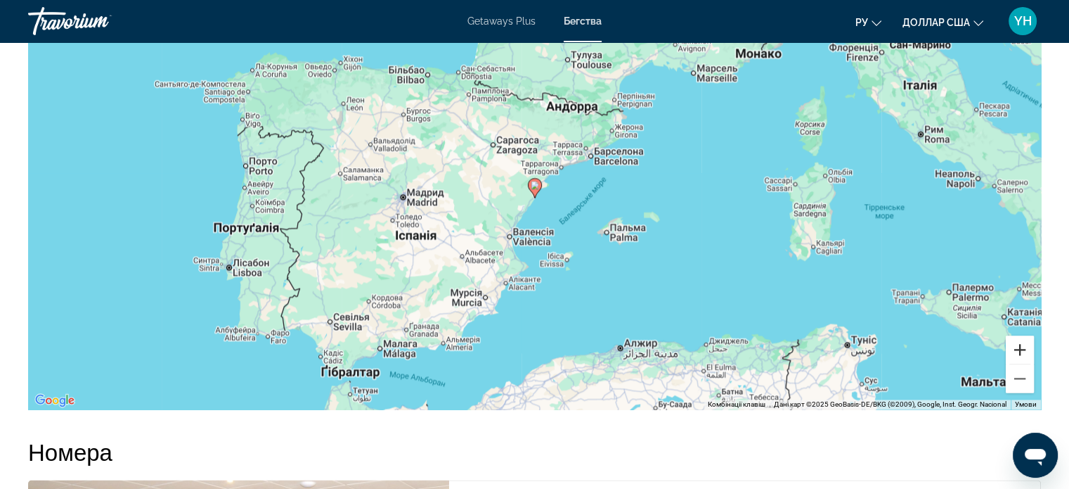
click at [1021, 363] on button "Збільшити" at bounding box center [1020, 349] width 28 height 28
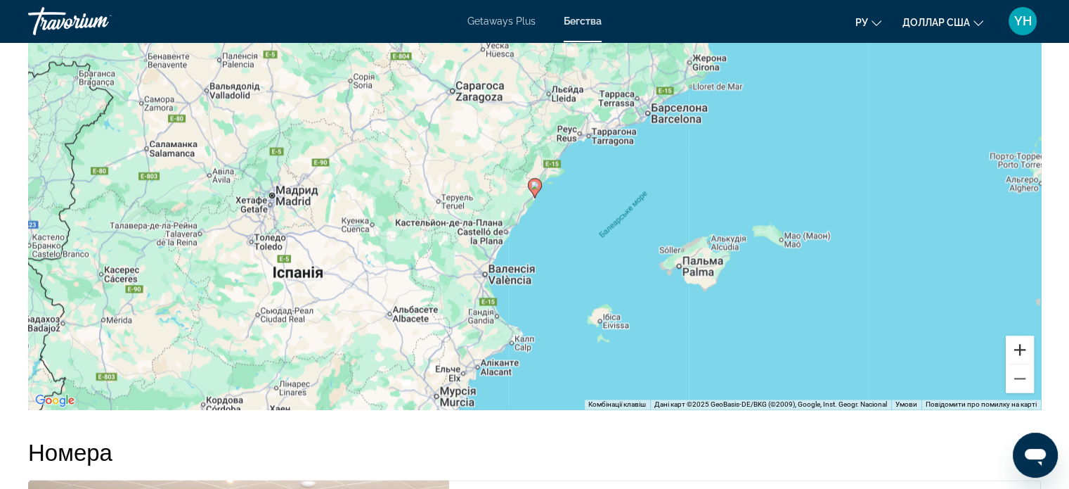
click at [1021, 363] on button "Збільшити" at bounding box center [1020, 349] width 28 height 28
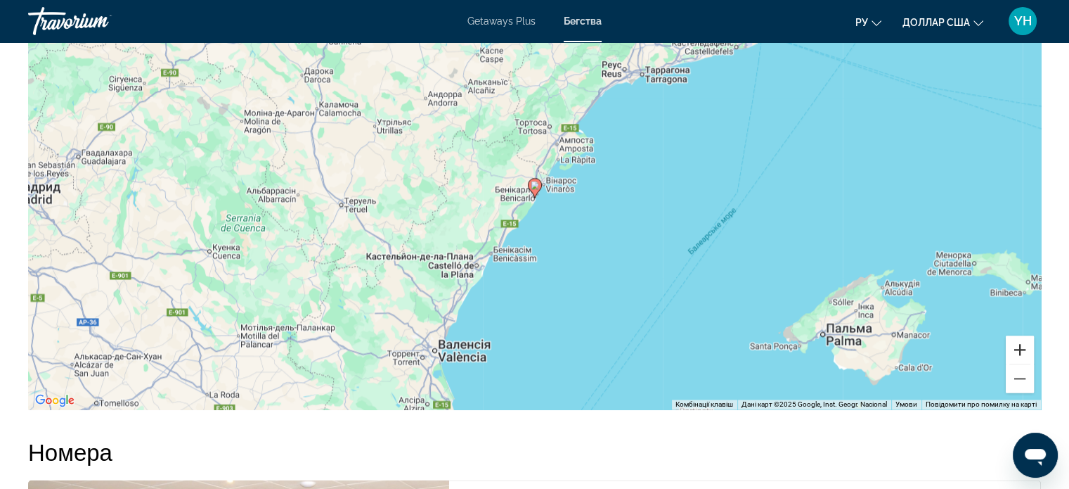
click at [1021, 363] on button "Збільшити" at bounding box center [1020, 349] width 28 height 28
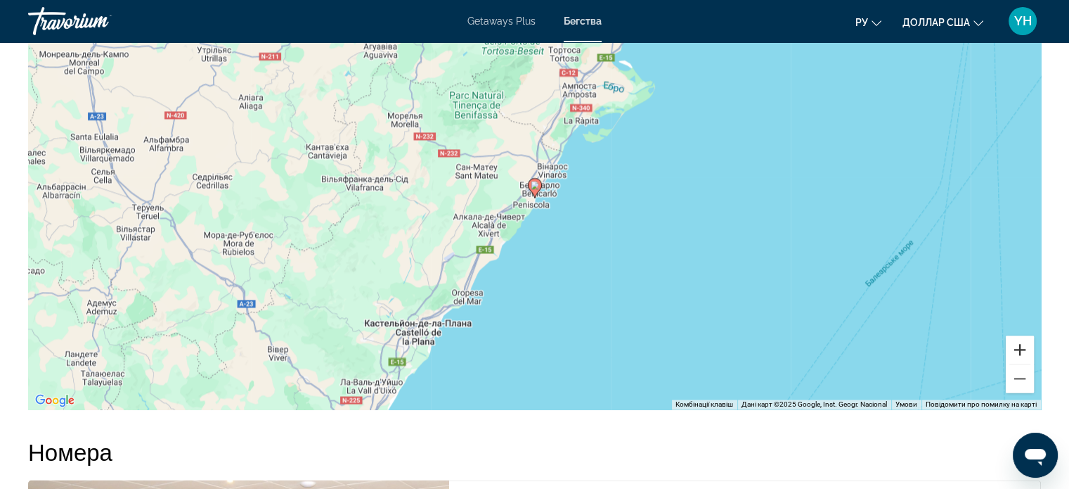
click at [1021, 363] on button "Збільшити" at bounding box center [1020, 349] width 28 height 28
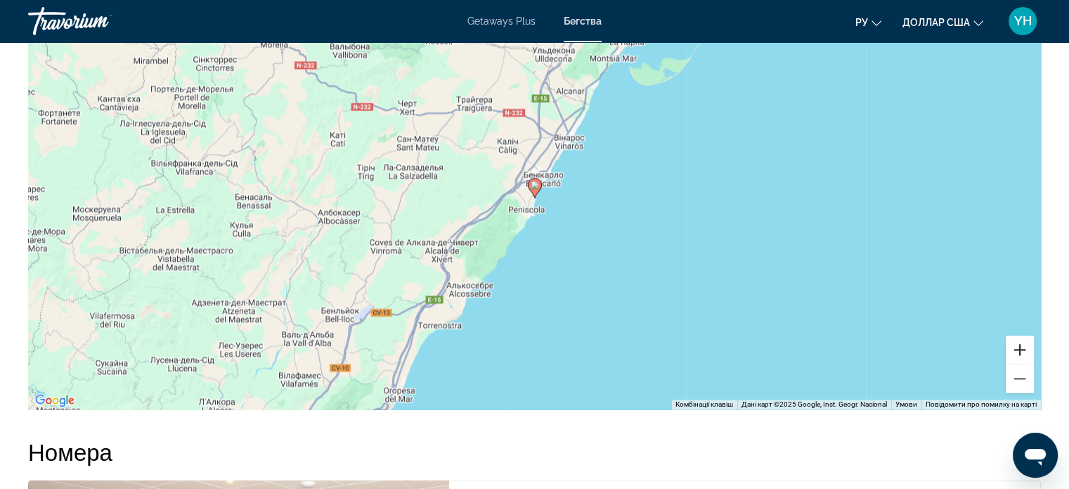
click at [1017, 363] on button "Збільшити" at bounding box center [1020, 349] width 28 height 28
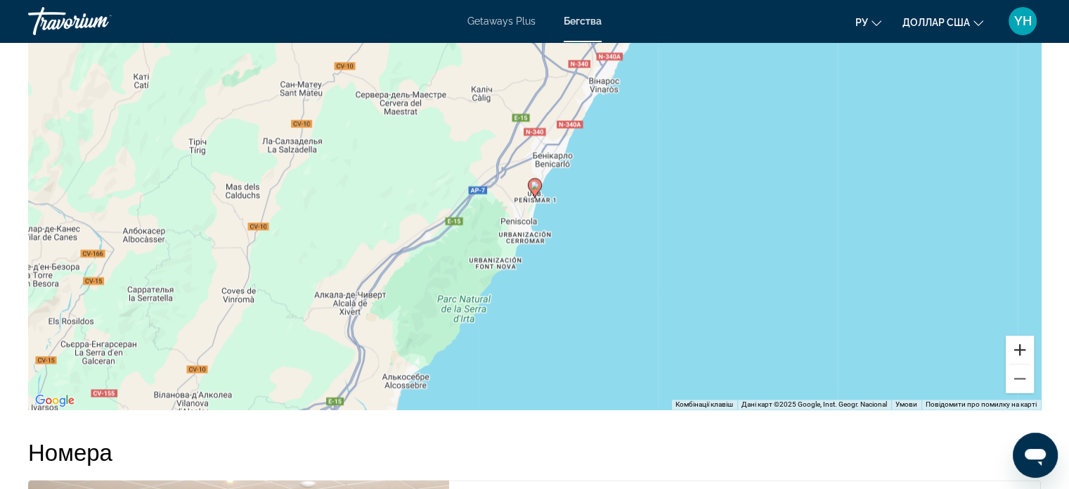
click at [1017, 363] on button "Збільшити" at bounding box center [1020, 349] width 28 height 28
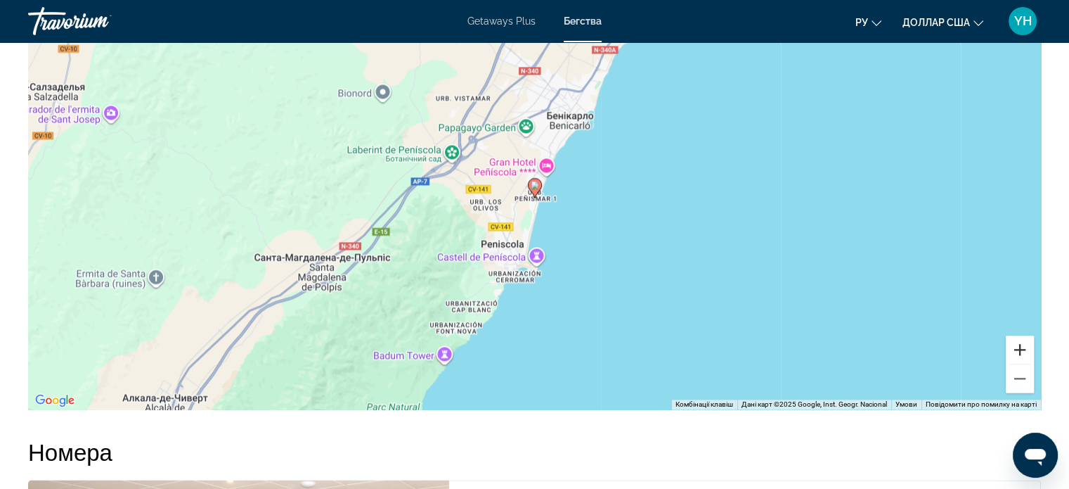
click at [1017, 363] on button "Збільшити" at bounding box center [1020, 349] width 28 height 28
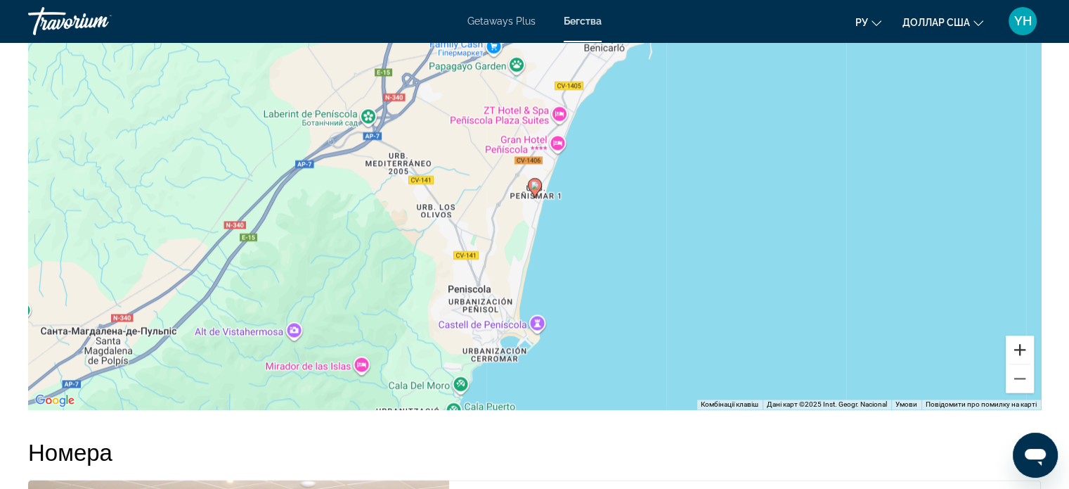
click at [1017, 363] on button "Збільшити" at bounding box center [1020, 349] width 28 height 28
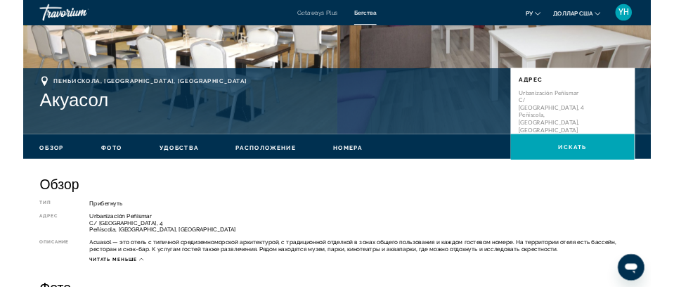
scroll to position [211, 0]
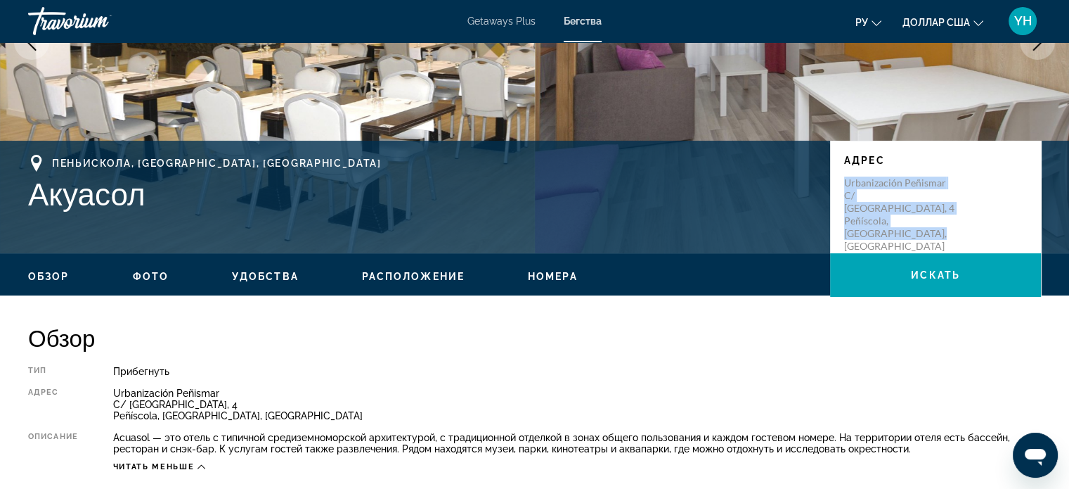
drag, startPoint x: 917, startPoint y: 224, endPoint x: 832, endPoint y: 178, distance: 96.3
click at [832, 178] on div "Адрес Urbanización Peñismar C/ Barcelona, ​​4 Peñíscola, Кастельон, Испания" at bounding box center [935, 197] width 211 height 112
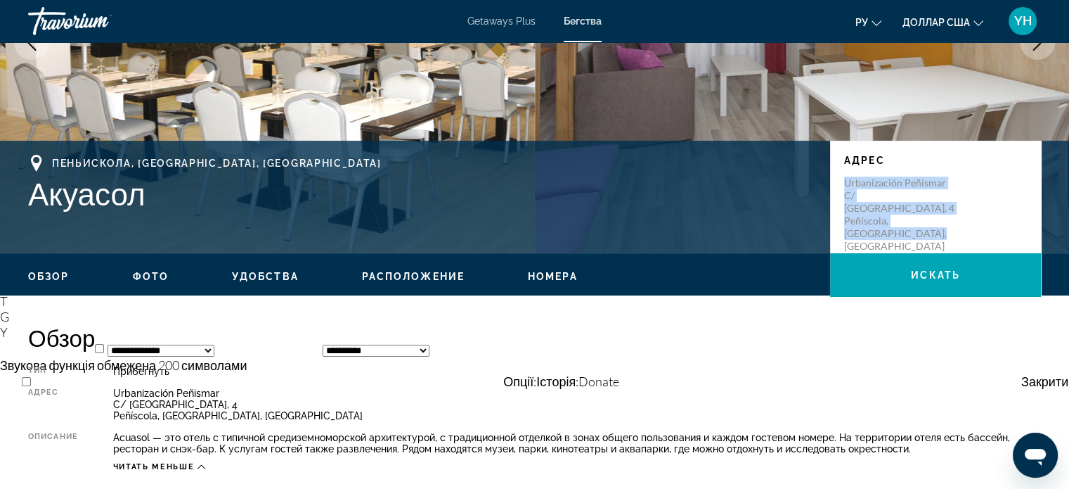
copy p "Urbanización Peñismar C/ Barcelona, ​​4 Peñíscola, Кастельон, Испания"
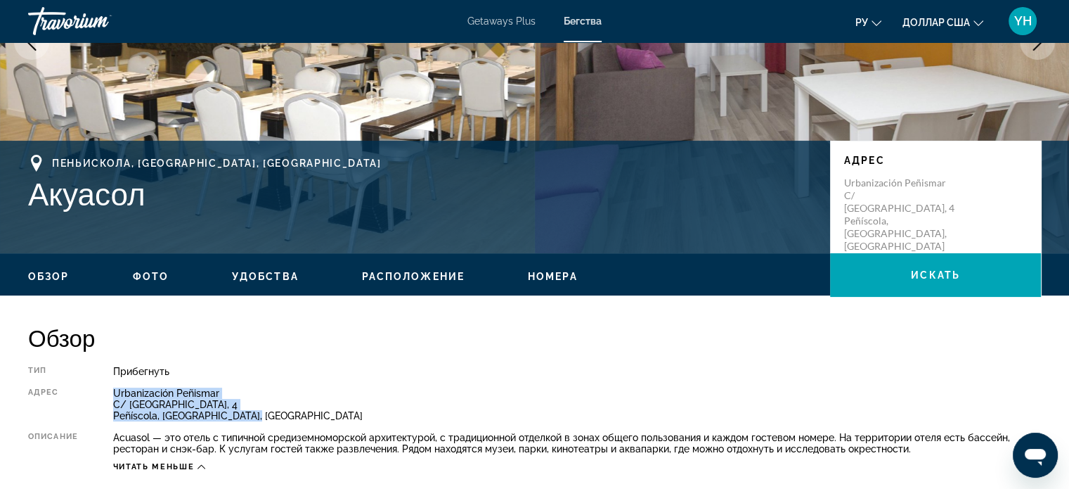
drag, startPoint x: 264, startPoint y: 411, endPoint x: 101, endPoint y: 383, distance: 165.4
click at [101, 383] on div "Тип Прибегнуть Все включено Нет «все включено» Адрес Urbanización Peñismar C/ B…" at bounding box center [534, 419] width 1013 height 106
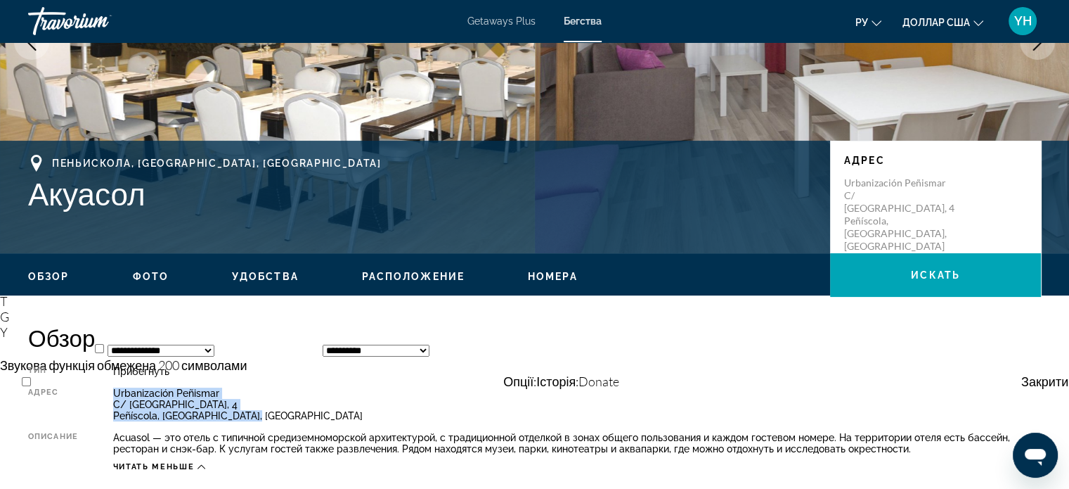
copy div "Urbanización Peñismar C/ Barcelona, ​​4 Peñíscola, Кастельон, Испания"
